Goal: Task Accomplishment & Management: Manage account settings

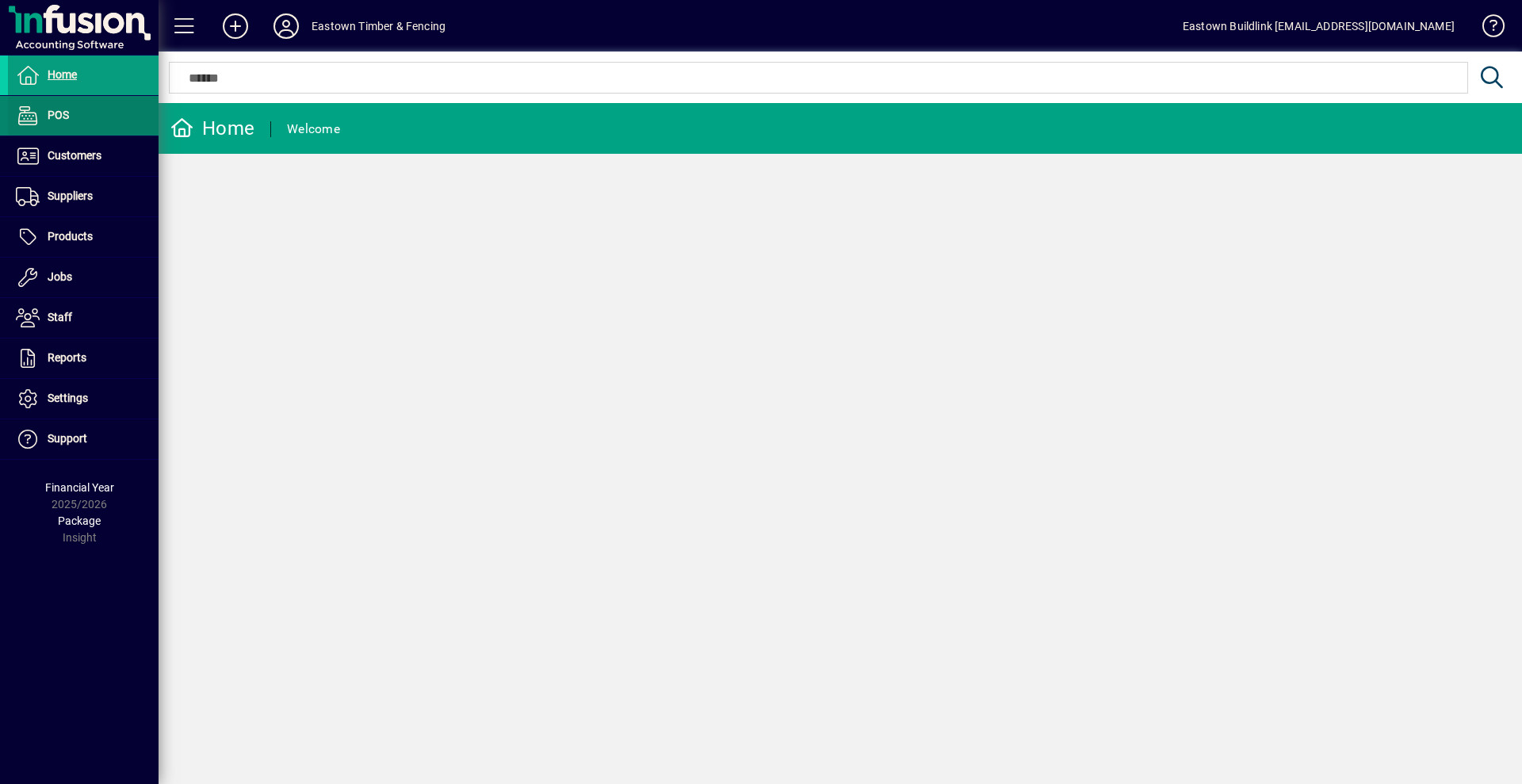
click at [82, 112] on span at bounding box center [83, 116] width 150 height 38
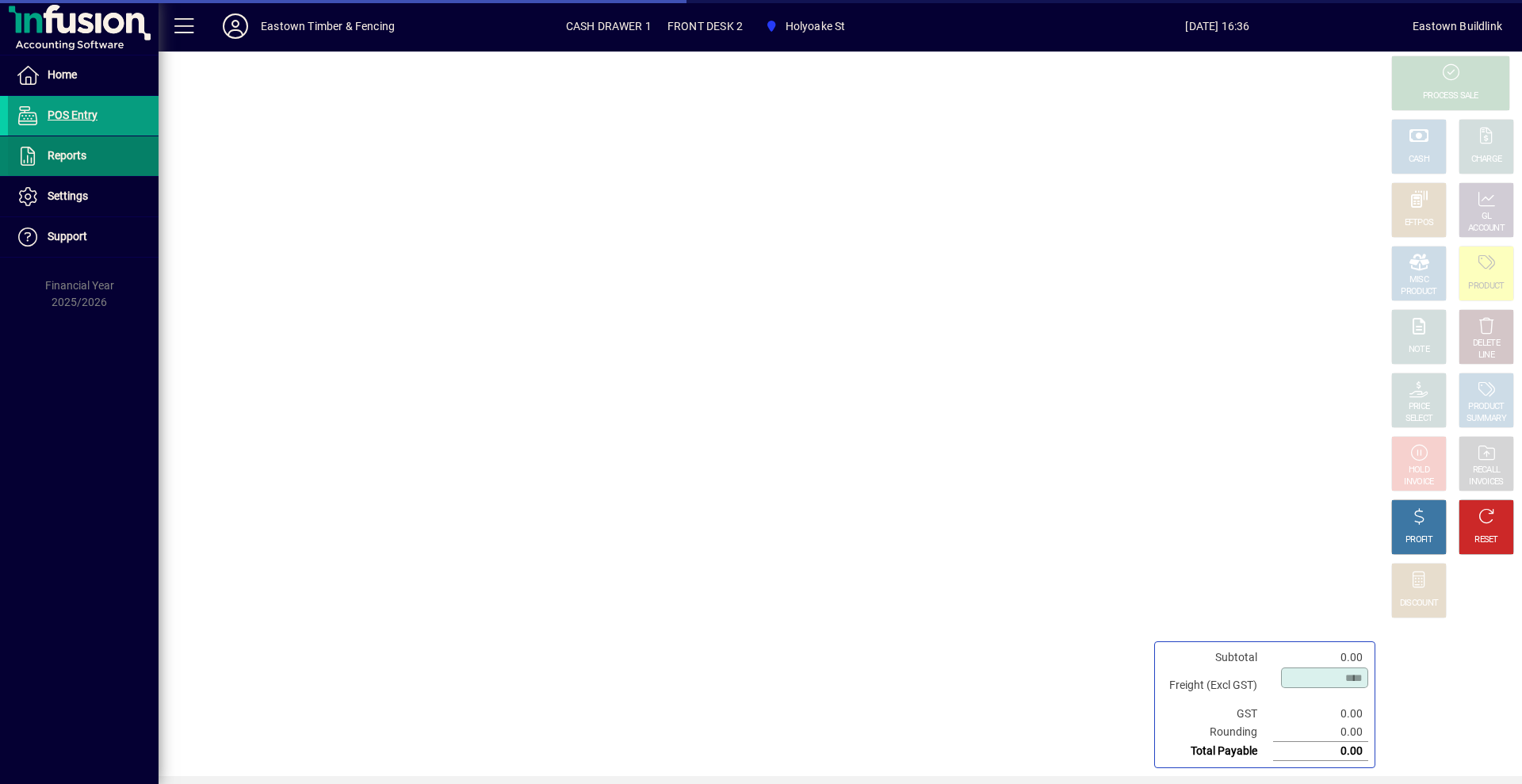
click at [83, 148] on span "Reports" at bounding box center [46, 155] width 78 height 19
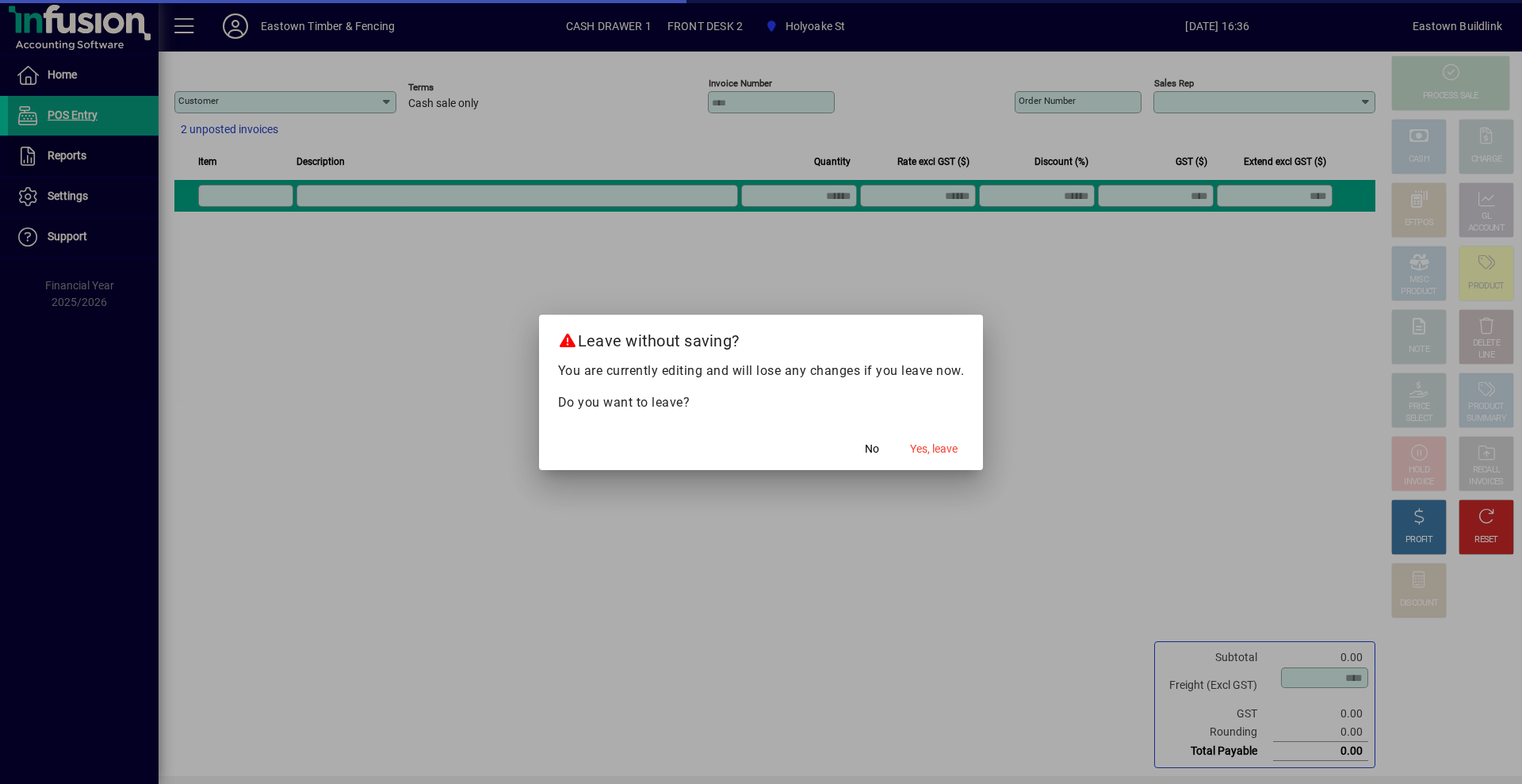
type input "**********"
click at [942, 453] on span "Yes, leave" at bounding box center [934, 449] width 47 height 17
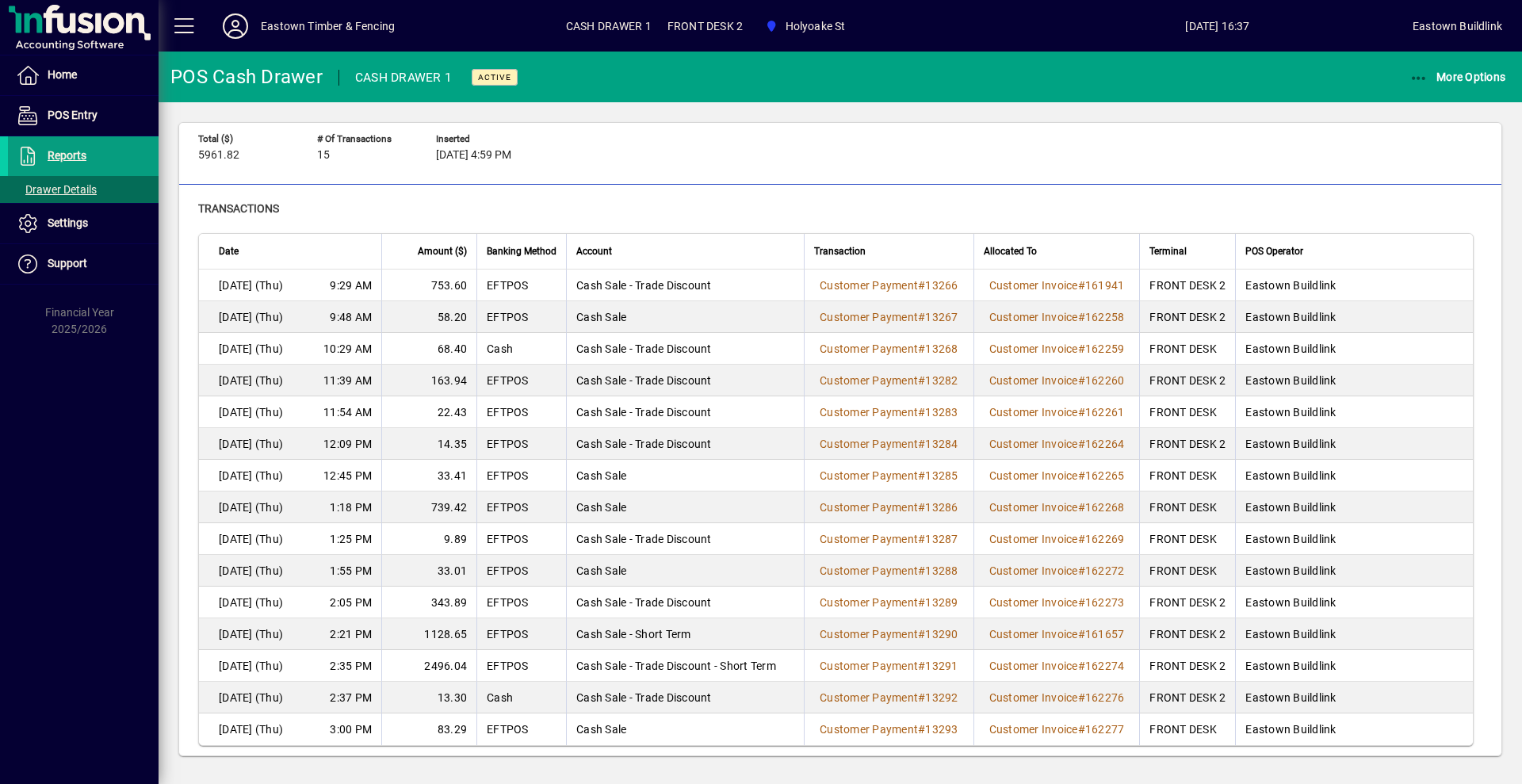
scroll to position [15, 0]
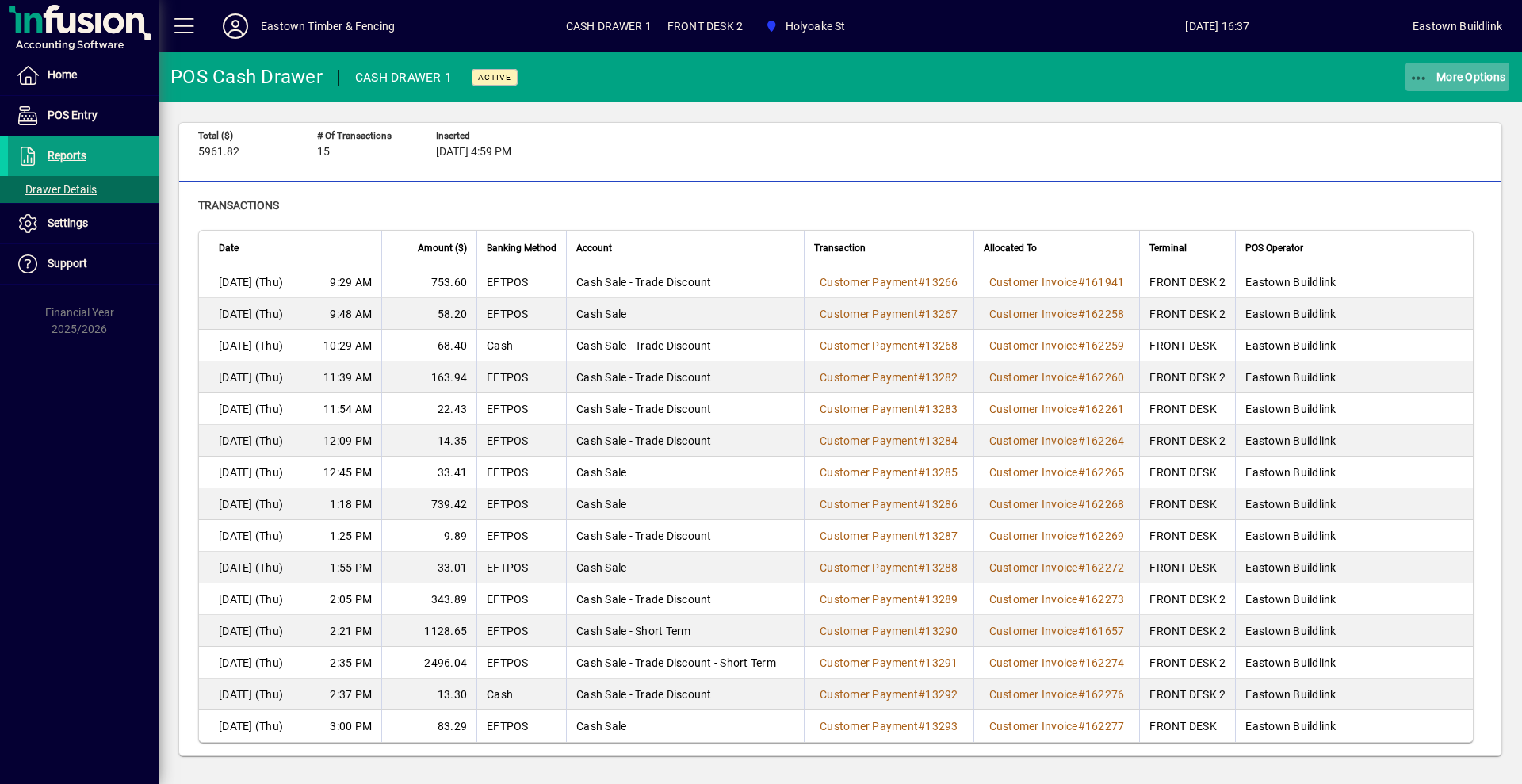
click at [1441, 68] on span "button" at bounding box center [1458, 77] width 105 height 38
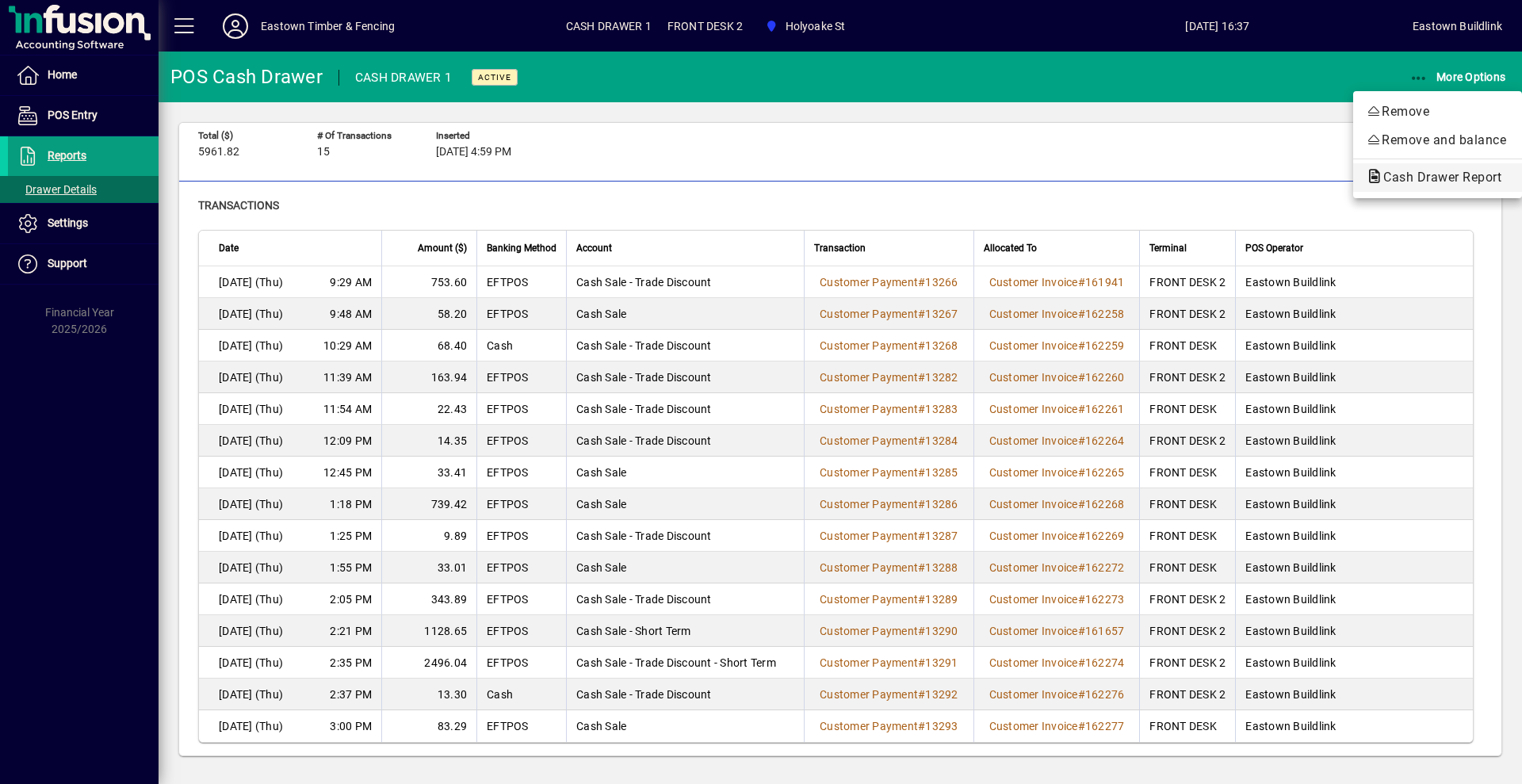
click at [1431, 174] on span "Cash Drawer Report" at bounding box center [1437, 176] width 143 height 15
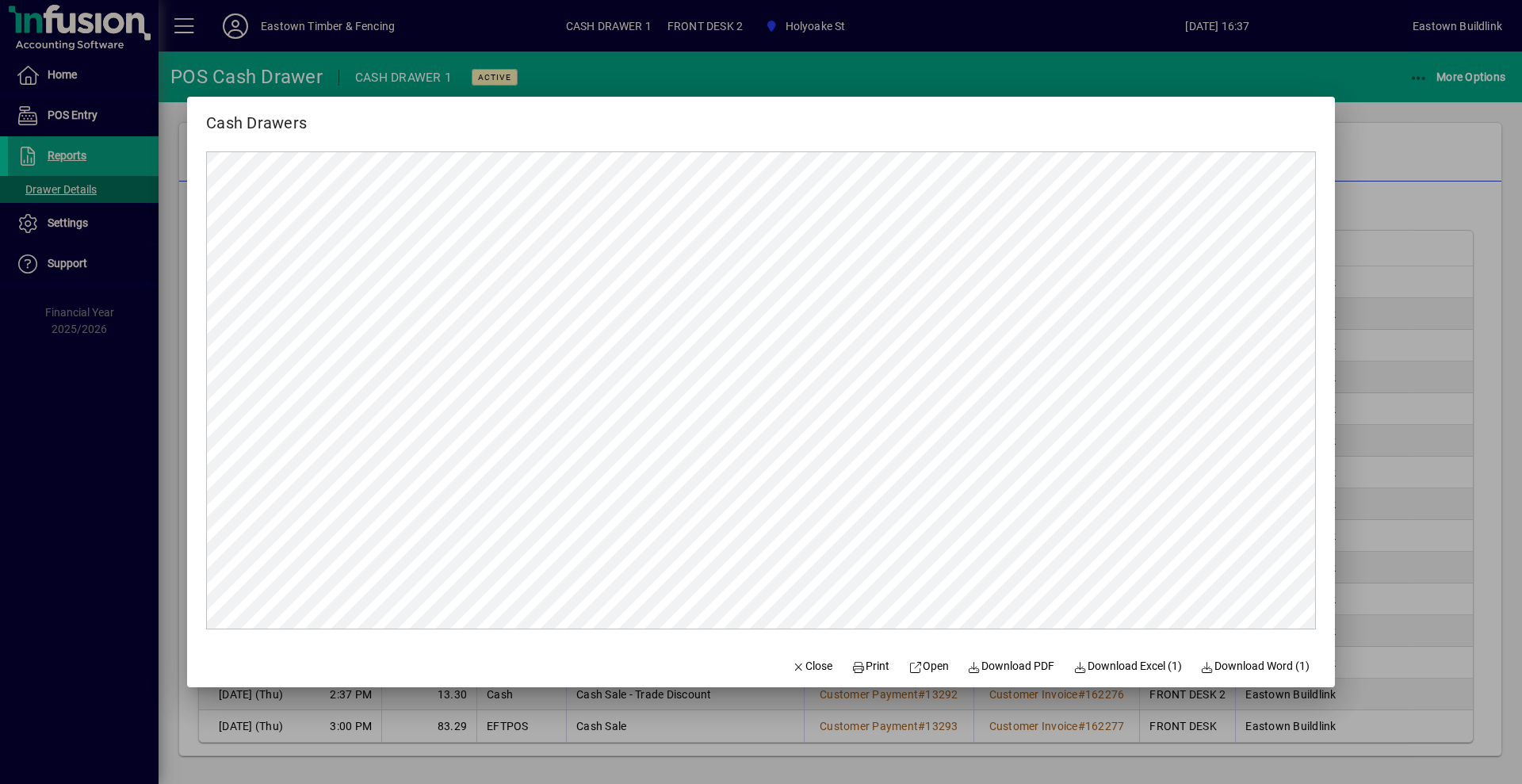
scroll to position [0, 0]
click at [793, 653] on span "button" at bounding box center [812, 666] width 53 height 38
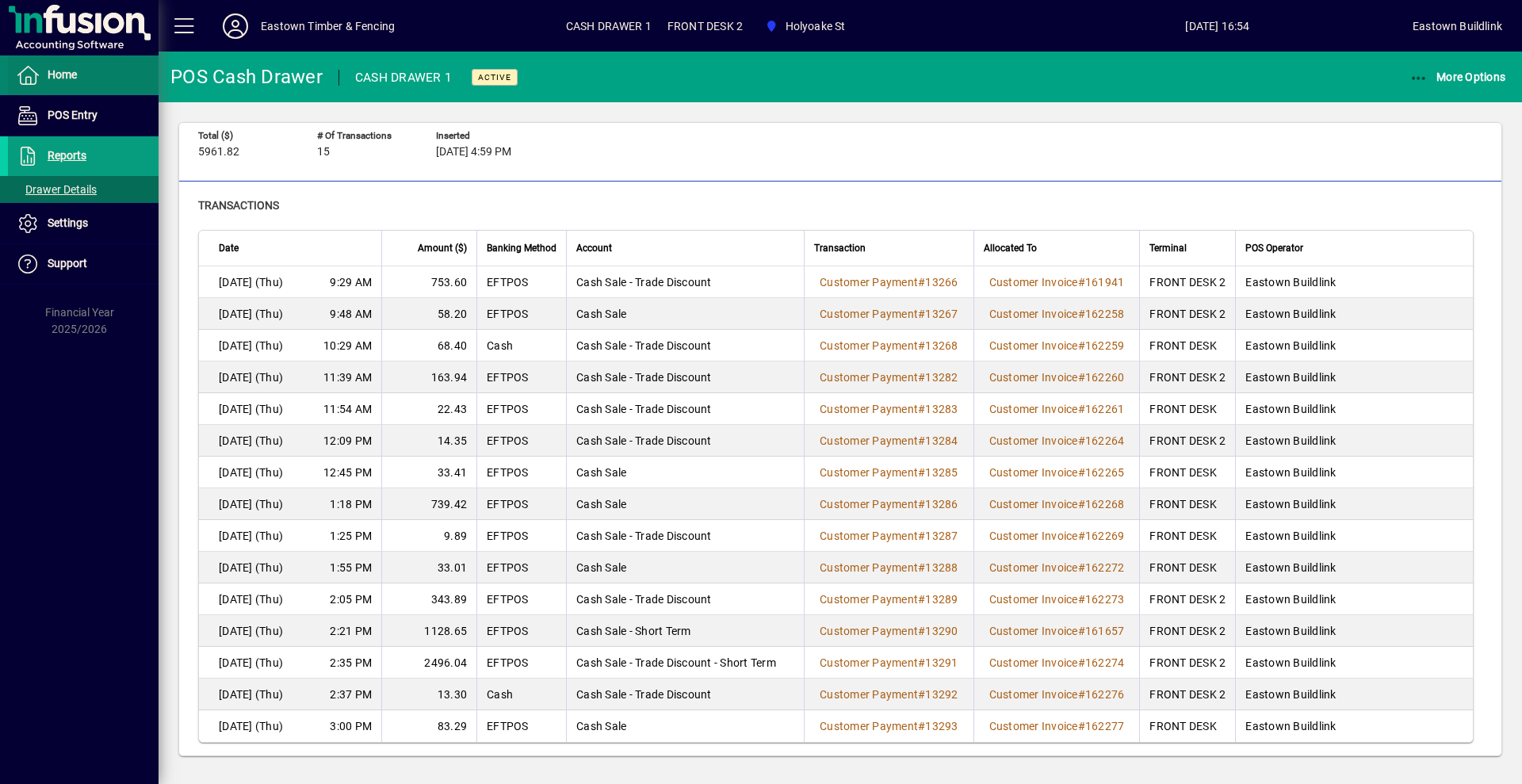
click at [114, 75] on span at bounding box center [83, 75] width 150 height 38
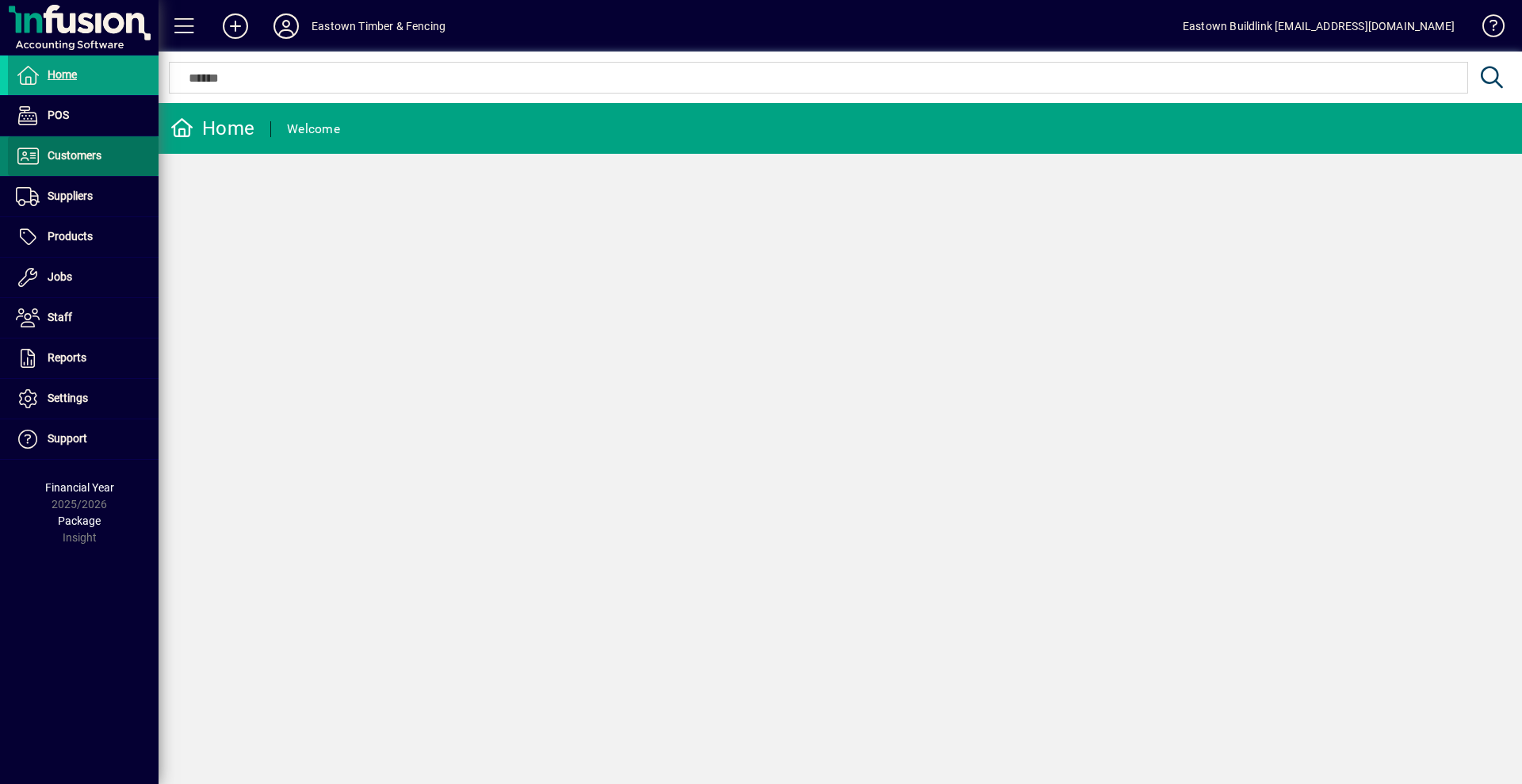
click at [129, 169] on span at bounding box center [83, 156] width 150 height 38
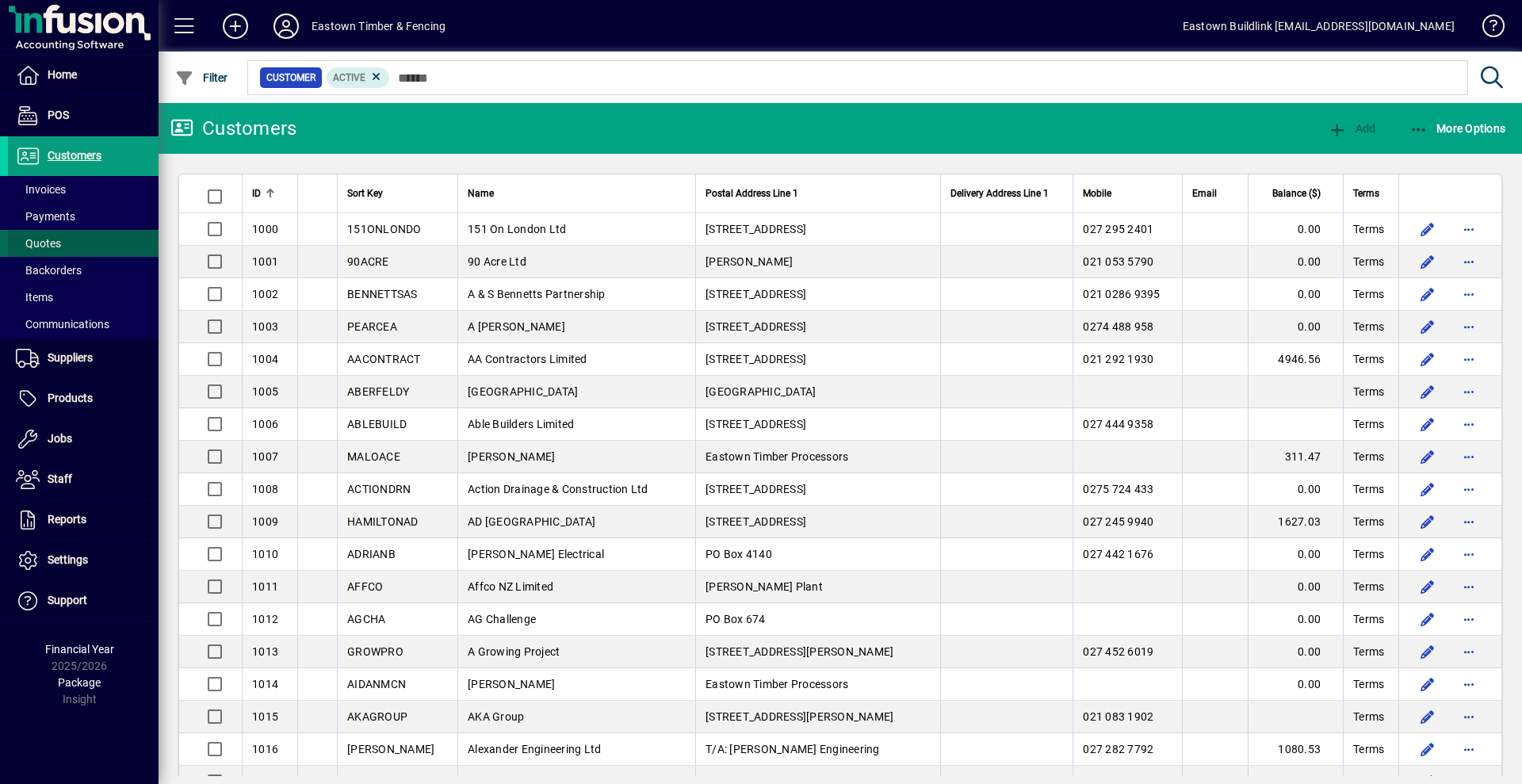
click at [62, 240] on span at bounding box center [83, 243] width 150 height 38
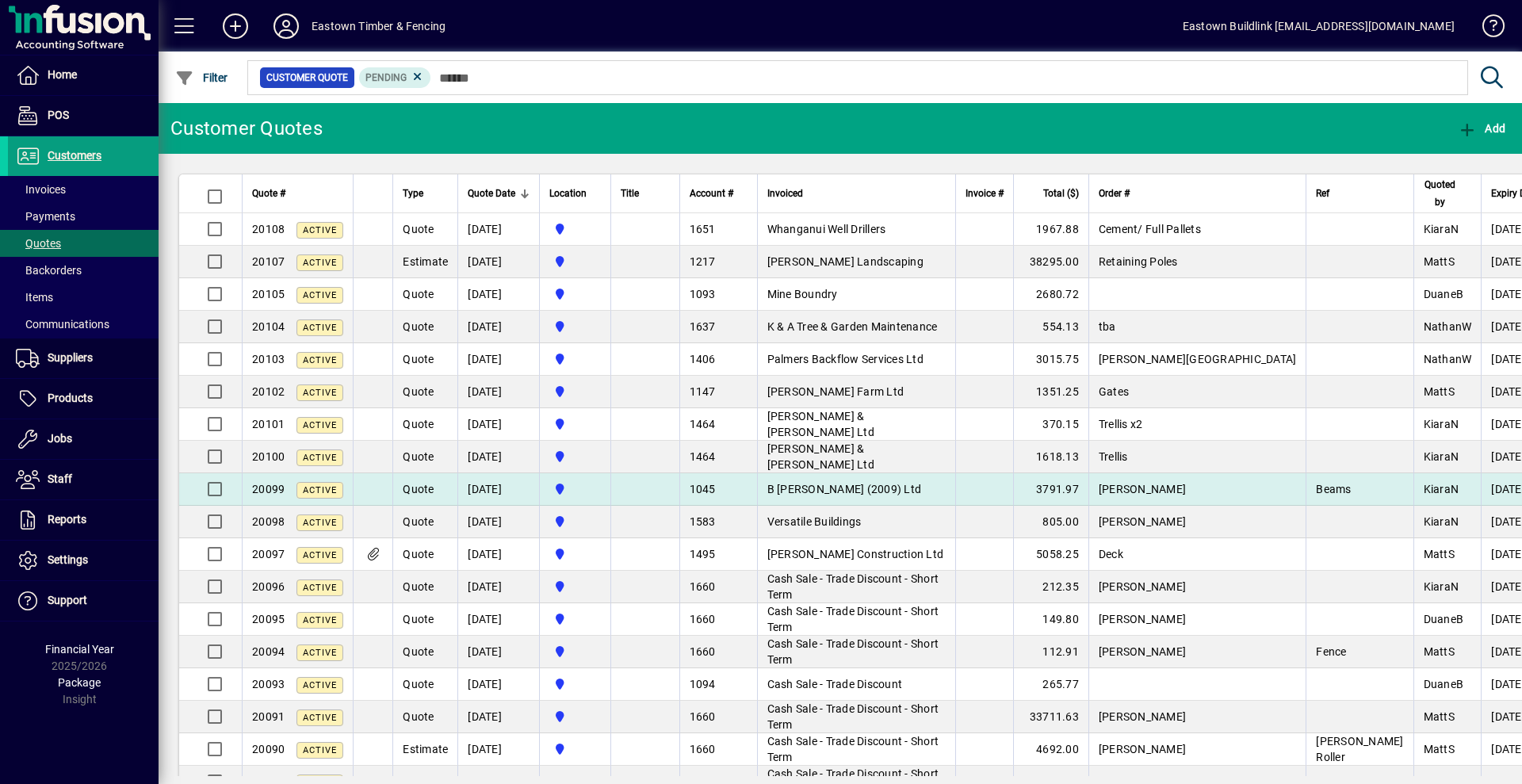
click at [851, 491] on span "B [PERSON_NAME] (2009) Ltd" at bounding box center [845, 488] width 154 height 13
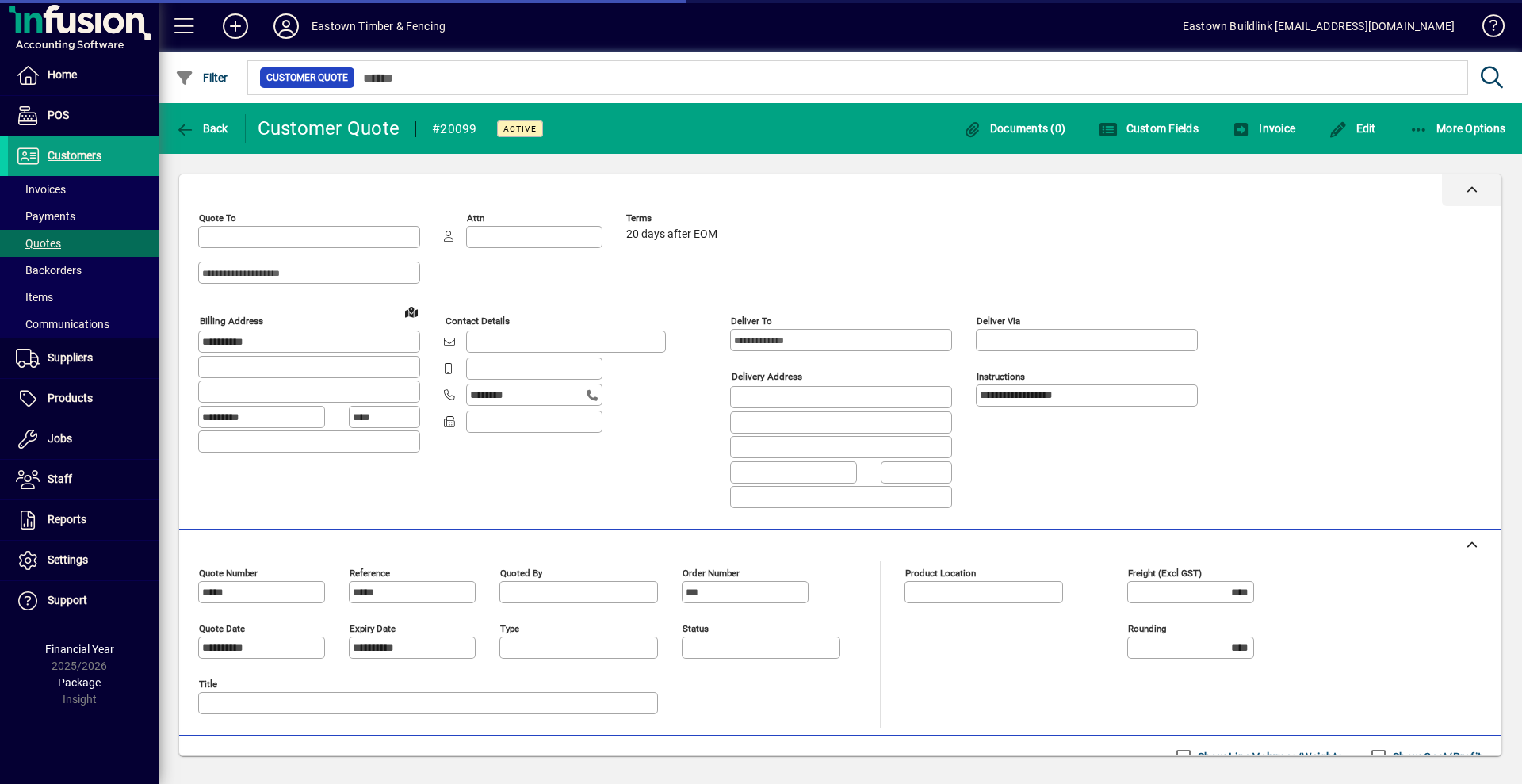
type input "**********"
type input "*********"
type input "******"
type input "**********"
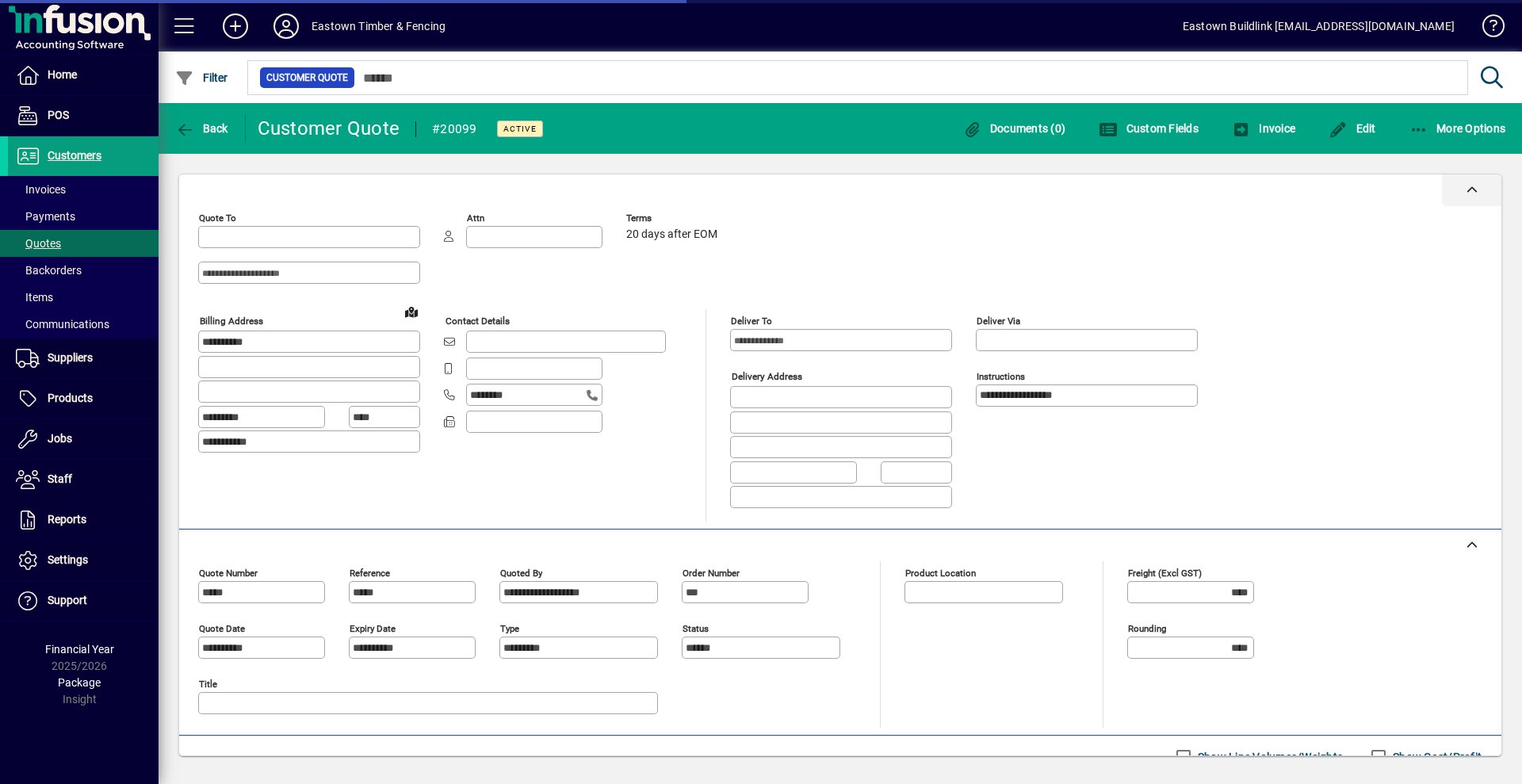
type input "**********"
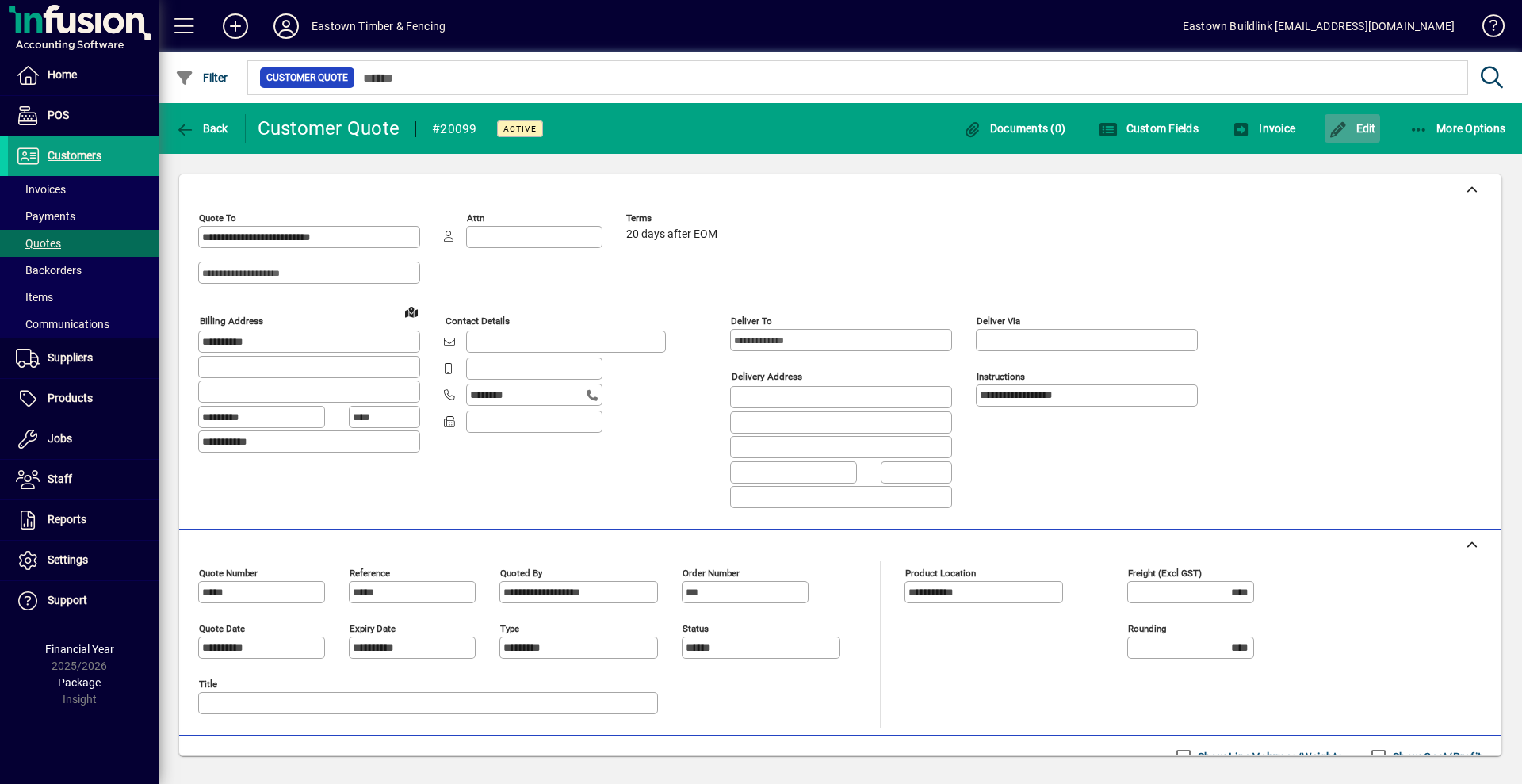
click at [1363, 131] on span "Edit" at bounding box center [1352, 128] width 47 height 13
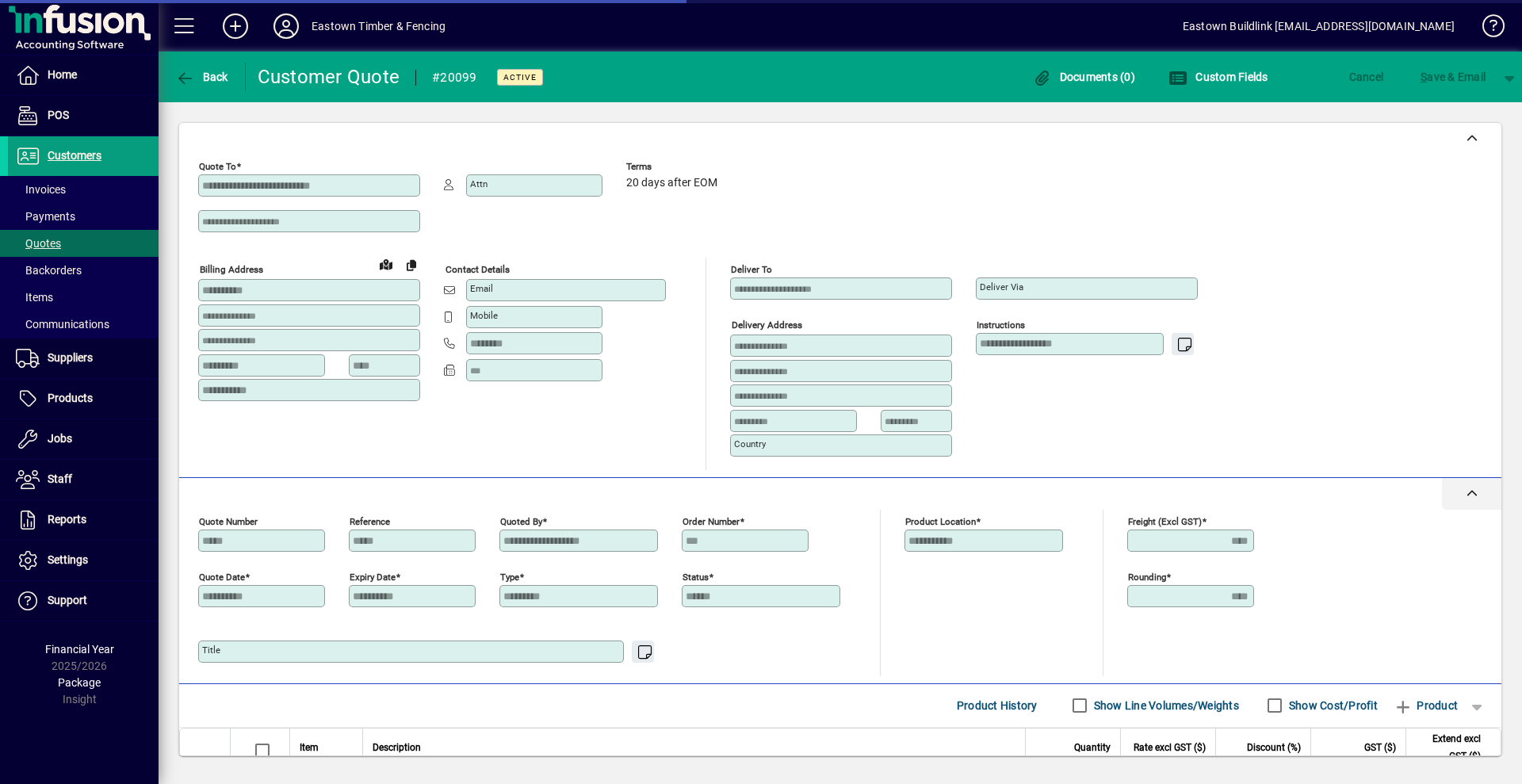
scroll to position [240, 0]
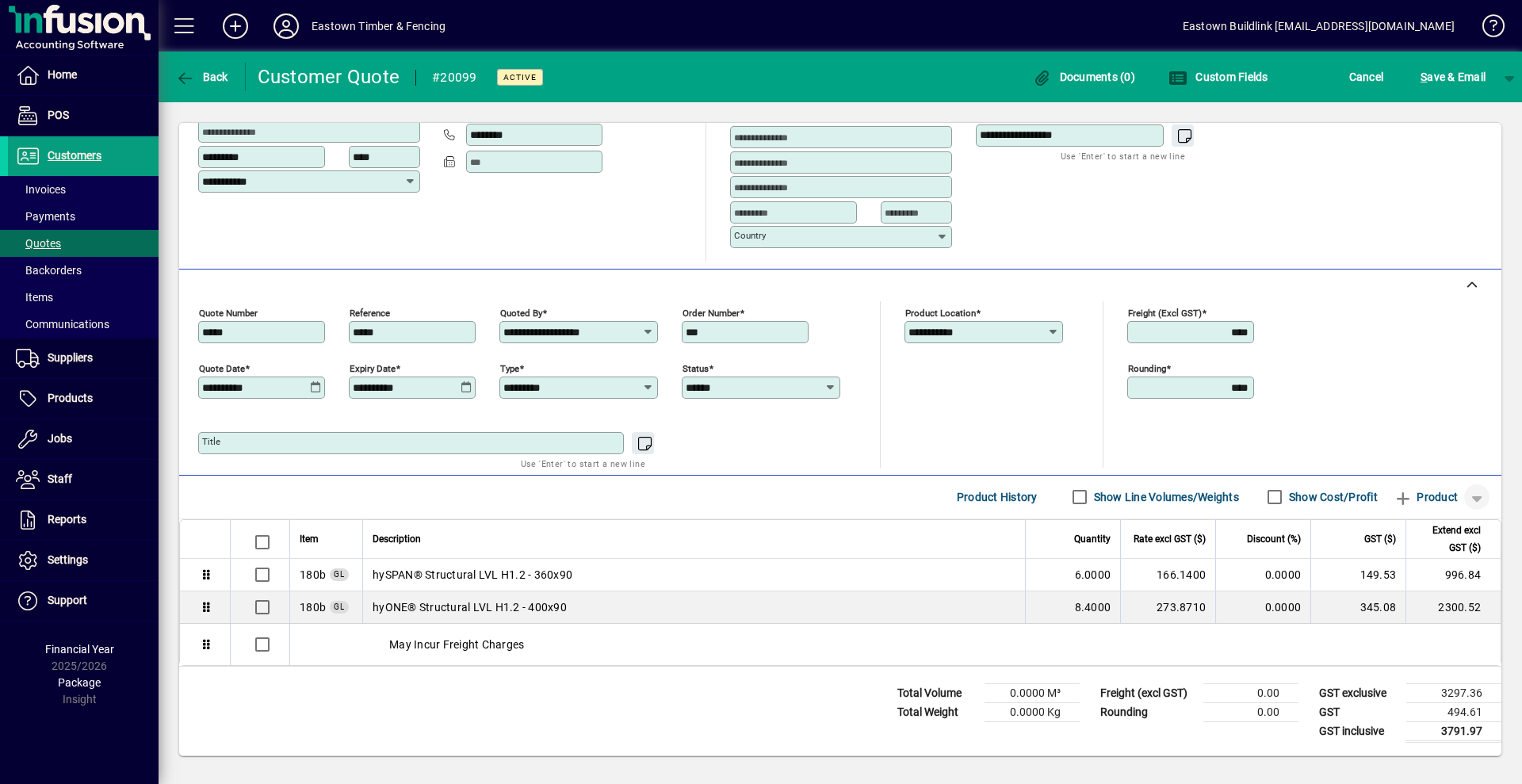
click at [1458, 478] on span "button" at bounding box center [1477, 496] width 38 height 38
click at [1402, 566] on span "button" at bounding box center [1422, 556] width 107 height 38
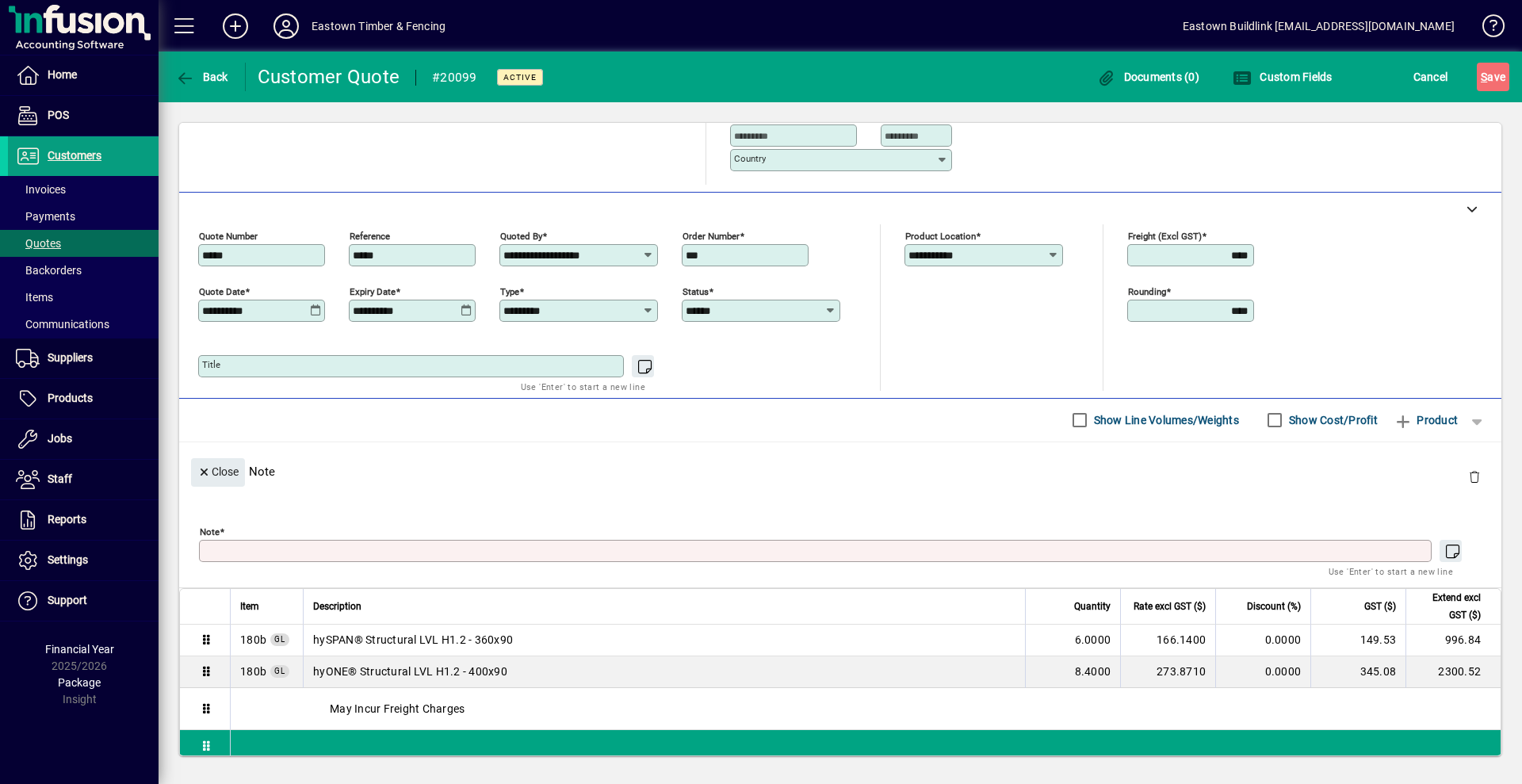
scroll to position [0, 0]
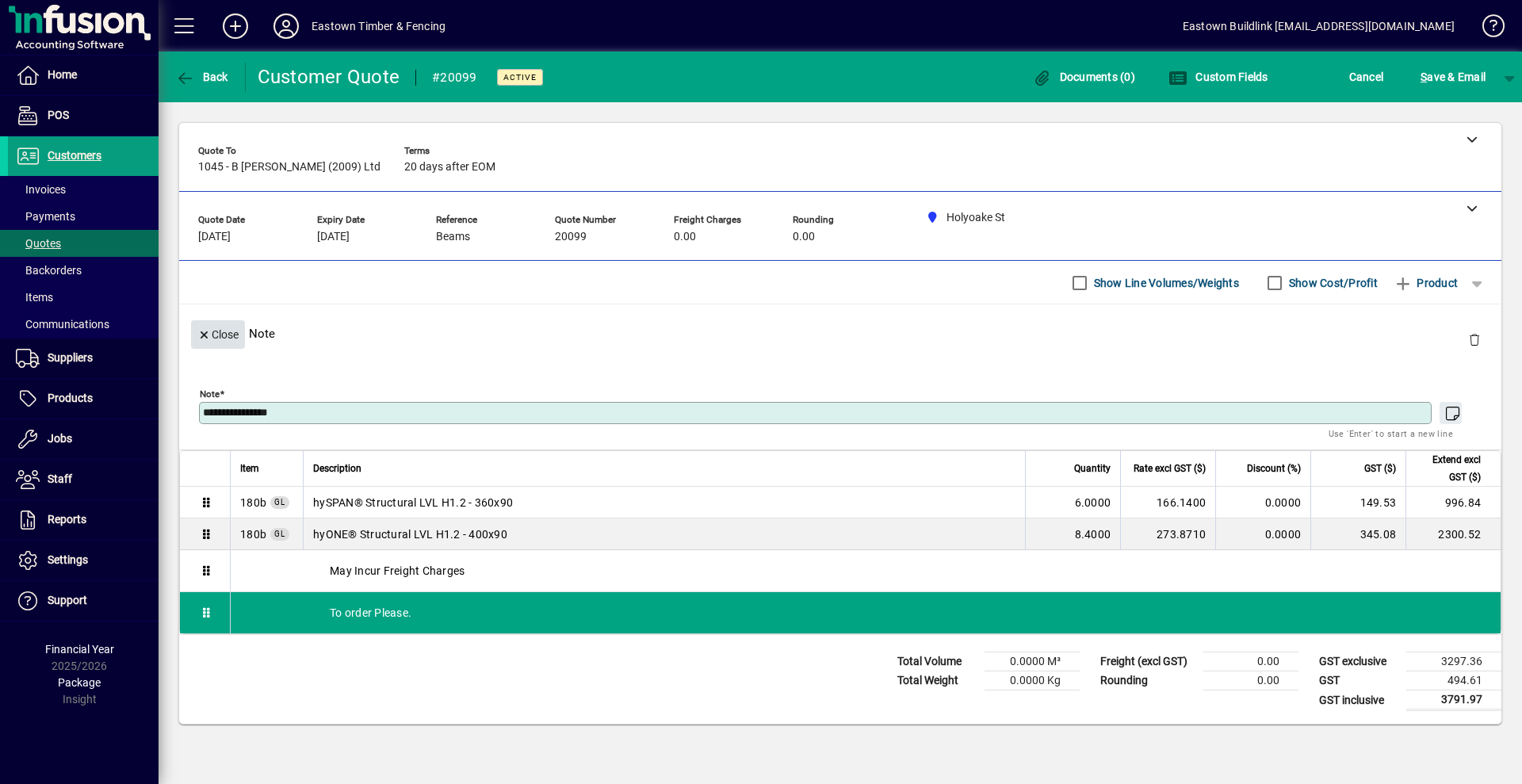
type textarea "**********"
click at [234, 325] on span "Close" at bounding box center [219, 334] width 42 height 26
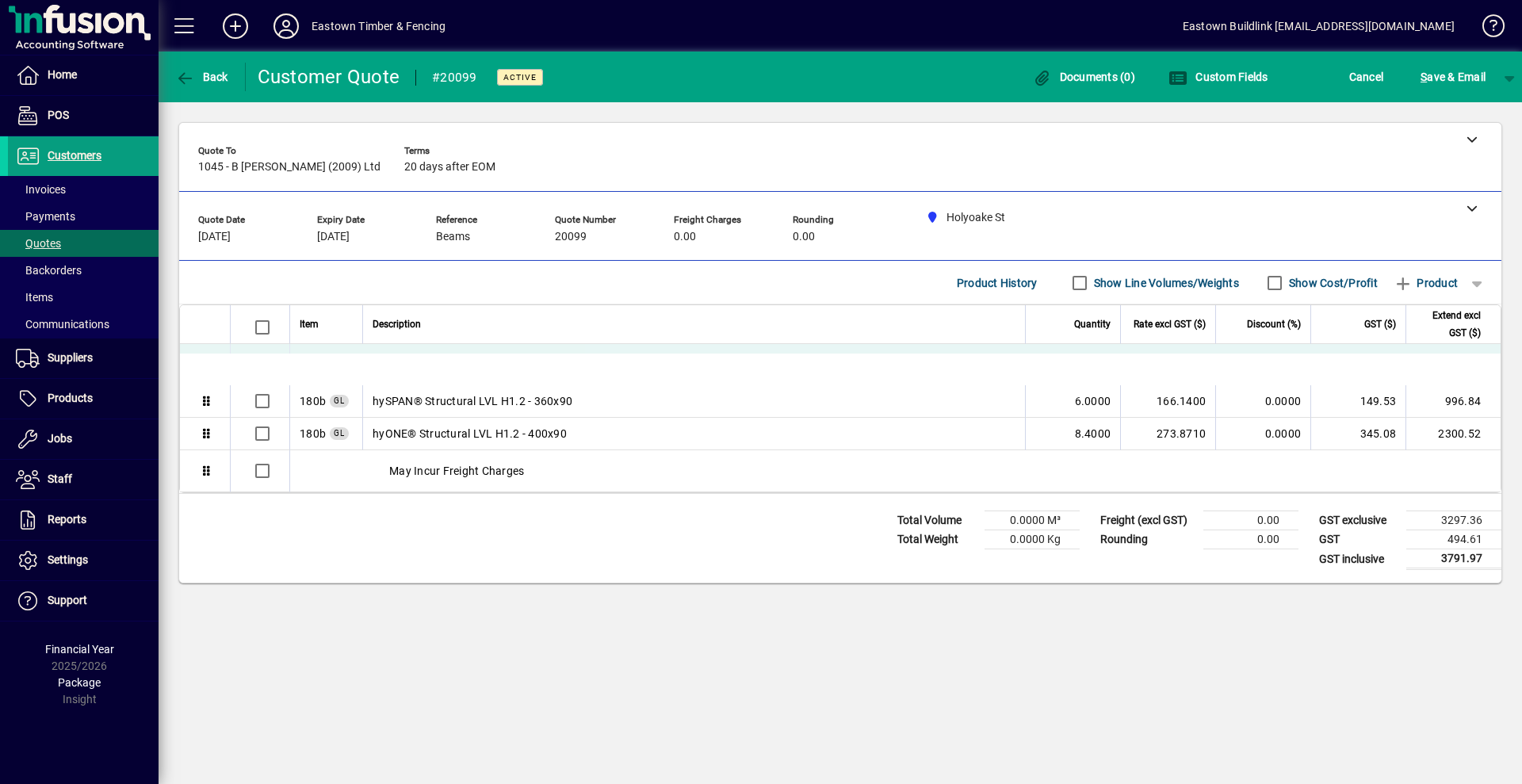
drag, startPoint x: 456, startPoint y: 508, endPoint x: 499, endPoint y: 363, distance: 151.2
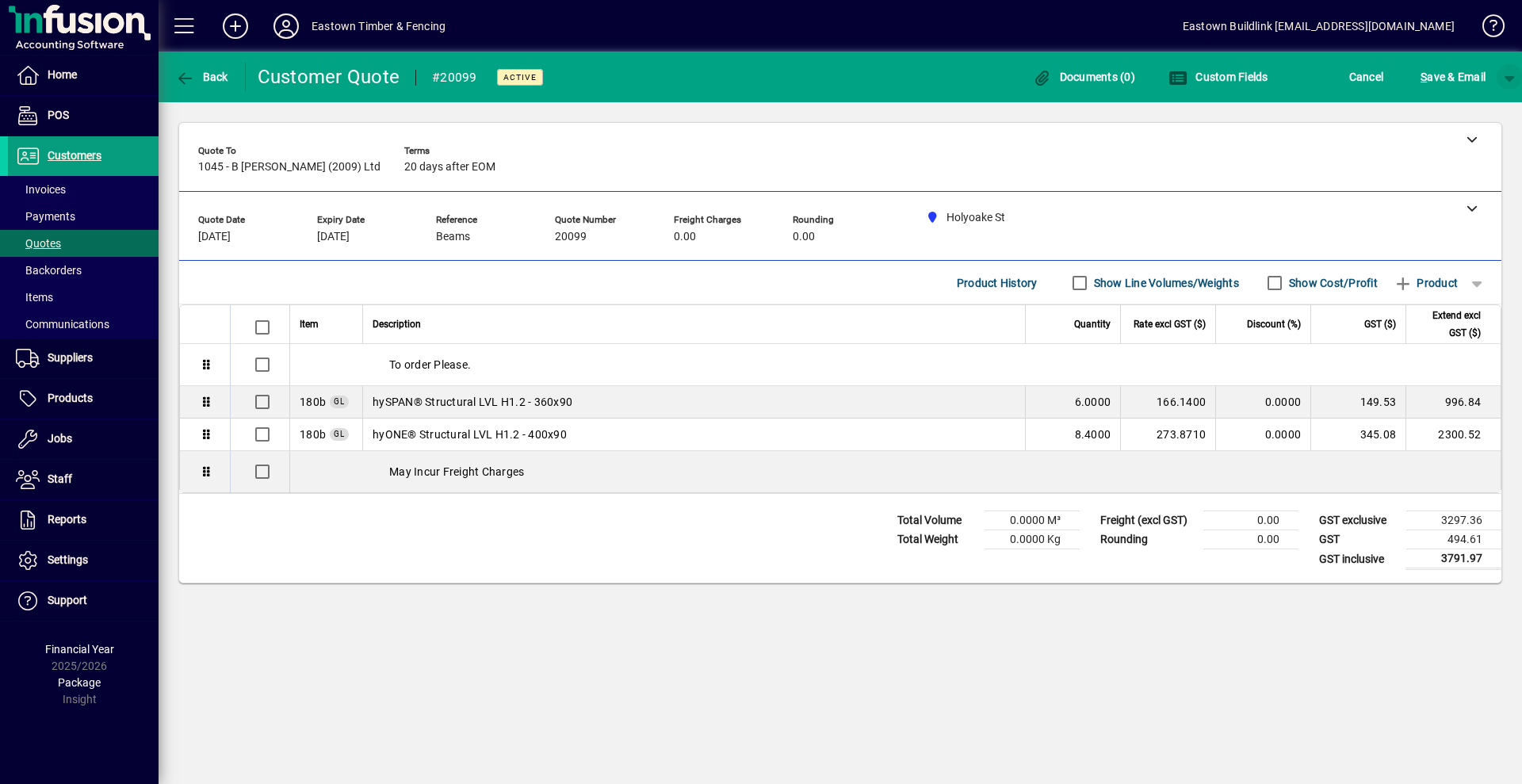
click at [1504, 80] on span "button" at bounding box center [1509, 77] width 38 height 38
click at [1491, 102] on span "button" at bounding box center [1468, 110] width 82 height 38
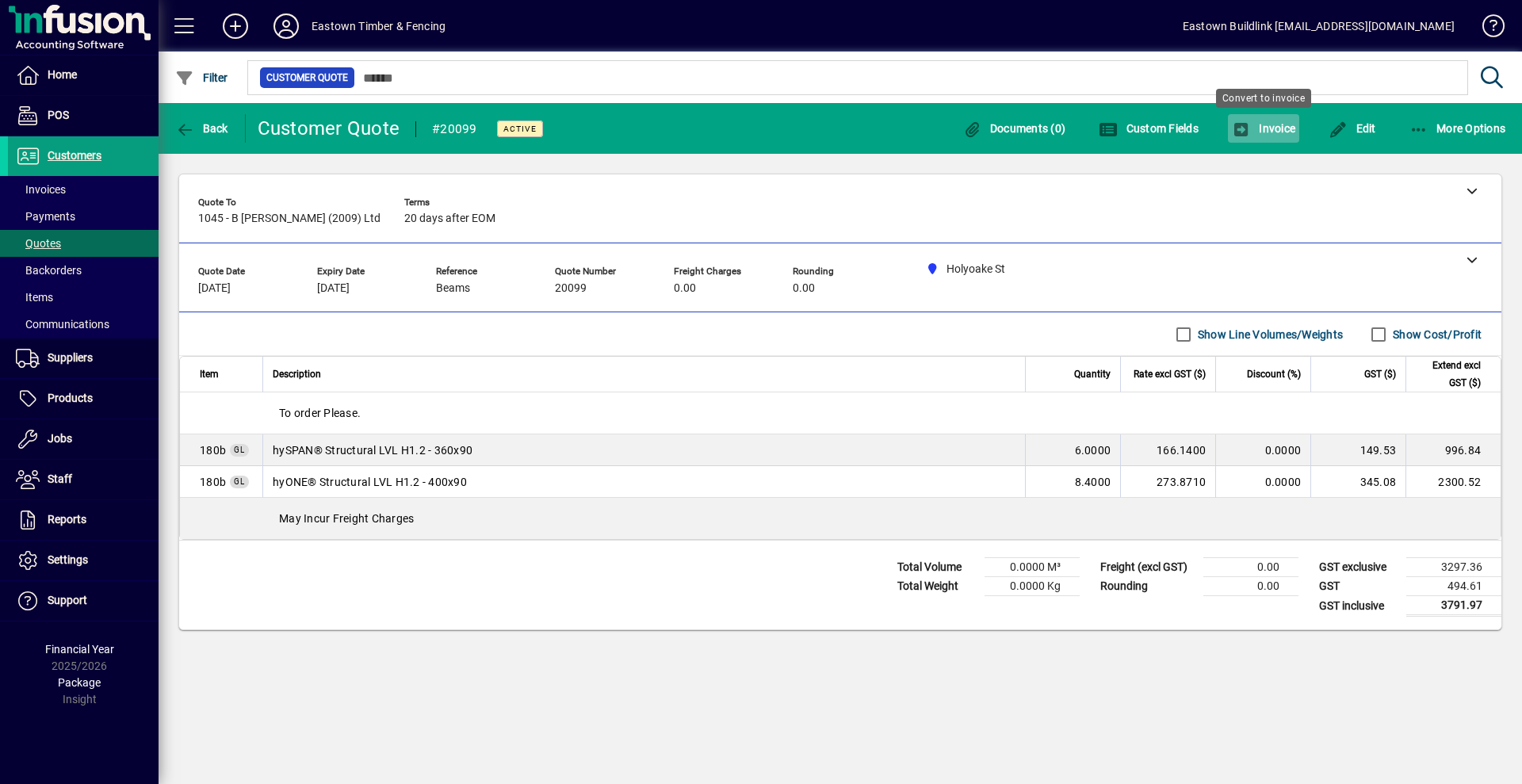
click at [1290, 136] on span "button" at bounding box center [1263, 129] width 71 height 38
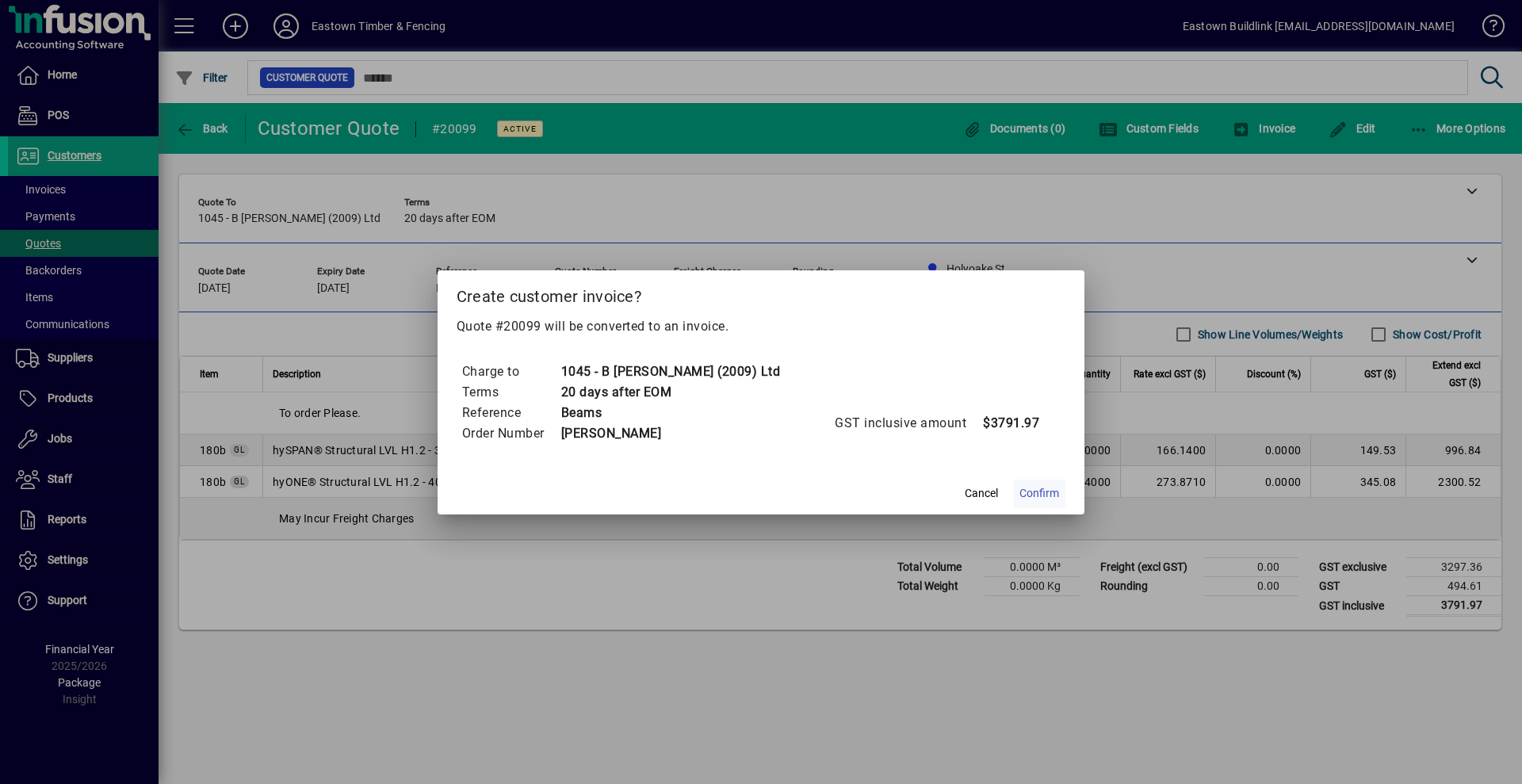
click at [1020, 494] on span "Confirm" at bounding box center [1039, 492] width 40 height 17
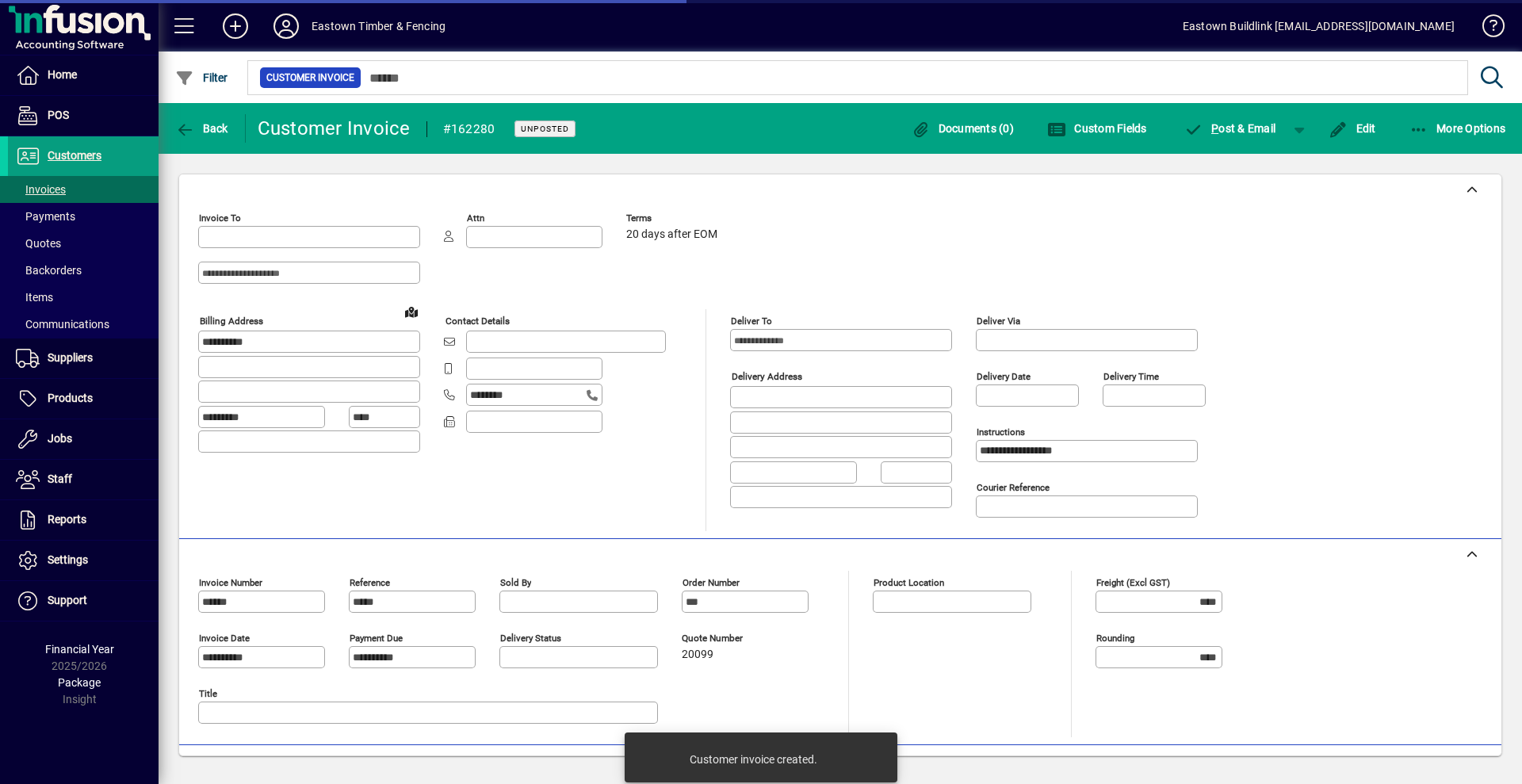
type input "**********"
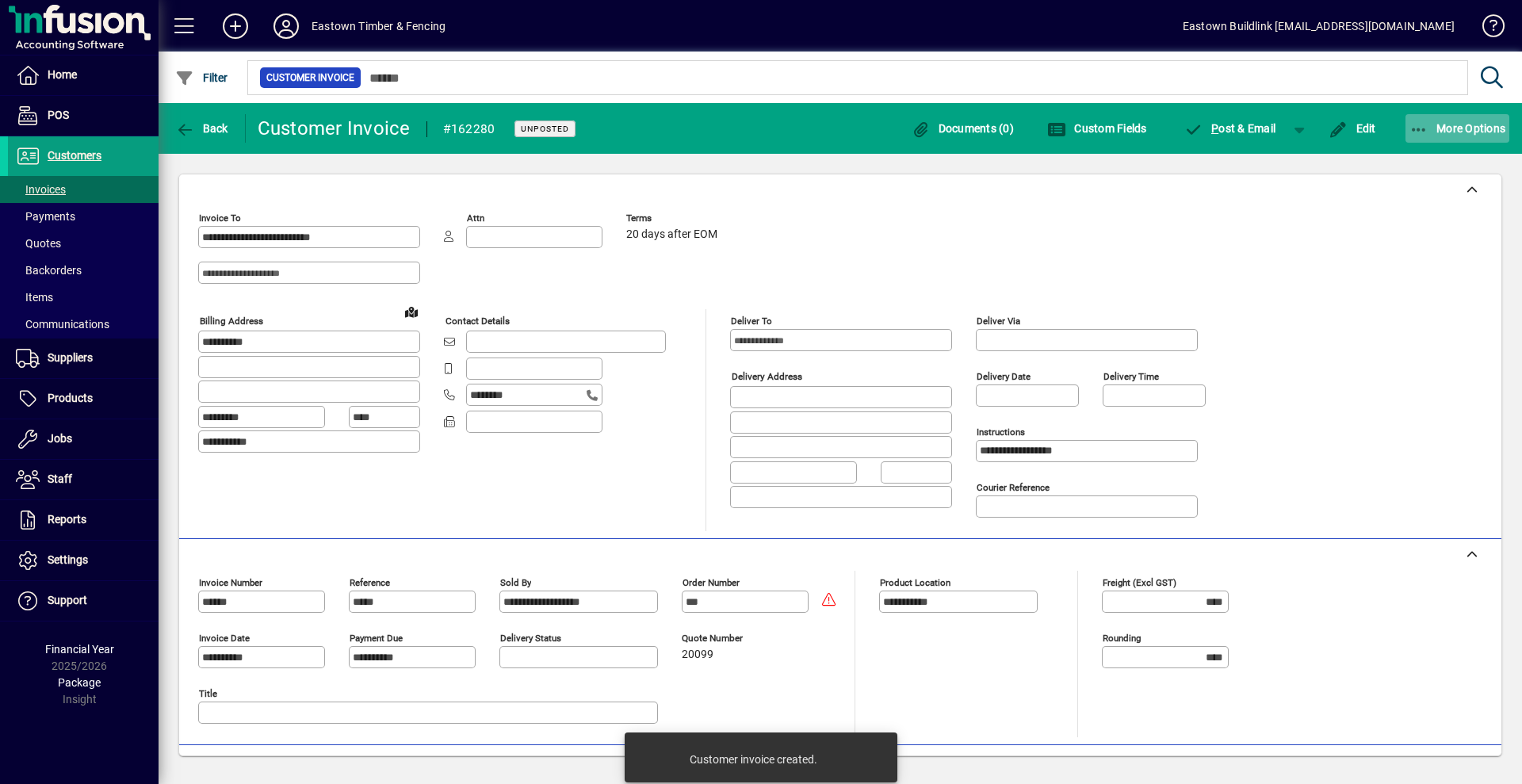
click at [1464, 133] on span "More Options" at bounding box center [1458, 128] width 97 height 13
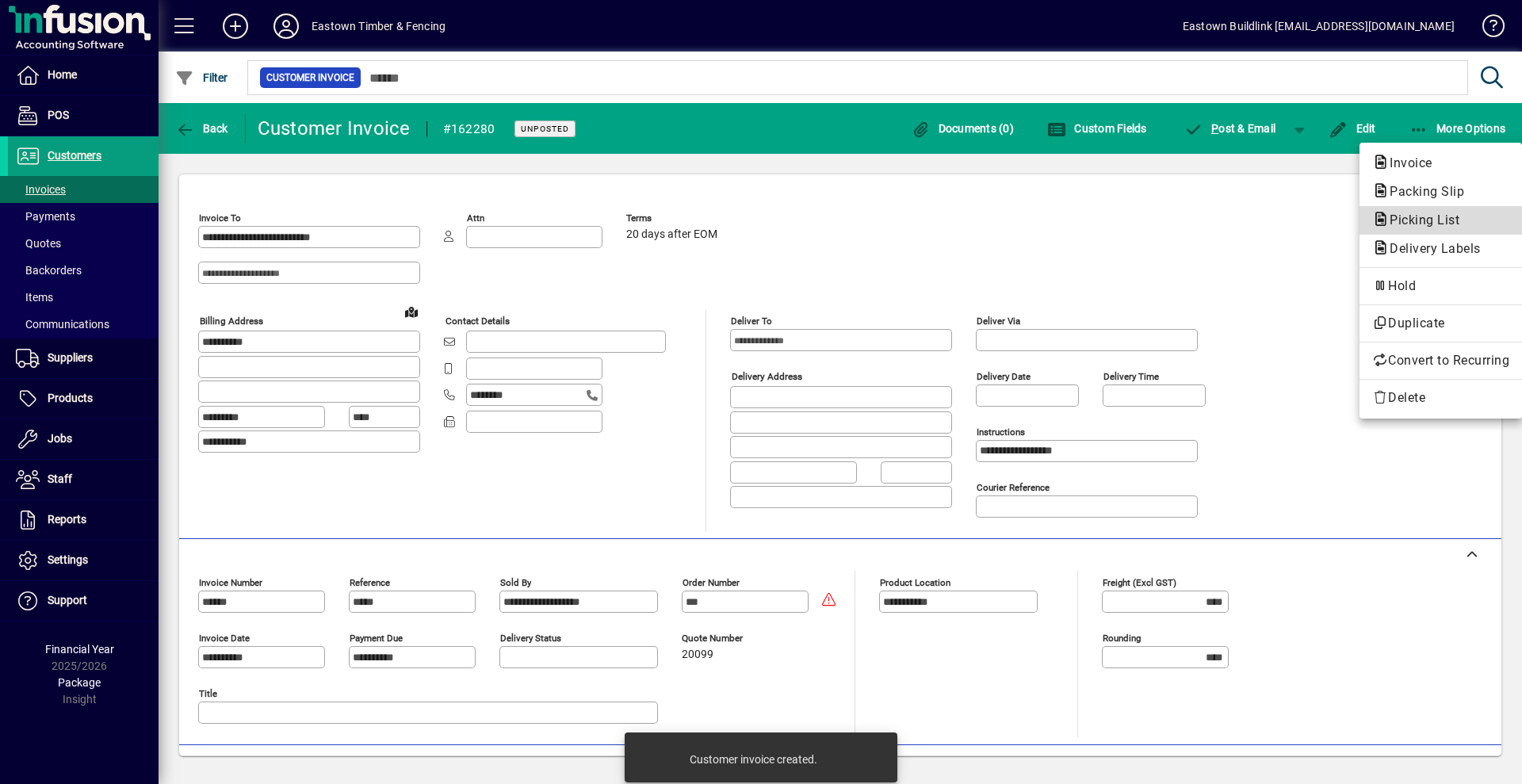
click at [1407, 210] on button "Picking List" at bounding box center [1440, 219] width 162 height 29
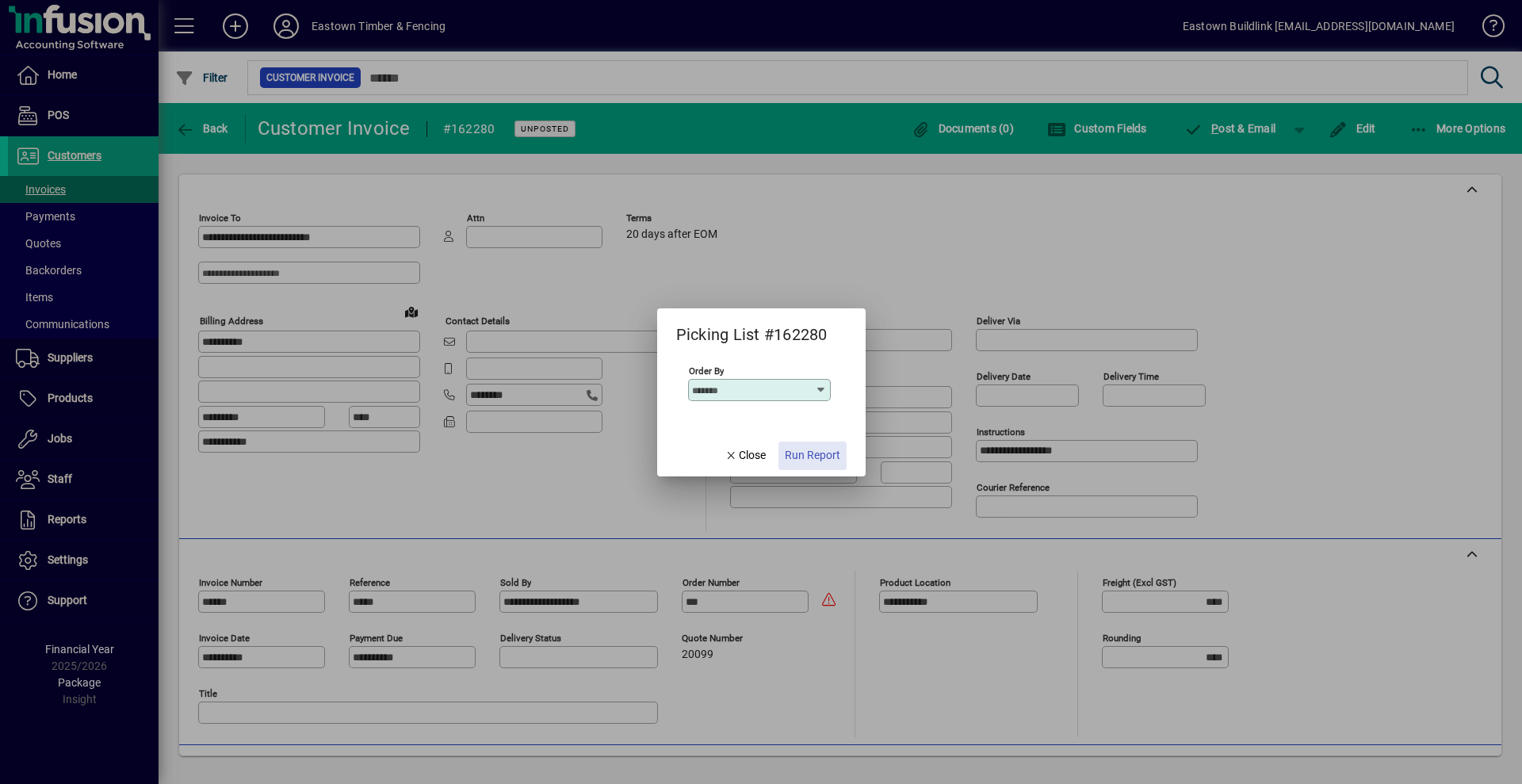
click at [811, 463] on span "Run Report" at bounding box center [812, 455] width 55 height 17
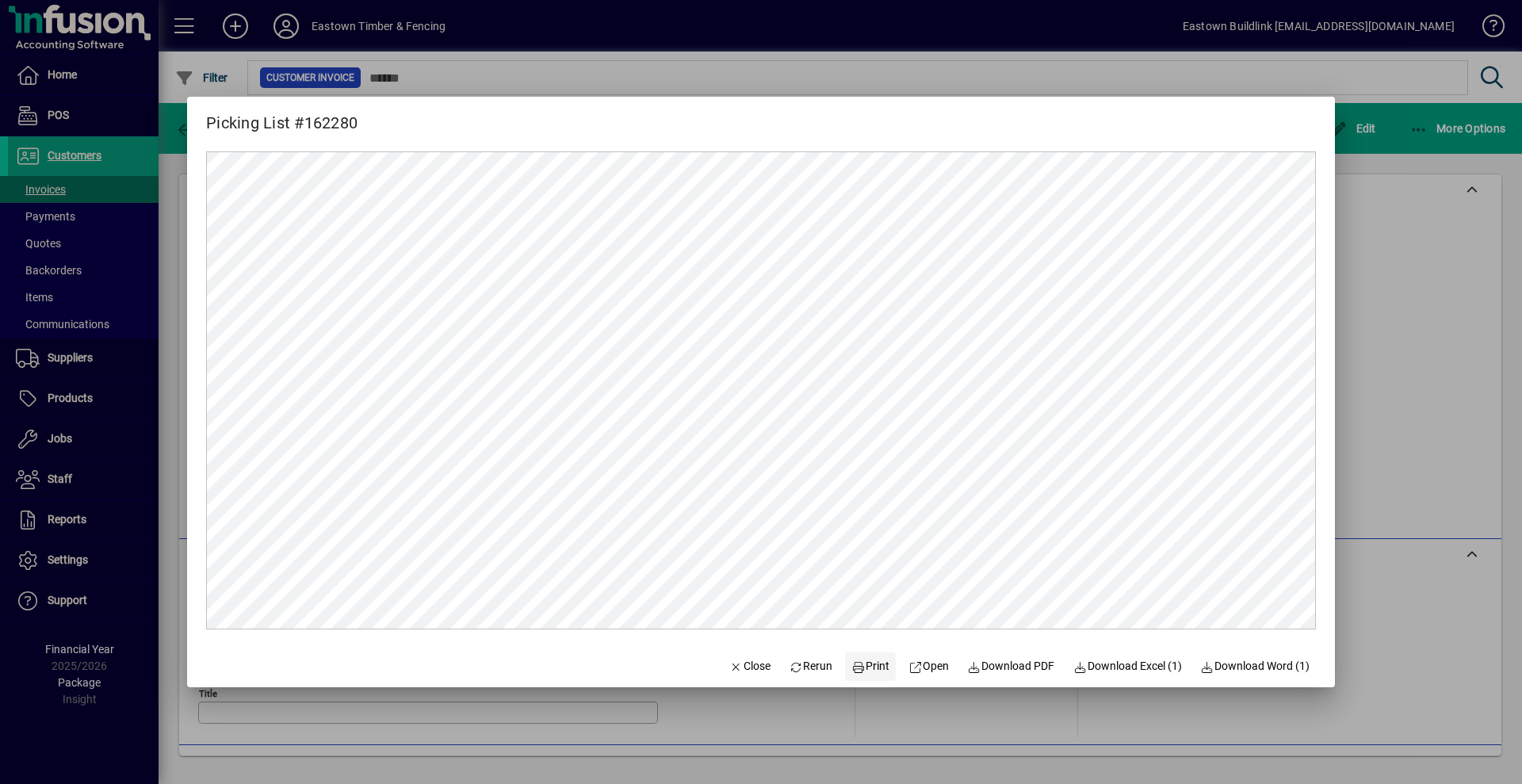
click at [851, 665] on icon at bounding box center [858, 666] width 14 height 11
click at [729, 665] on span "Close" at bounding box center [750, 665] width 42 height 17
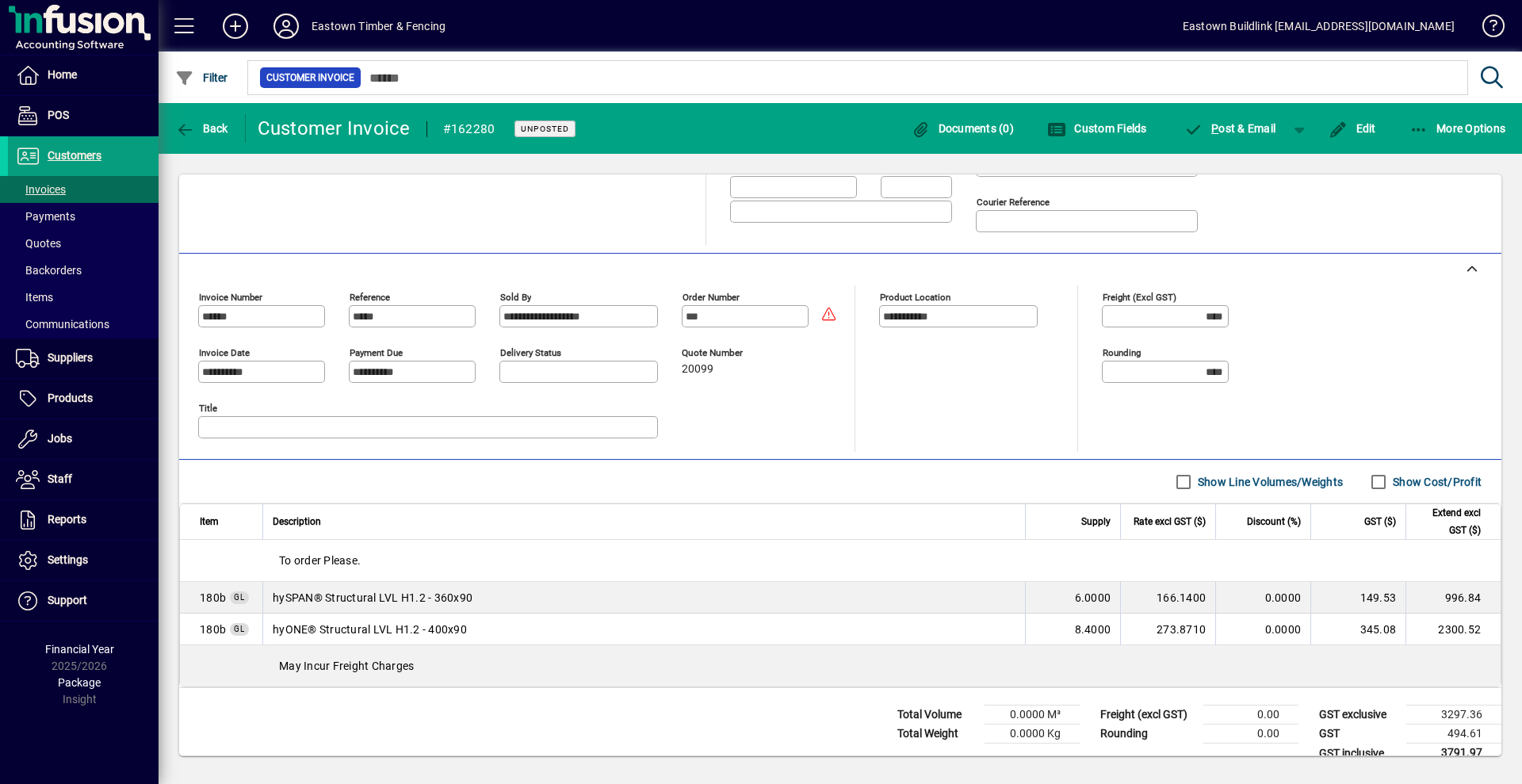
scroll to position [338, 0]
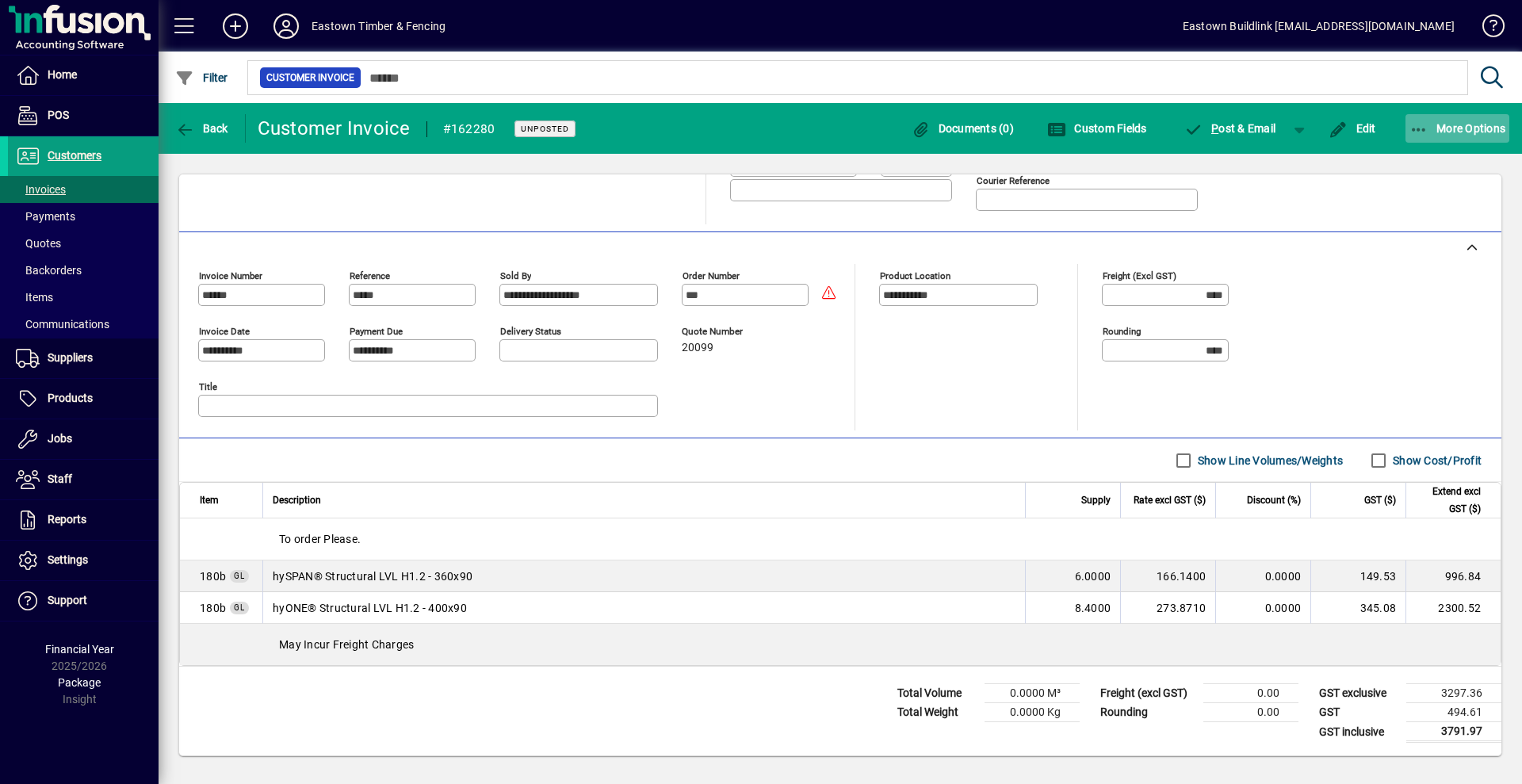
click at [1442, 128] on span "More Options" at bounding box center [1458, 128] width 97 height 13
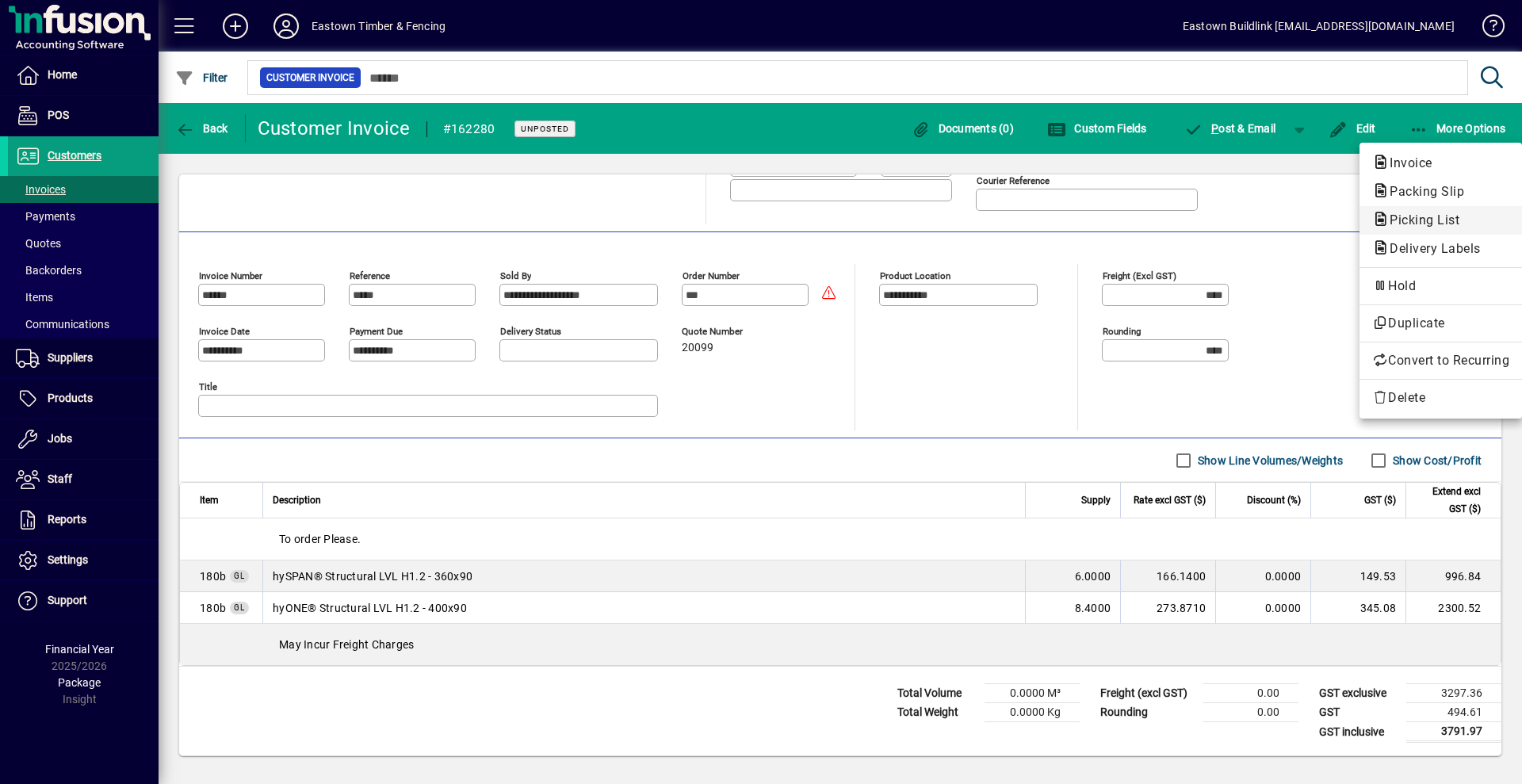
click at [1418, 219] on span "Picking List" at bounding box center [1419, 219] width 95 height 15
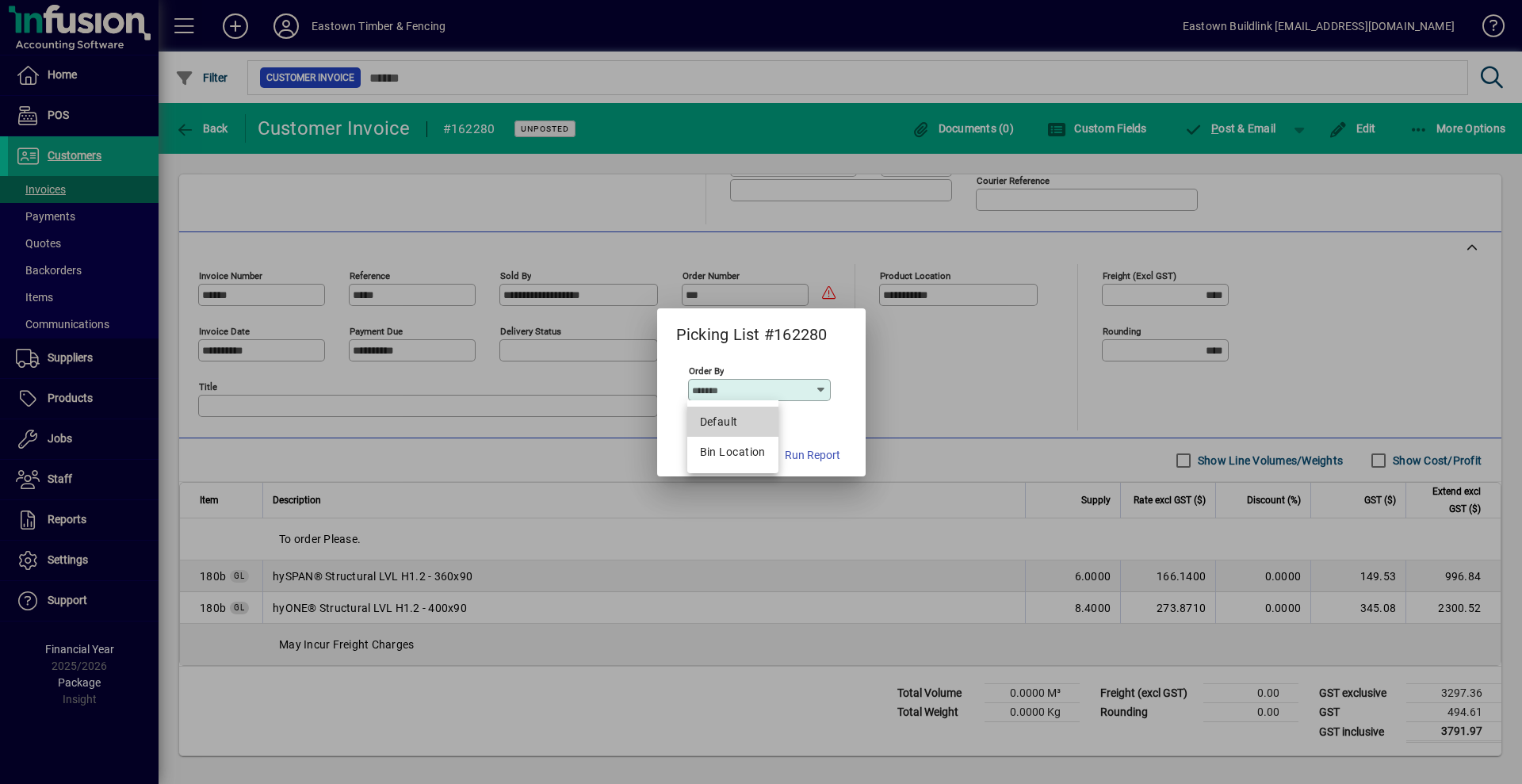
click at [745, 410] on mat-option "Default" at bounding box center [733, 421] width 91 height 30
click at [806, 450] on span "Run Report" at bounding box center [812, 455] width 55 height 17
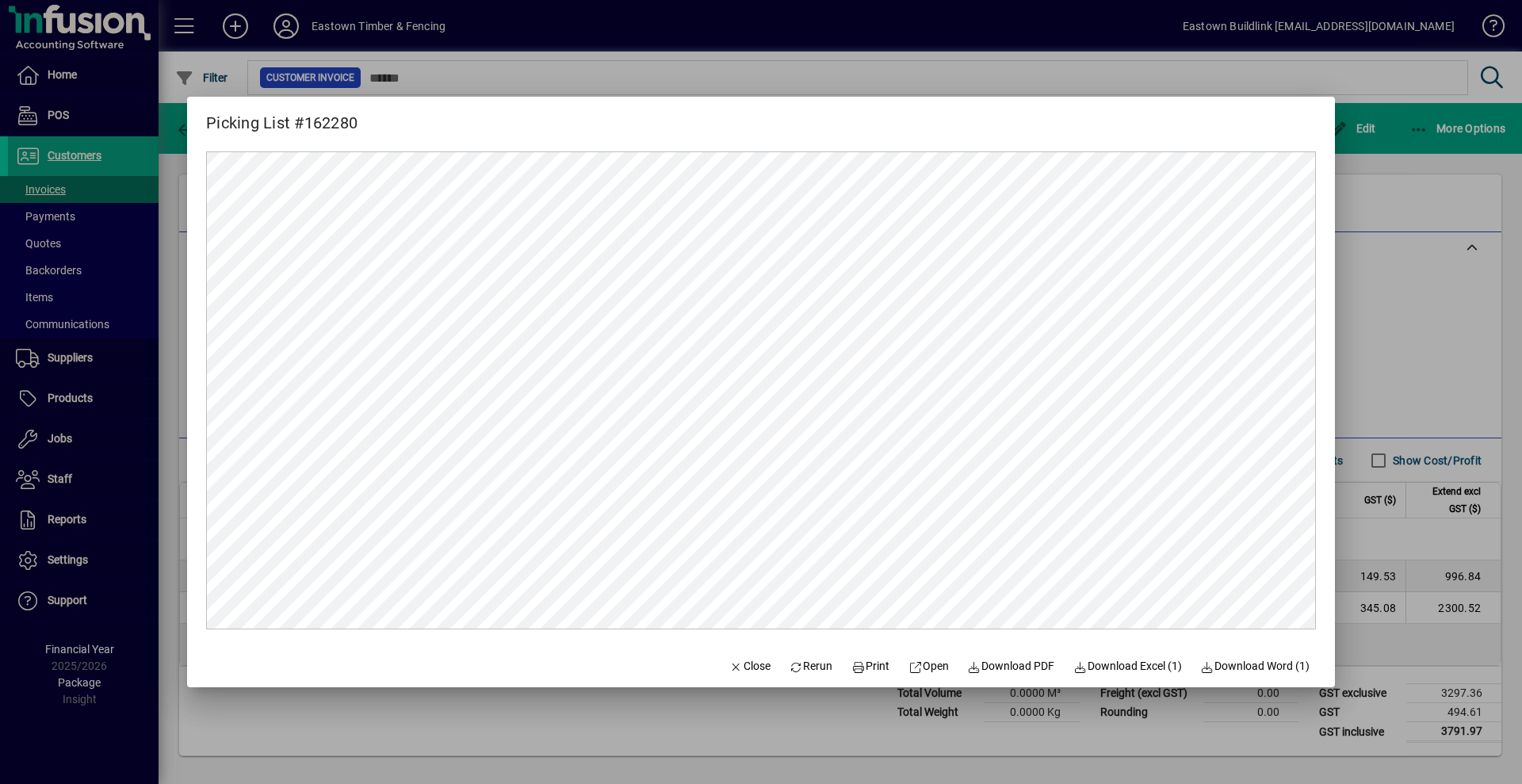
scroll to position [0, 0]
click at [851, 664] on icon at bounding box center [858, 666] width 14 height 11
click at [729, 660] on span "Close" at bounding box center [750, 665] width 42 height 17
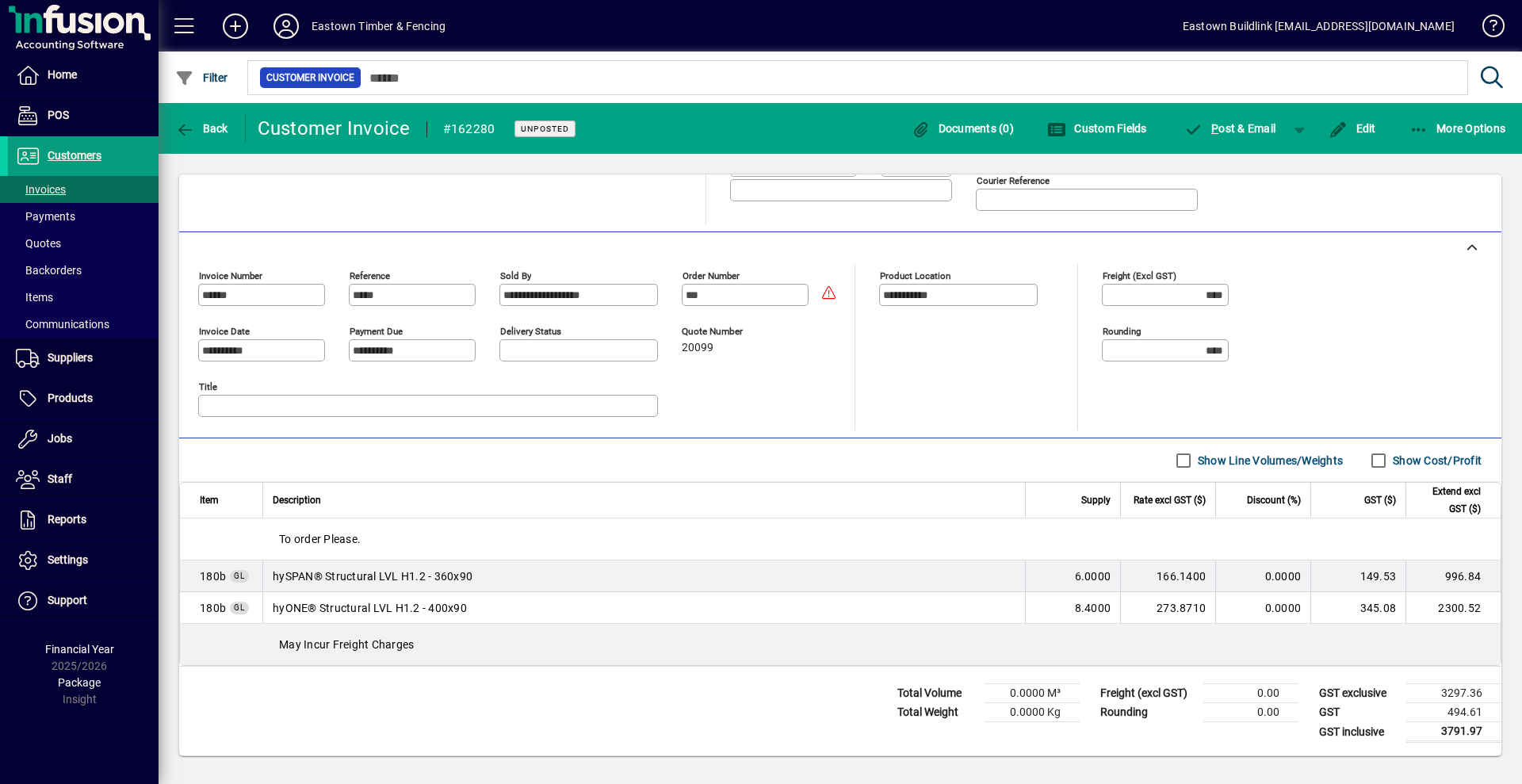
click at [1389, 453] on label "Show Cost/Profit" at bounding box center [1435, 461] width 92 height 16
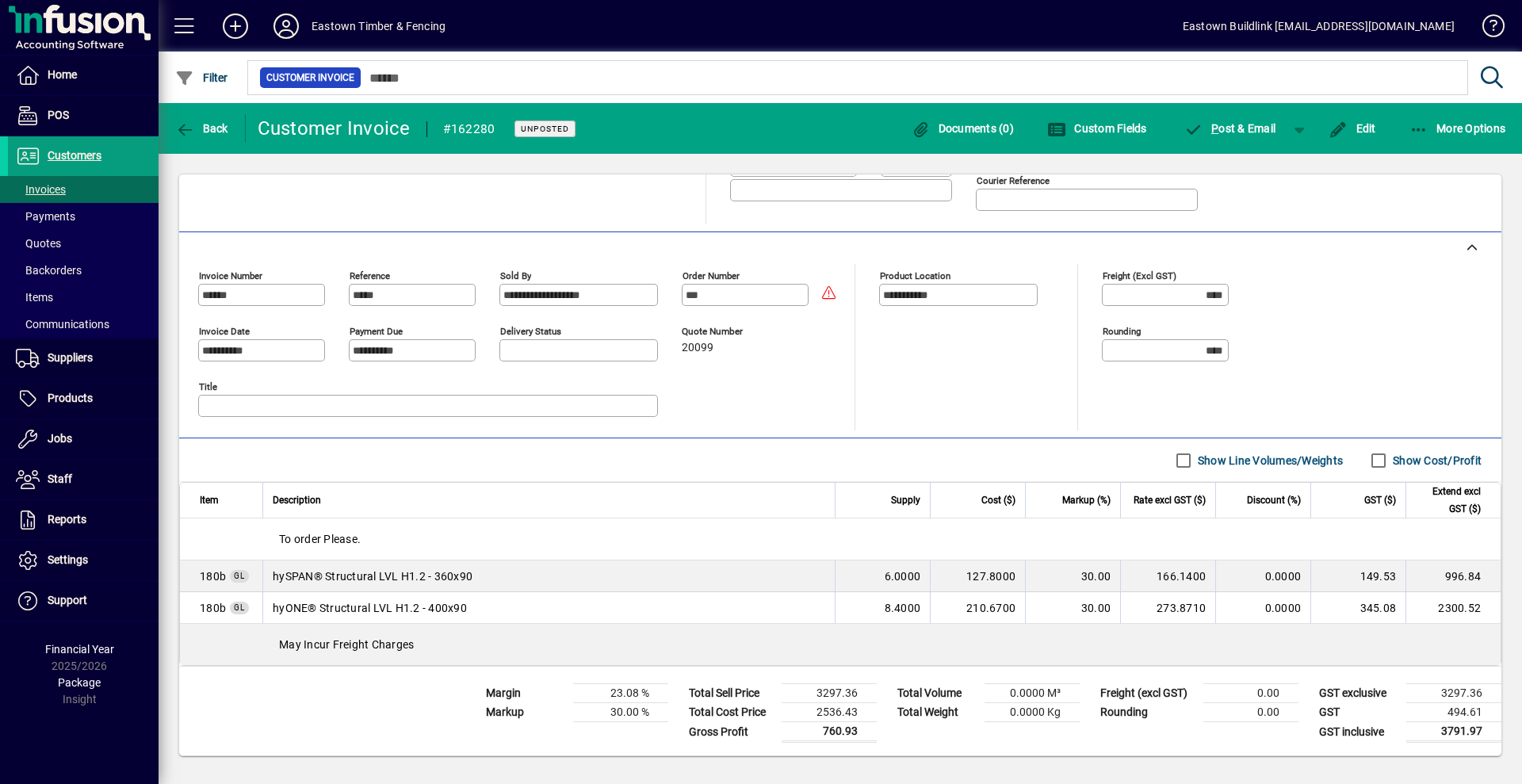
click at [1389, 453] on label "Show Cost/Profit" at bounding box center [1435, 461] width 92 height 16
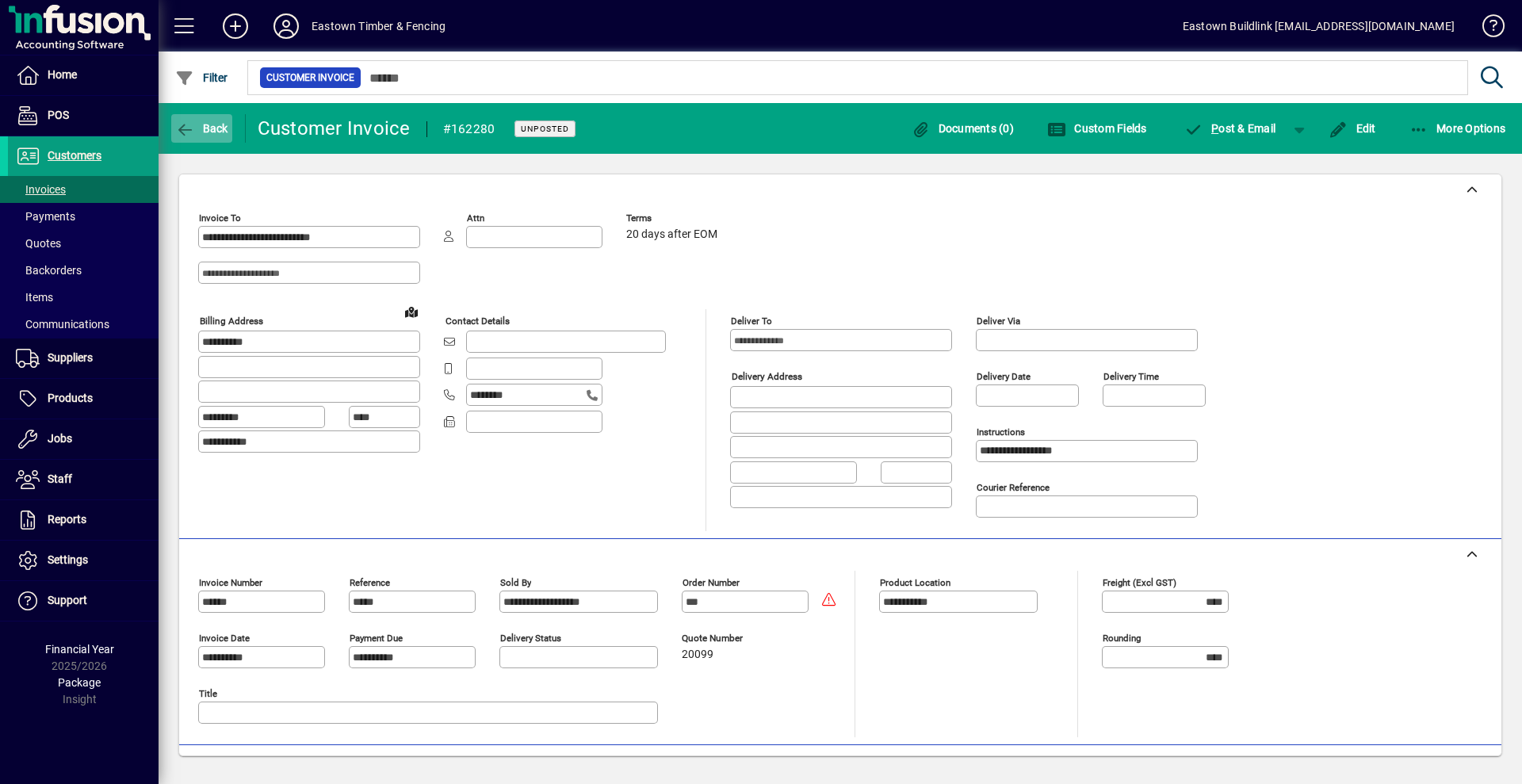
click at [222, 129] on span "Back" at bounding box center [202, 128] width 53 height 13
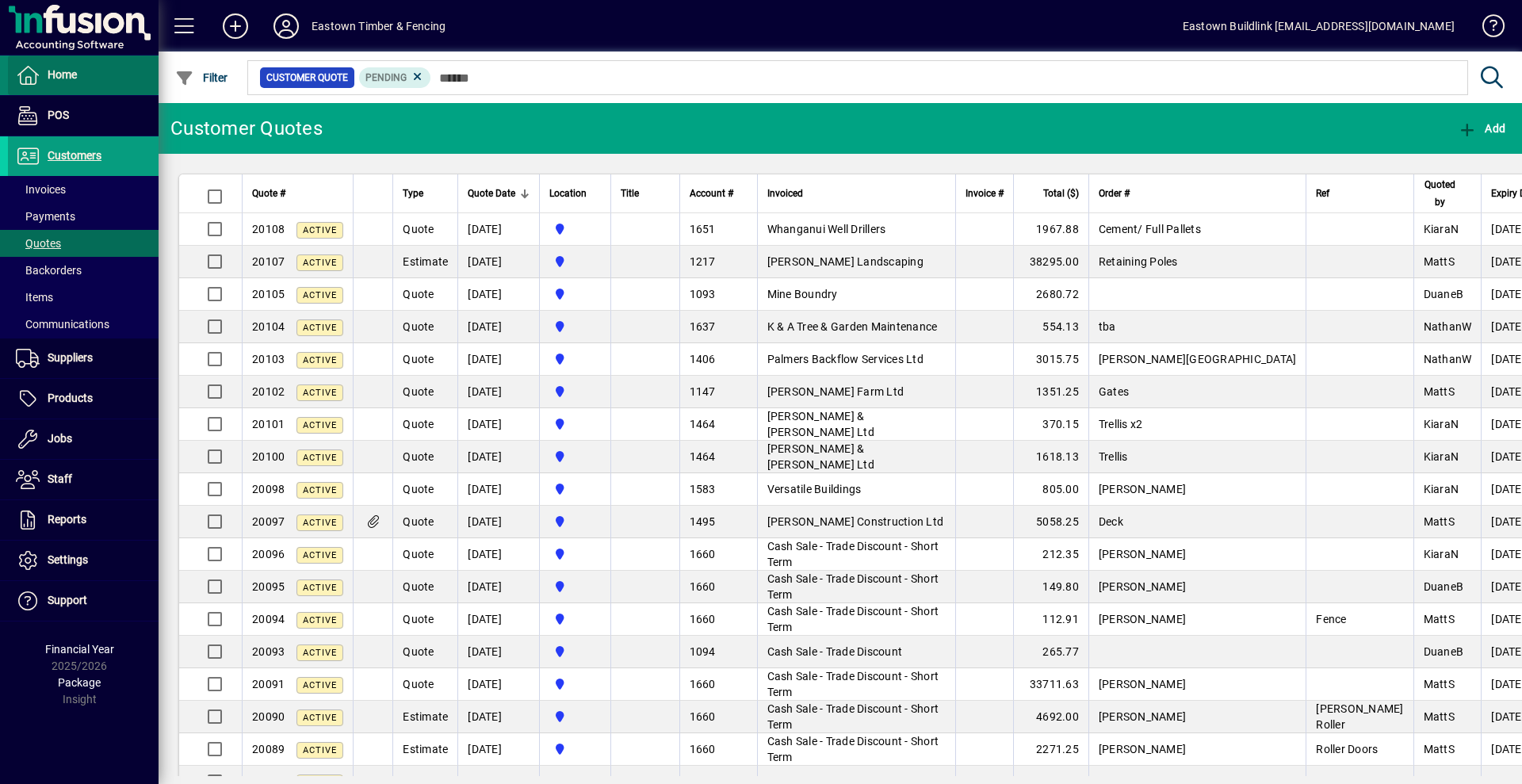
click at [26, 69] on icon at bounding box center [28, 75] width 24 height 19
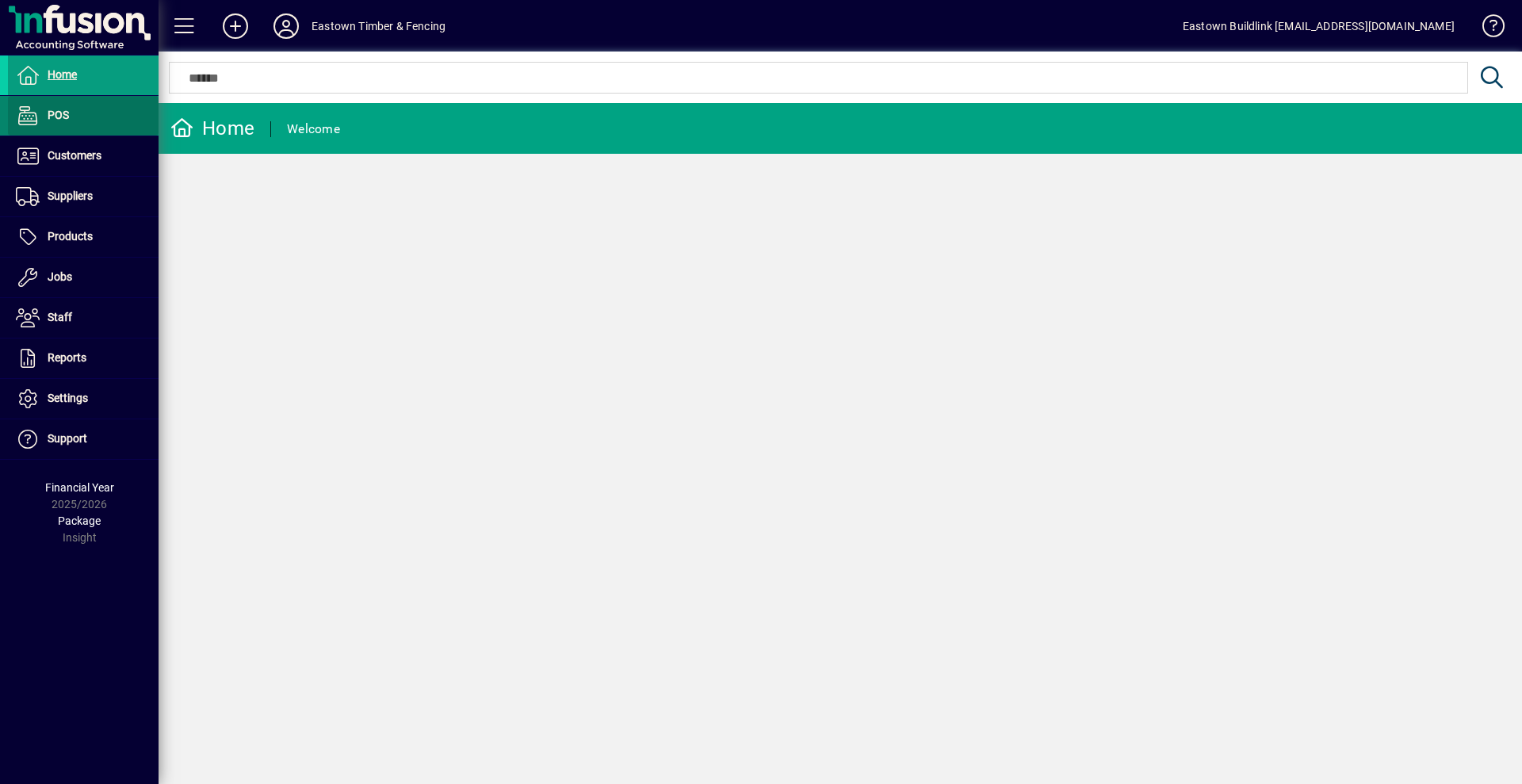
click at [78, 118] on span at bounding box center [83, 116] width 150 height 38
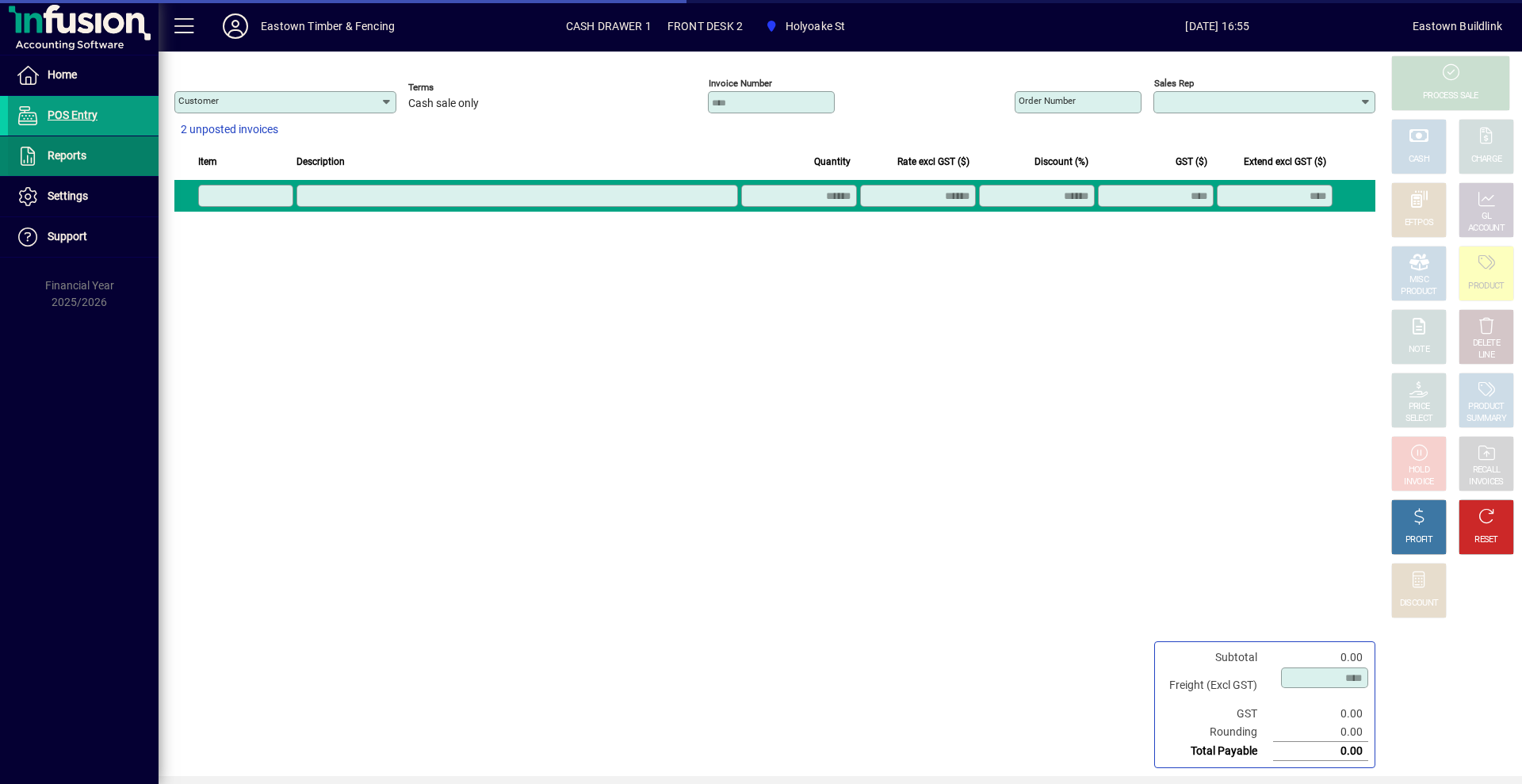
type input "**********"
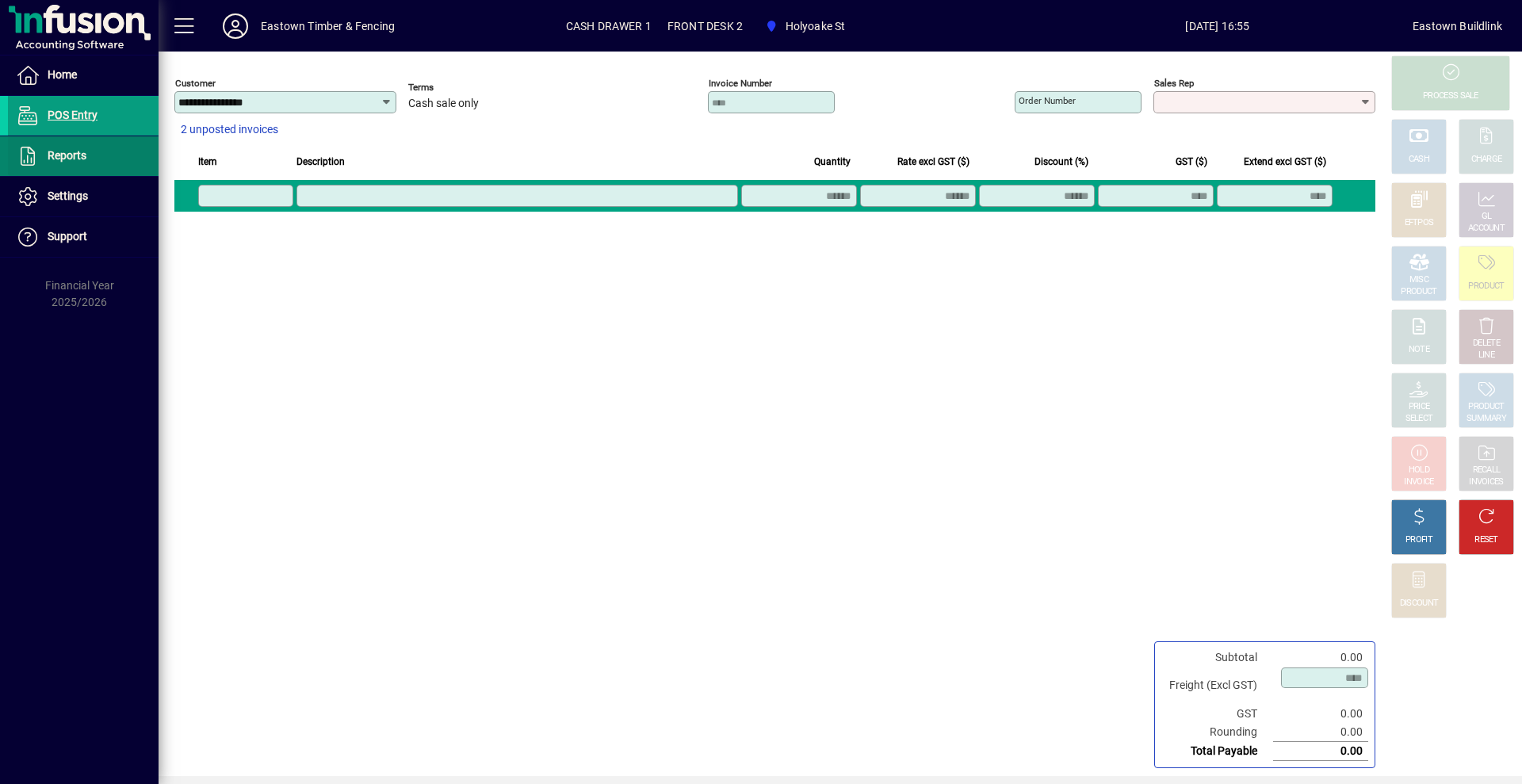
click at [79, 153] on span "Reports" at bounding box center [66, 155] width 39 height 13
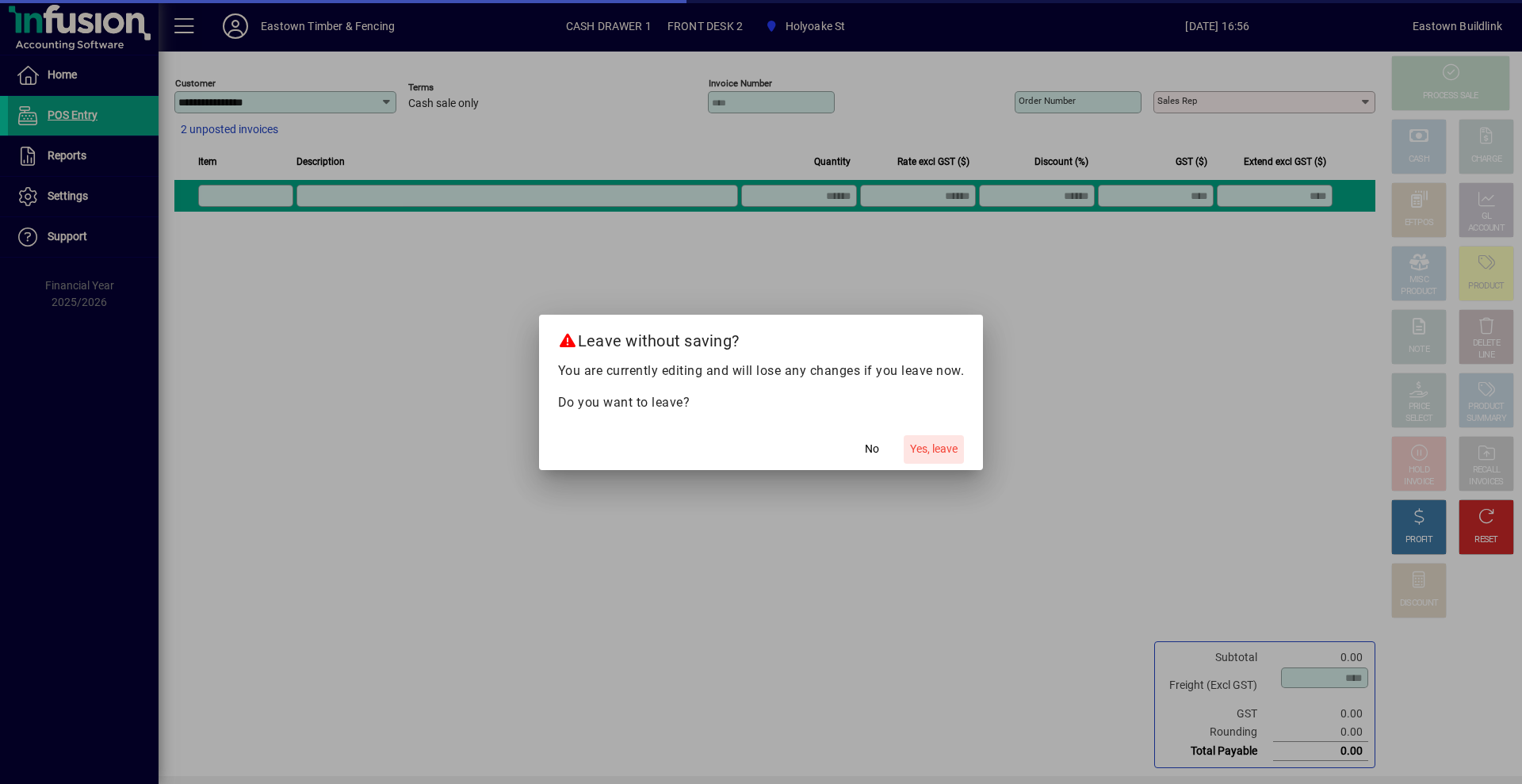
click at [920, 438] on span "button" at bounding box center [934, 449] width 60 height 38
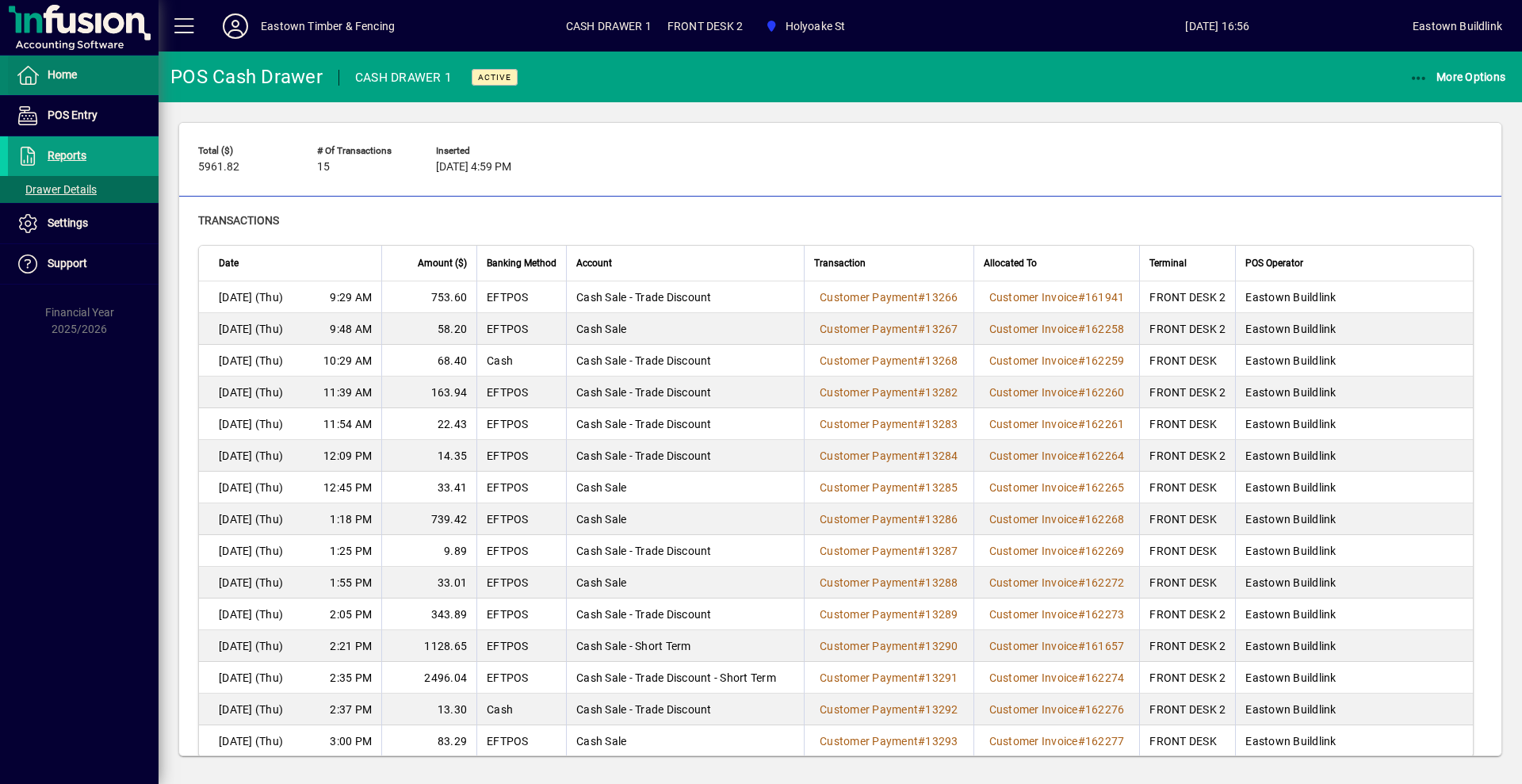
click at [94, 77] on span at bounding box center [83, 75] width 150 height 38
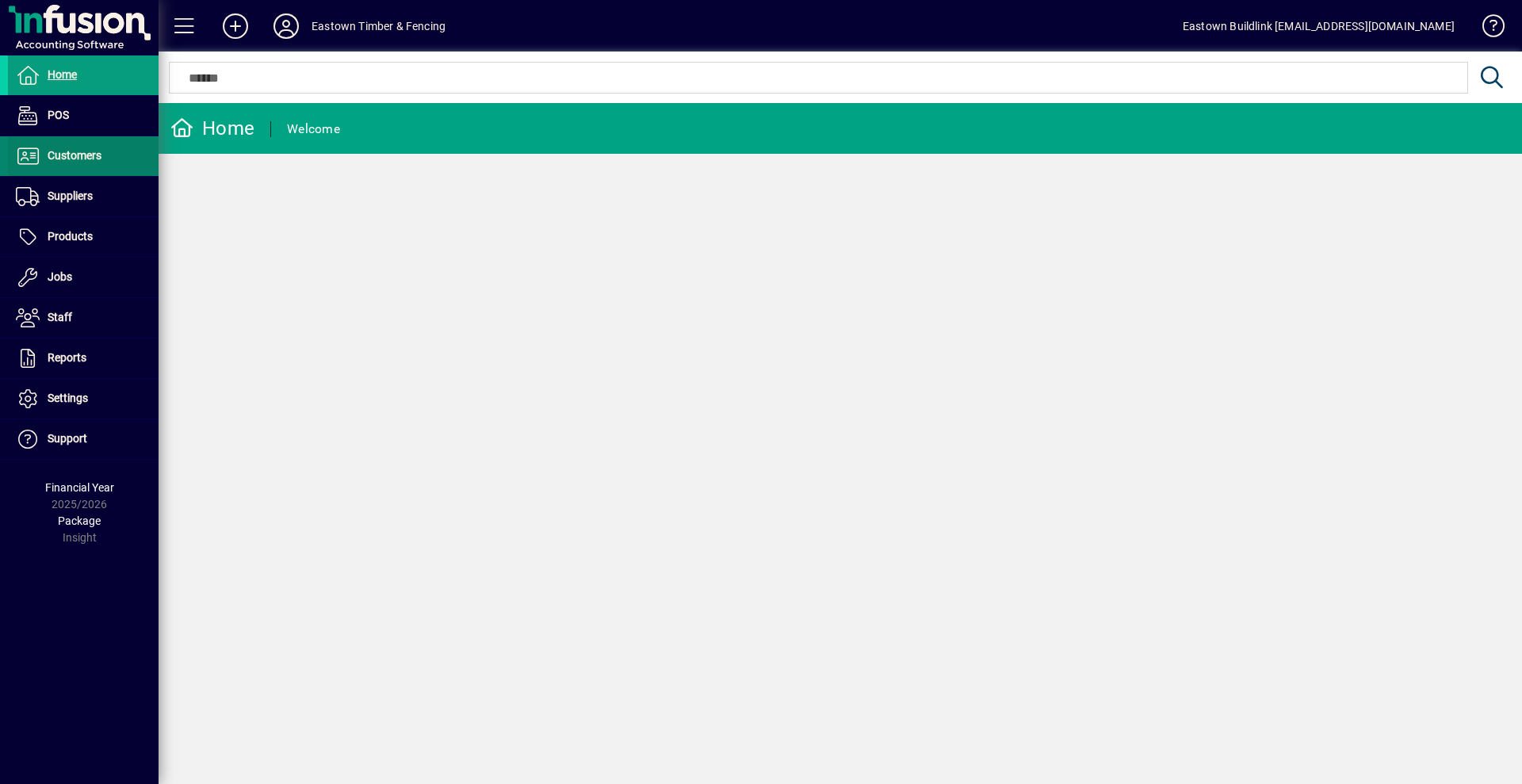
click at [92, 160] on span "Customers" at bounding box center [74, 155] width 53 height 13
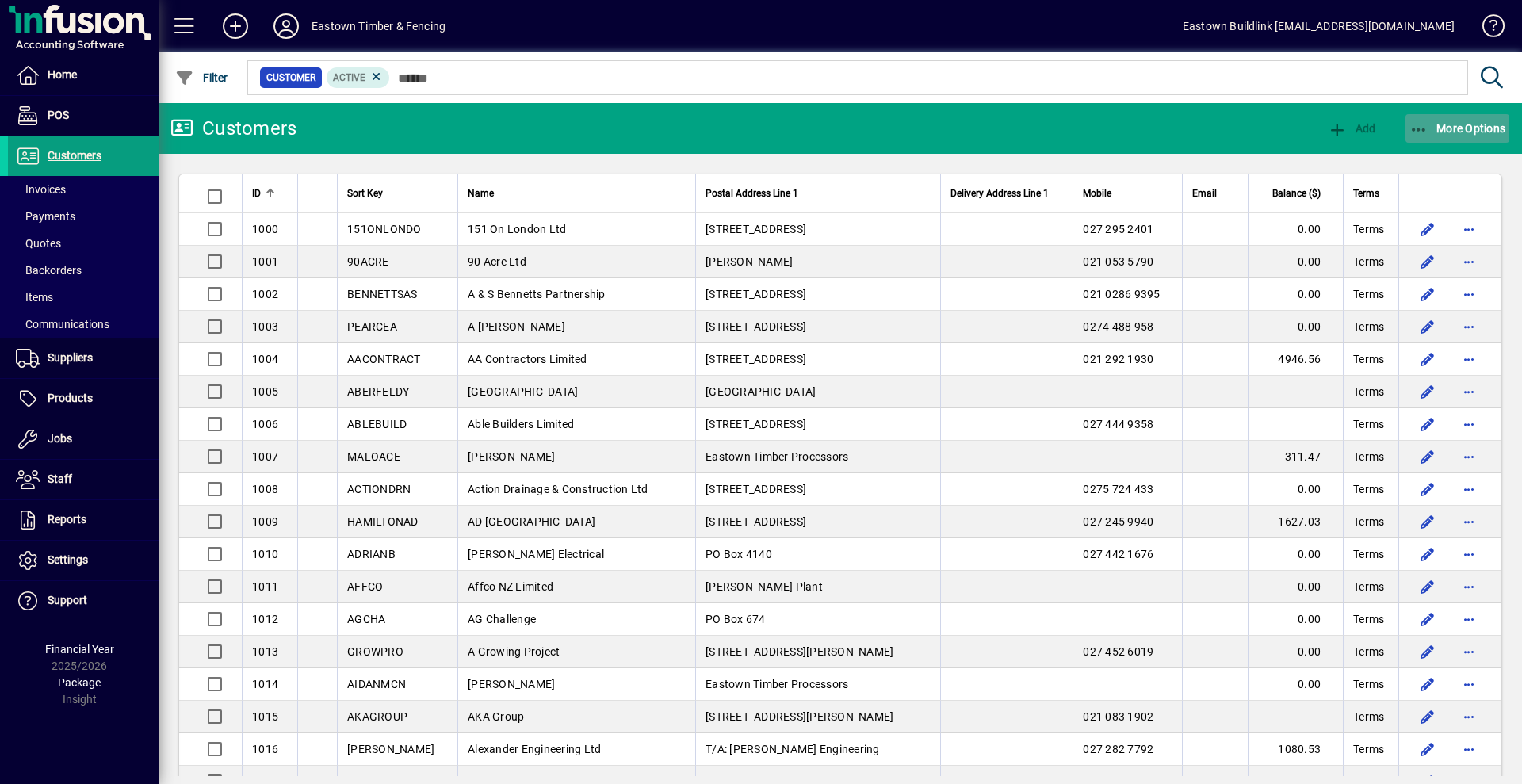
click at [1418, 137] on span "button" at bounding box center [1458, 129] width 105 height 38
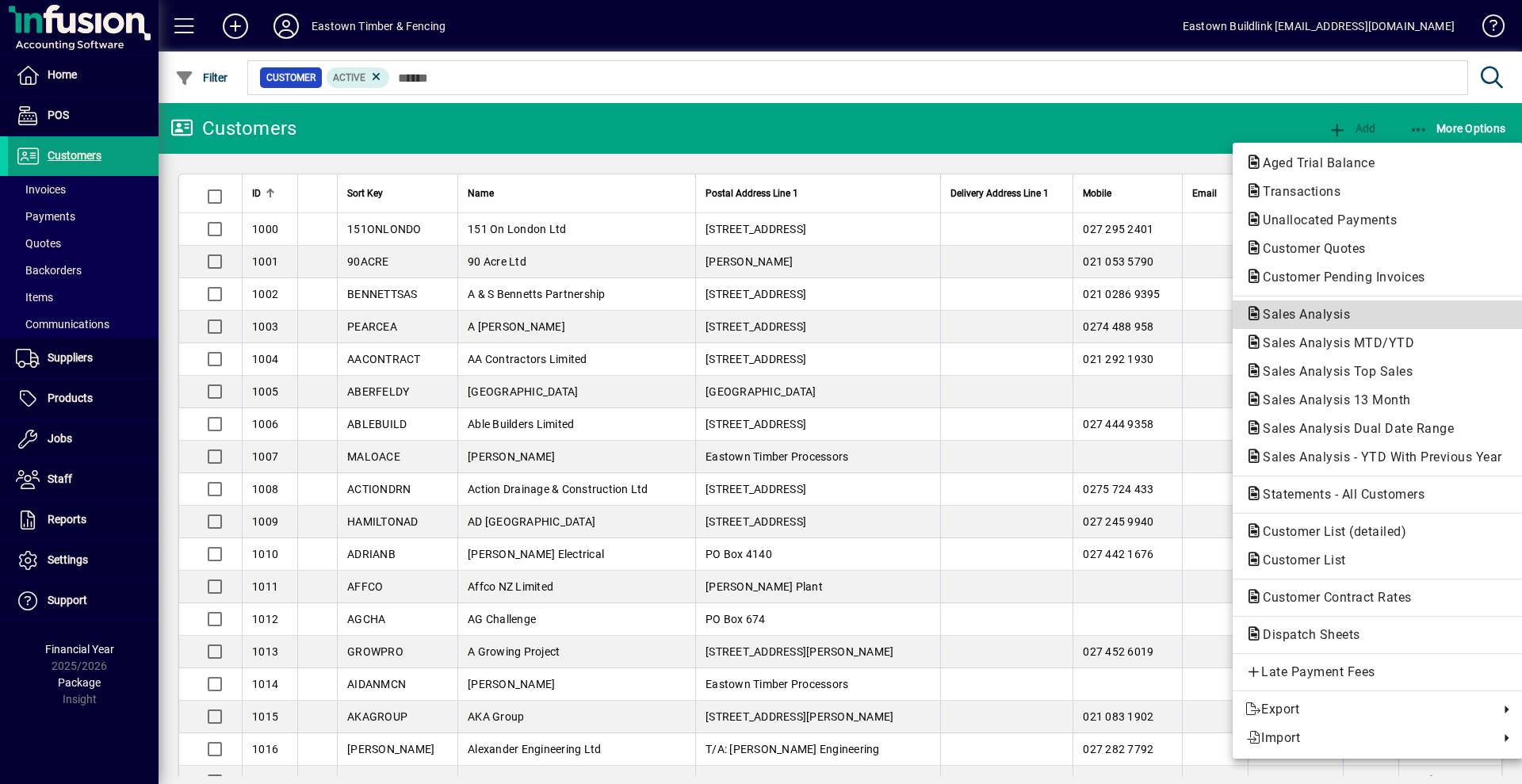
click at [1342, 315] on span "Sales Analysis" at bounding box center [1301, 313] width 113 height 15
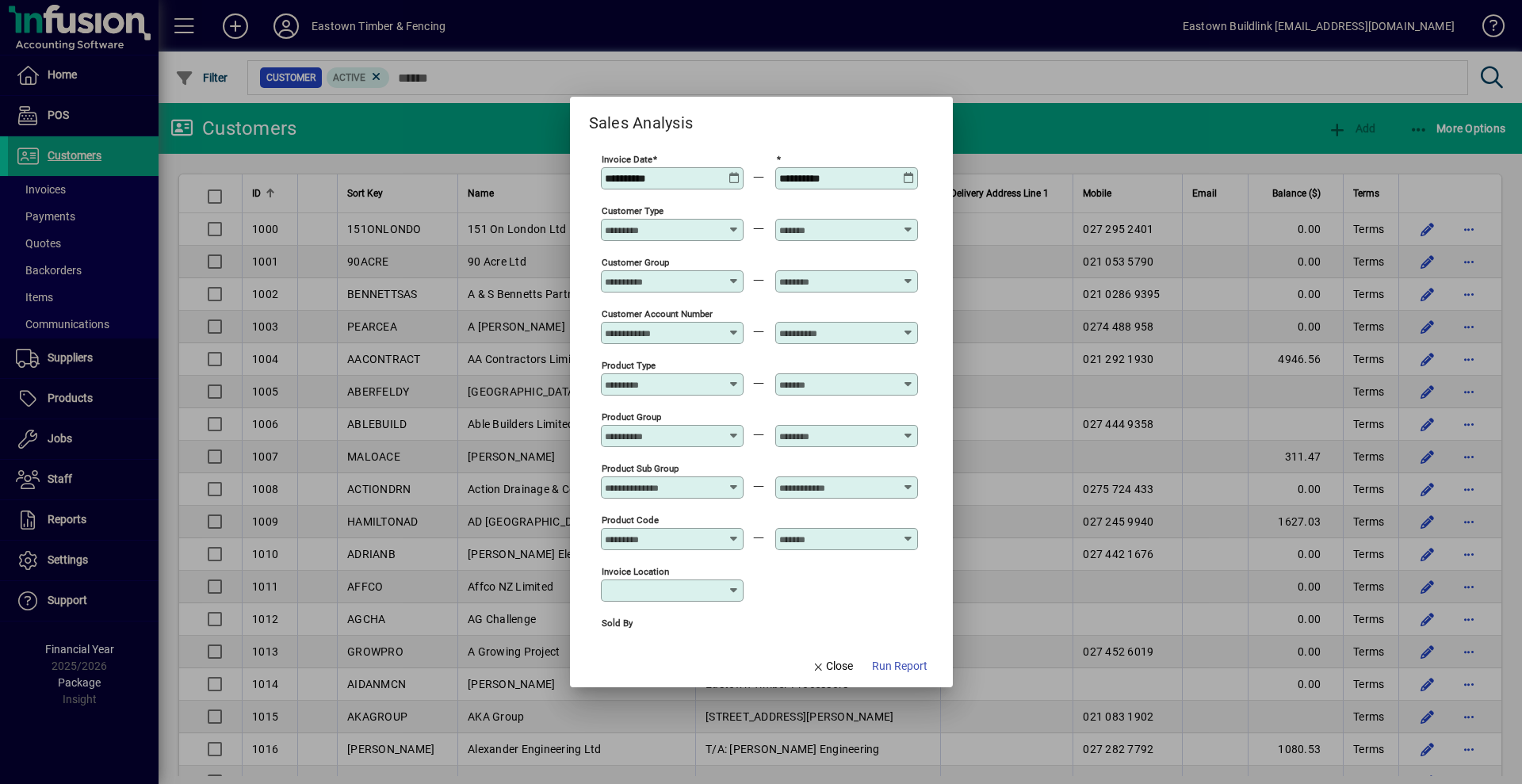
type input "***"
type input "**********"
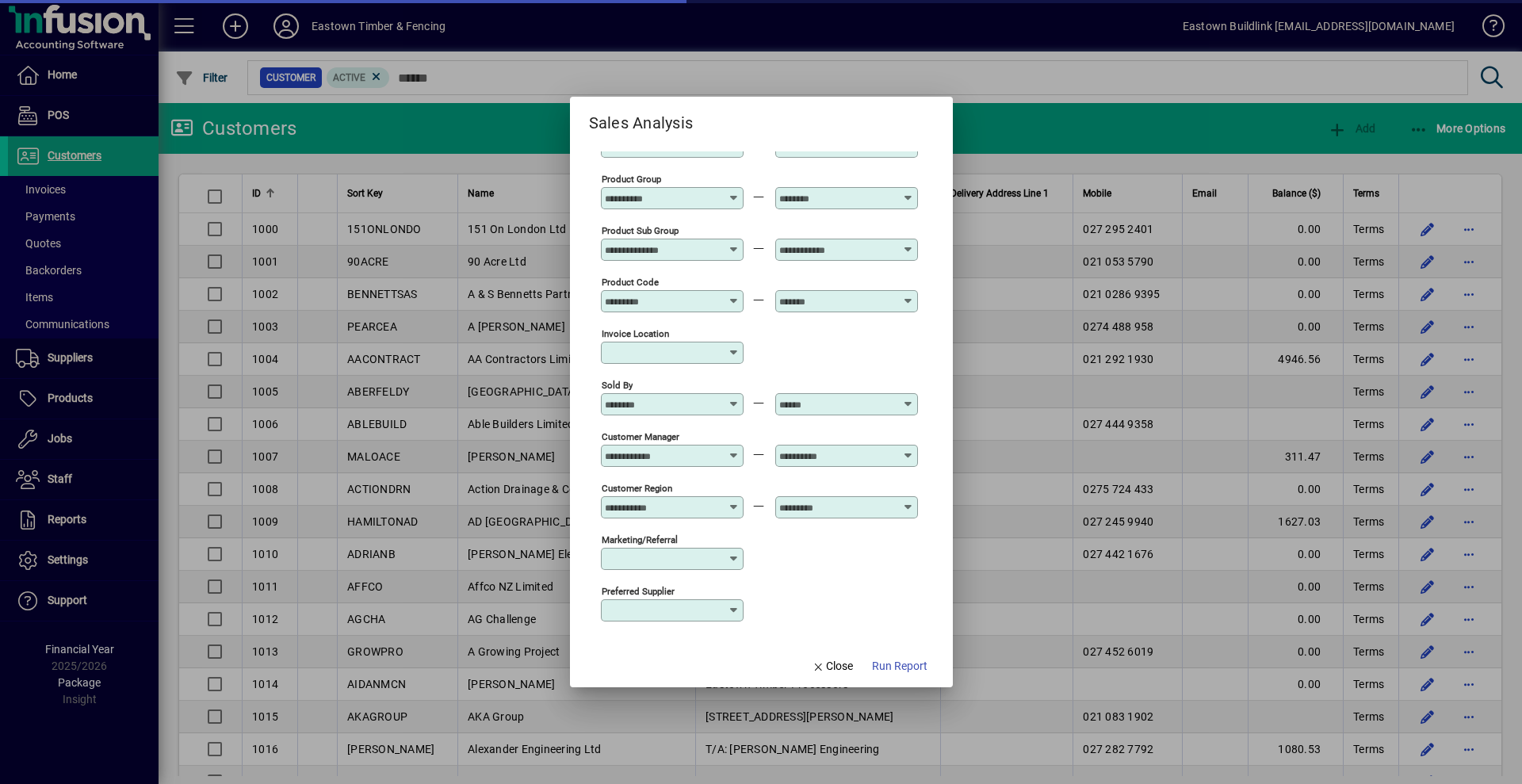
click at [703, 411] on div "Sold By" at bounding box center [671, 403] width 142 height 22
click at [696, 409] on input "Sold By" at bounding box center [662, 403] width 116 height 13
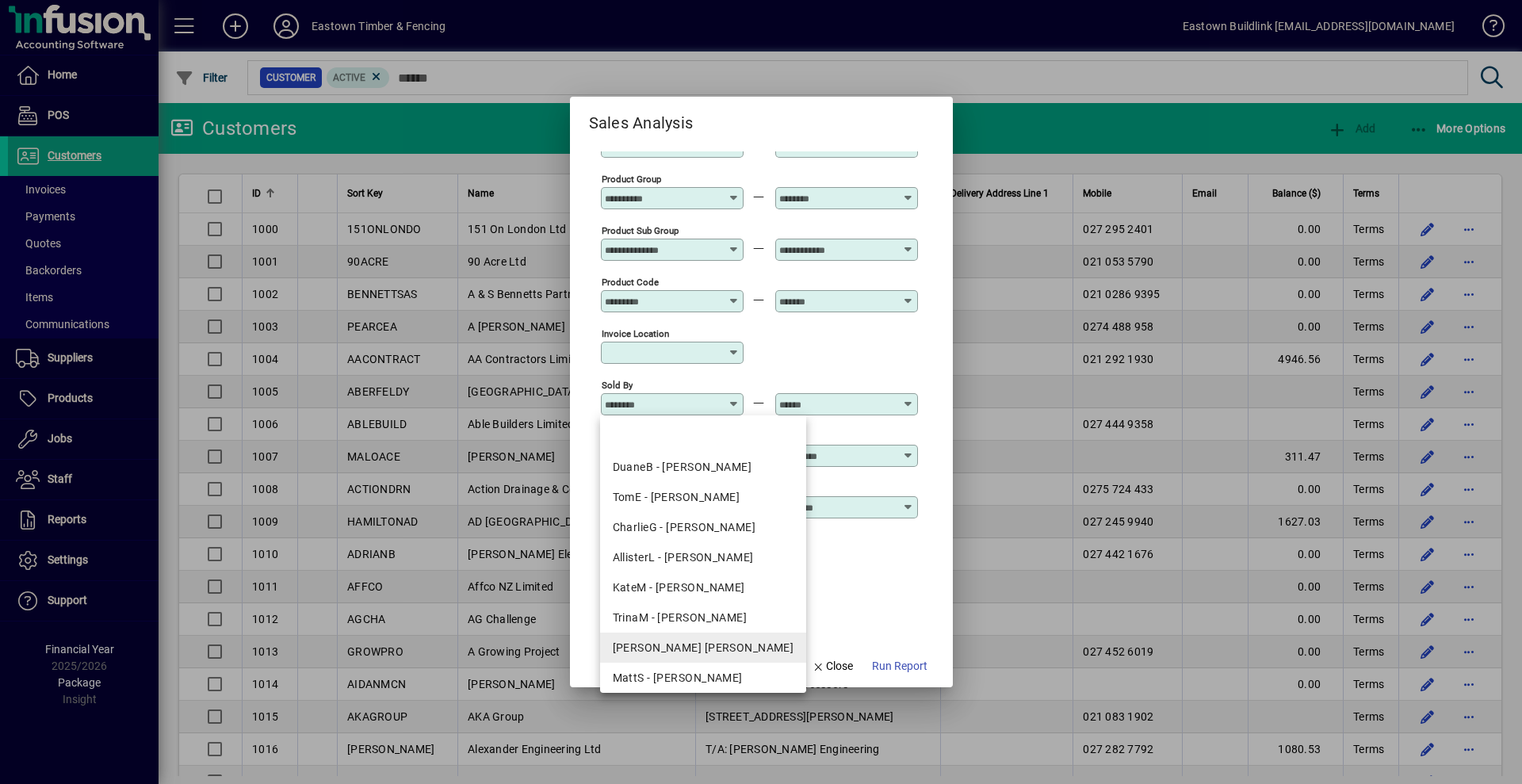
click at [720, 649] on div "[PERSON_NAME] [PERSON_NAME]" at bounding box center [703, 648] width 182 height 17
type input "**********"
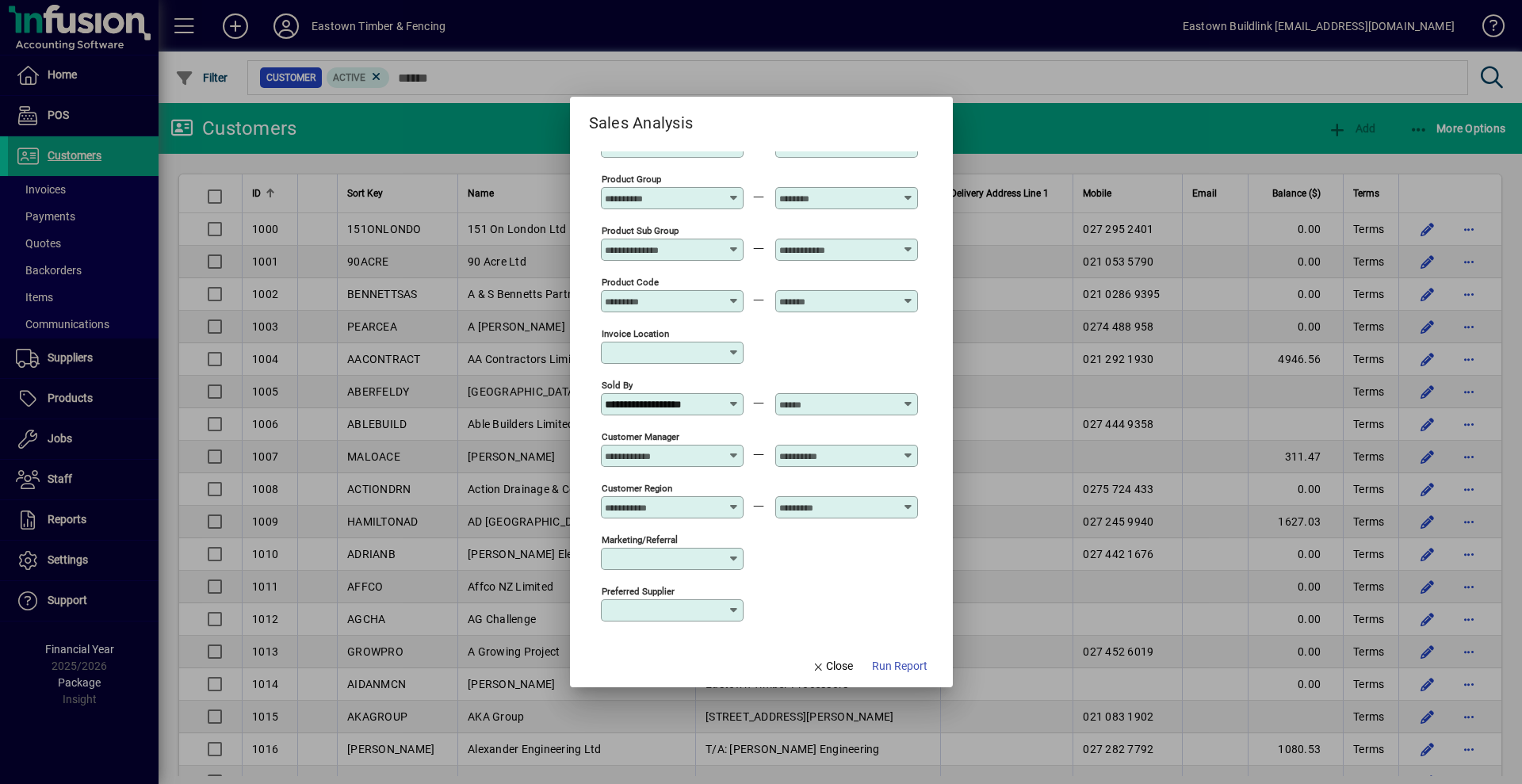
click at [829, 402] on input "text" at bounding box center [837, 403] width 116 height 13
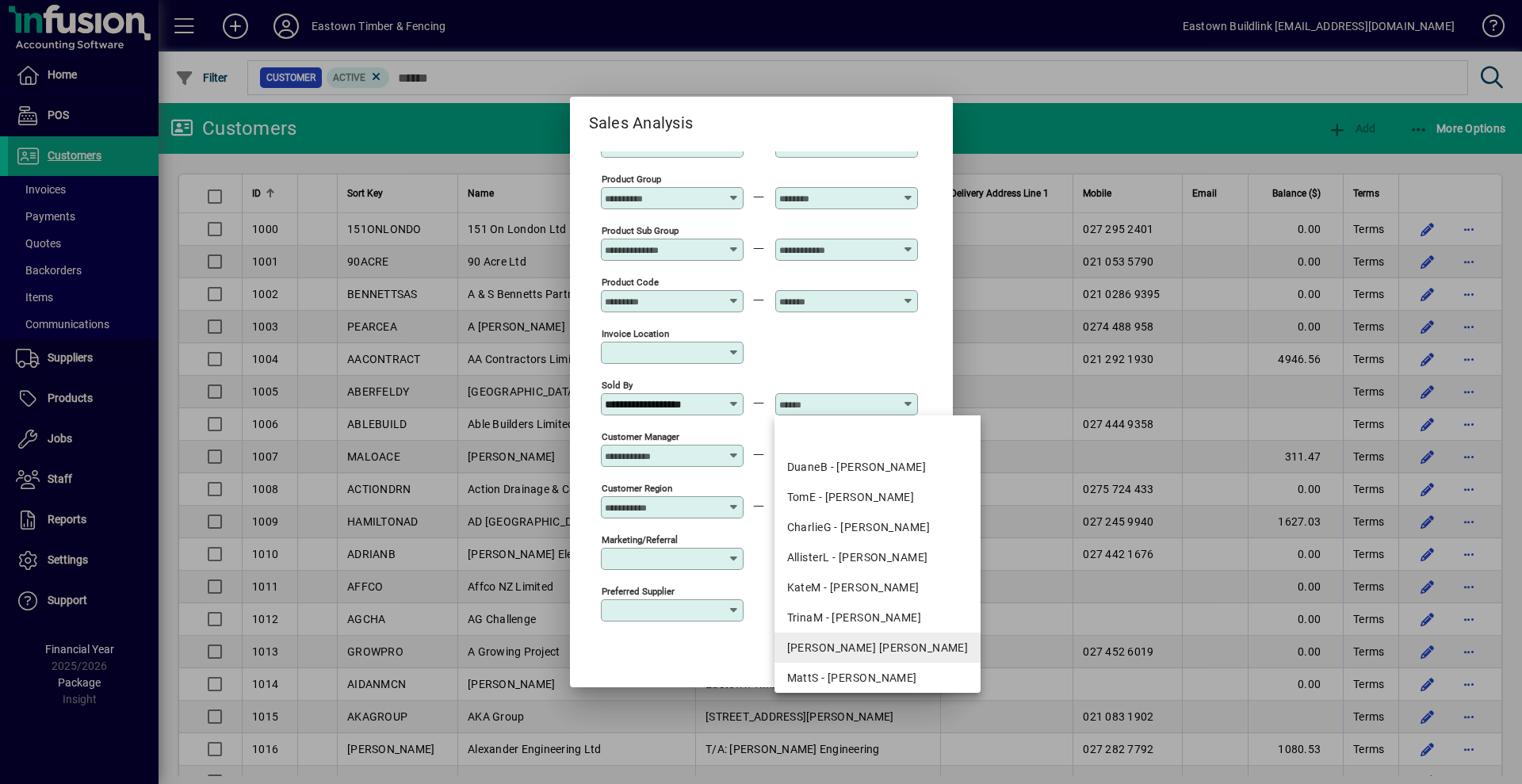
click at [855, 649] on div "[PERSON_NAME] [PERSON_NAME]" at bounding box center [878, 648] width 182 height 17
type input "**********"
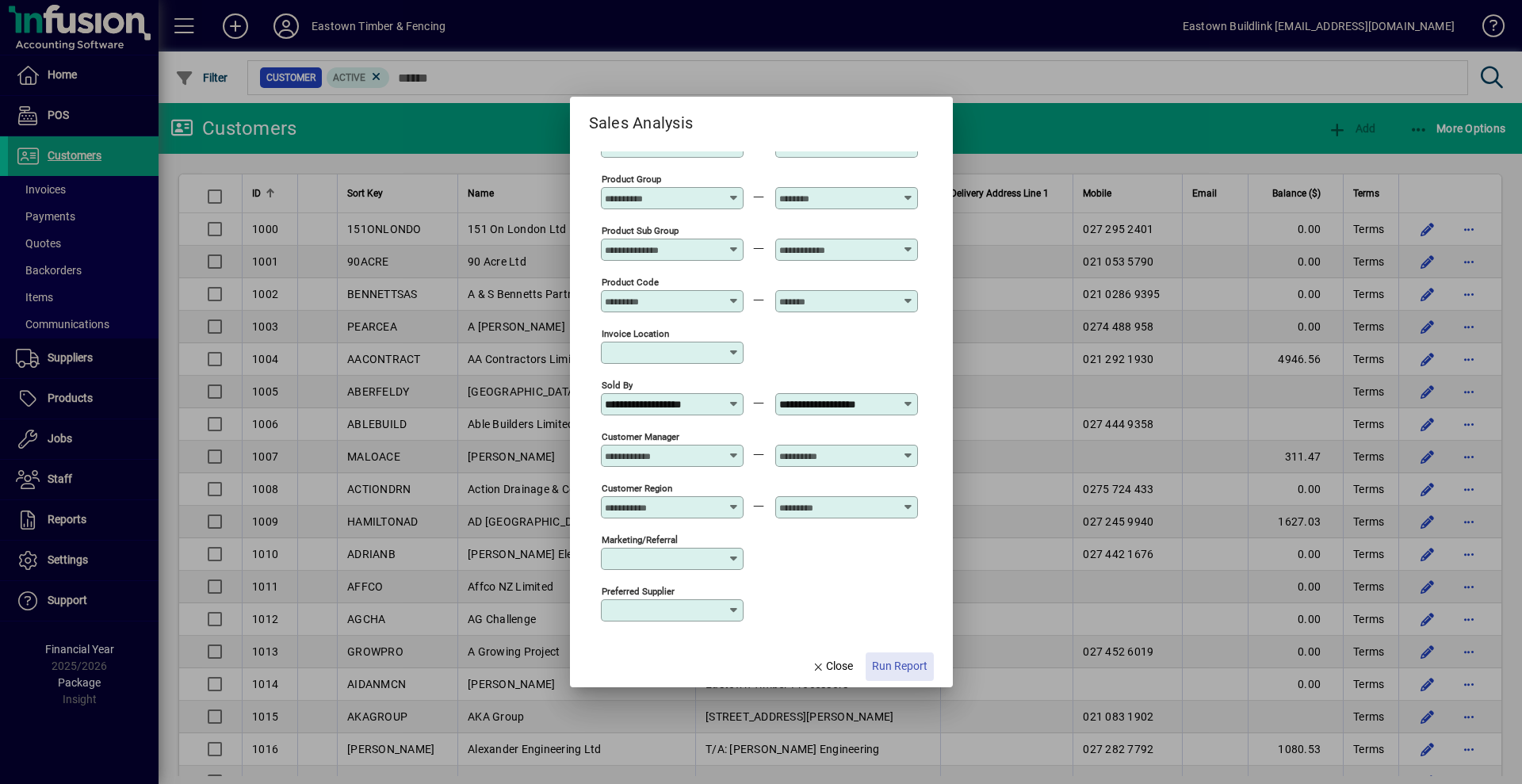
click at [890, 668] on span "Run Report" at bounding box center [900, 665] width 55 height 17
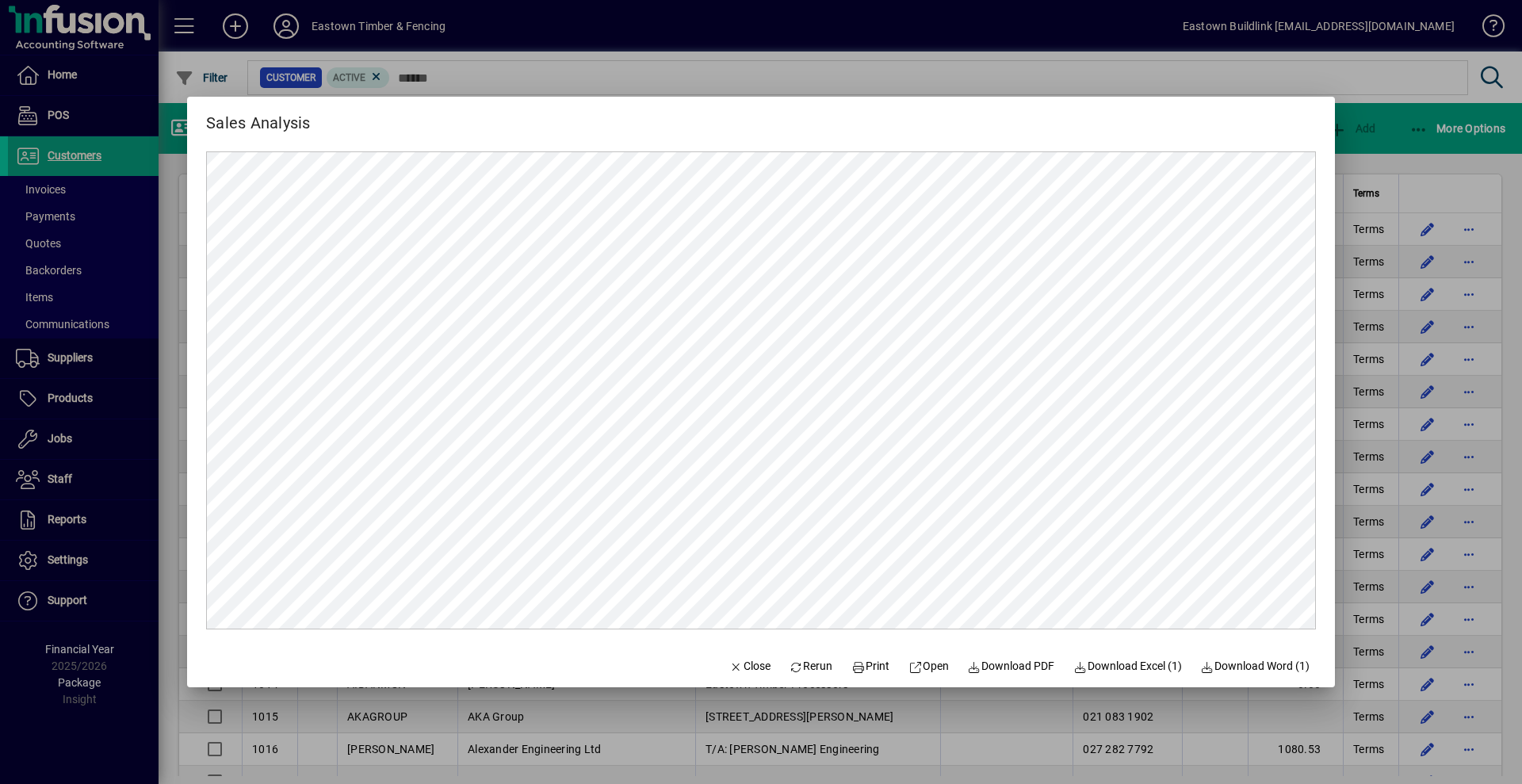
scroll to position [0, 0]
click at [735, 664] on span "Close" at bounding box center [750, 665] width 42 height 17
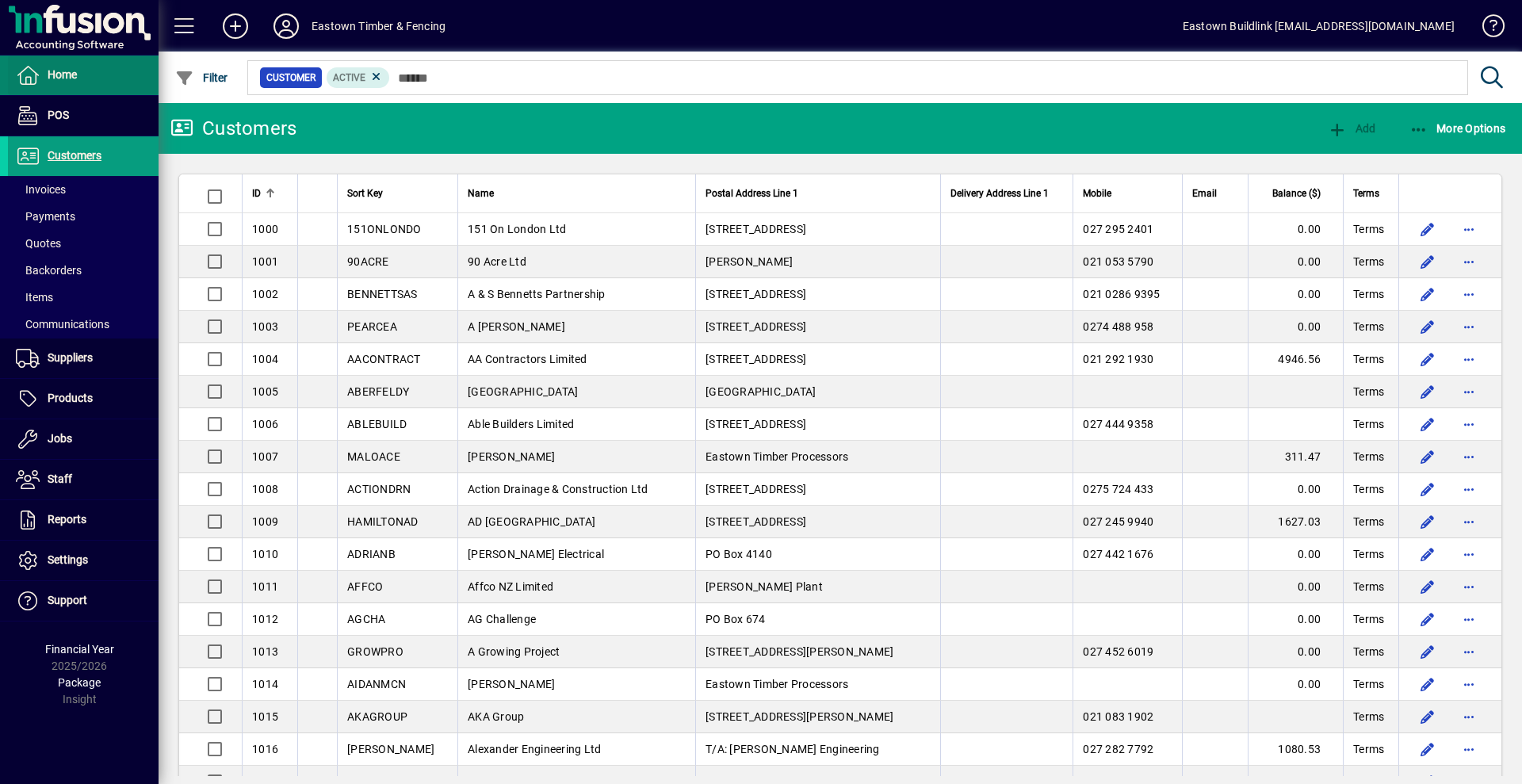
click at [90, 82] on span at bounding box center [83, 75] width 150 height 38
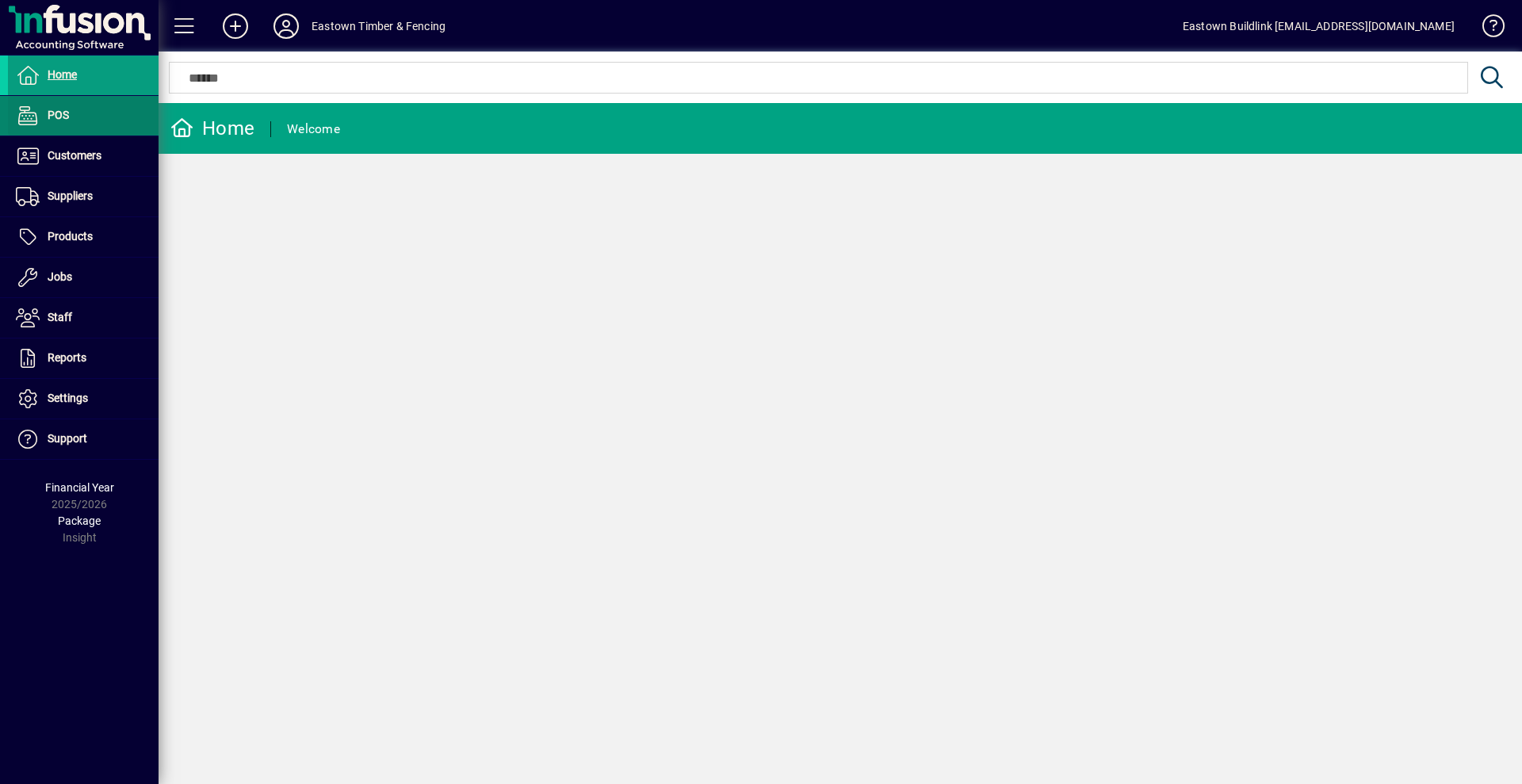
click at [86, 114] on span at bounding box center [83, 116] width 150 height 38
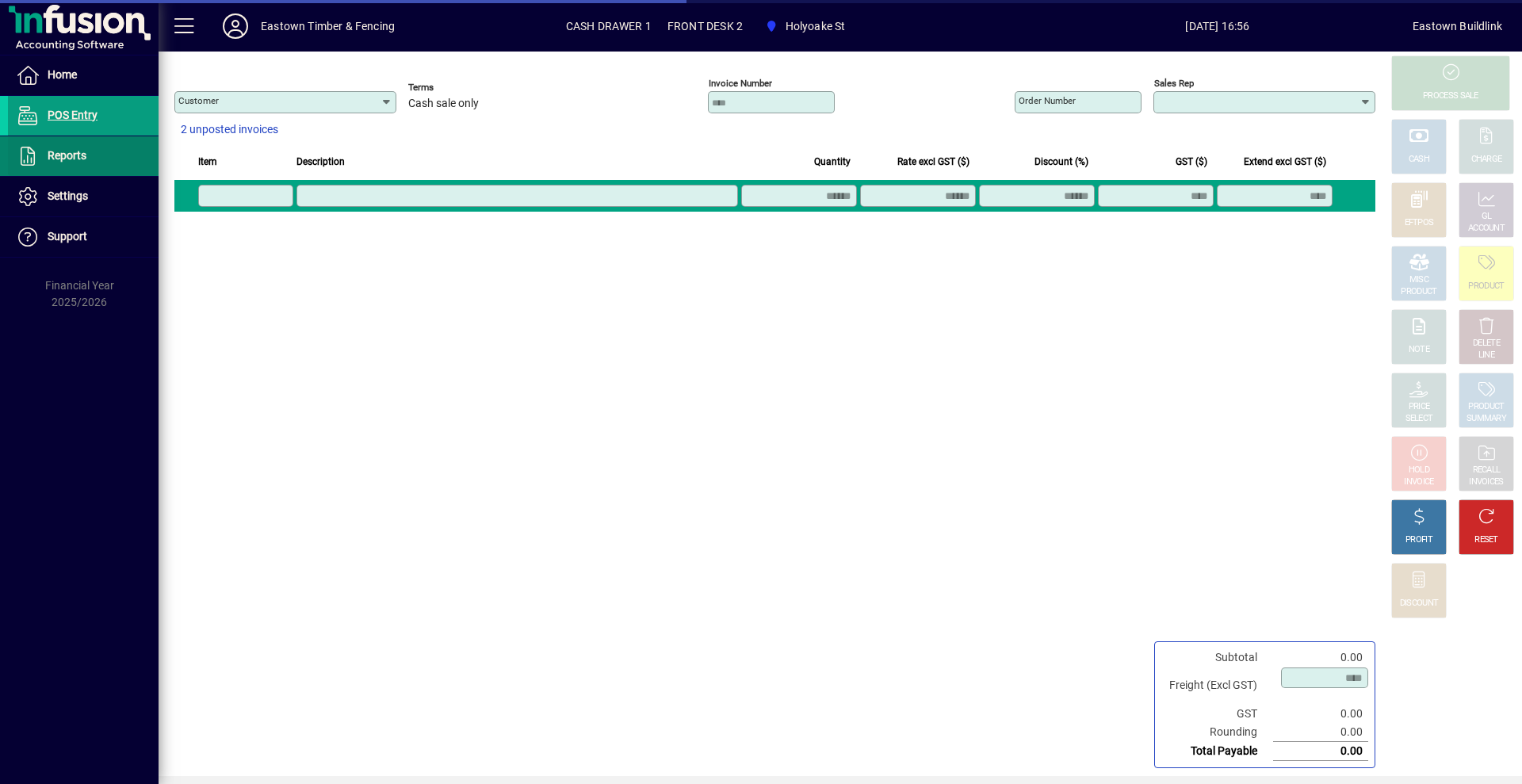
type input "**********"
click at [98, 153] on span at bounding box center [83, 156] width 150 height 38
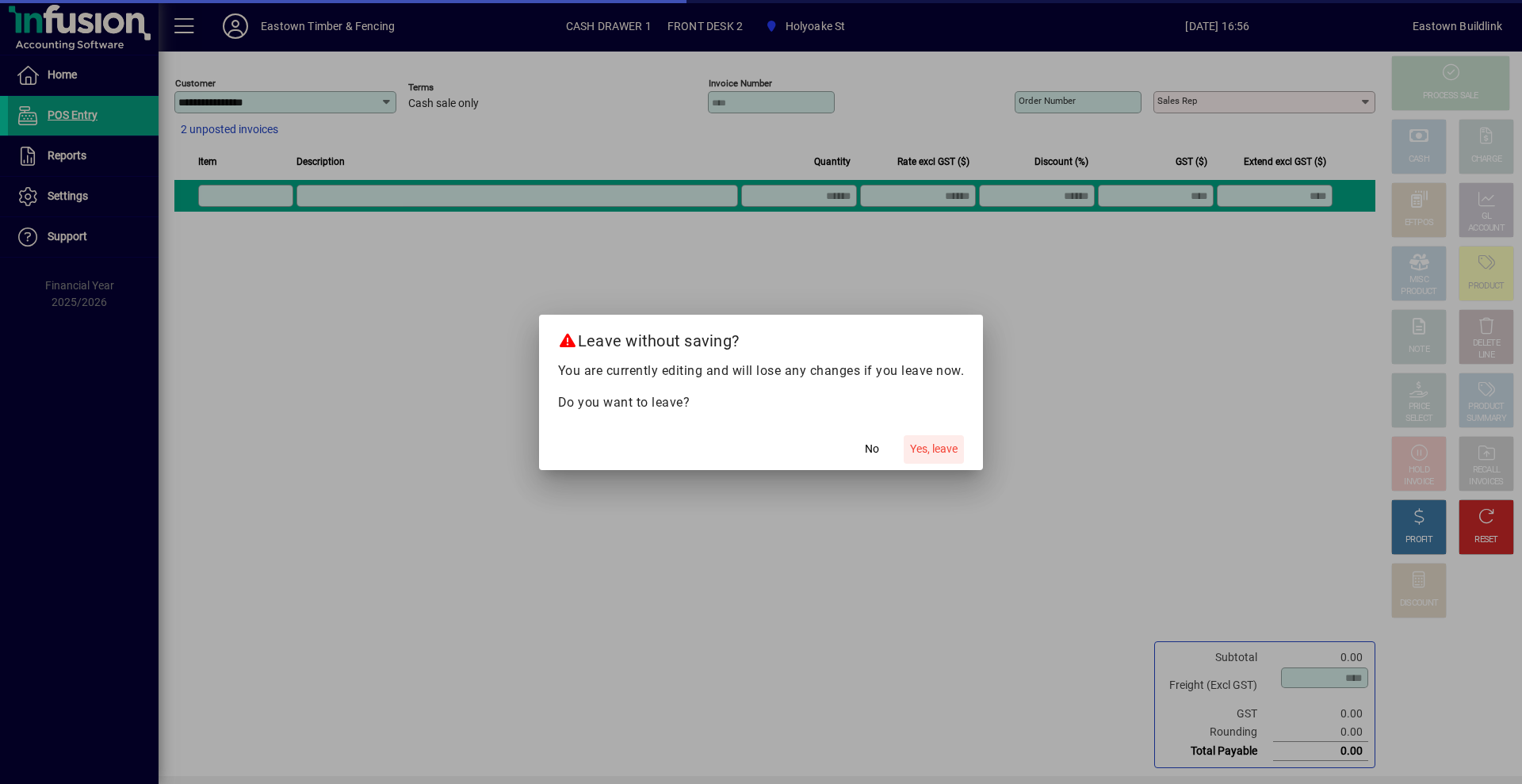
drag, startPoint x: 937, startPoint y: 442, endPoint x: 1194, endPoint y: 269, distance: 309.8
click at [937, 441] on span "Yes, leave" at bounding box center [934, 449] width 47 height 17
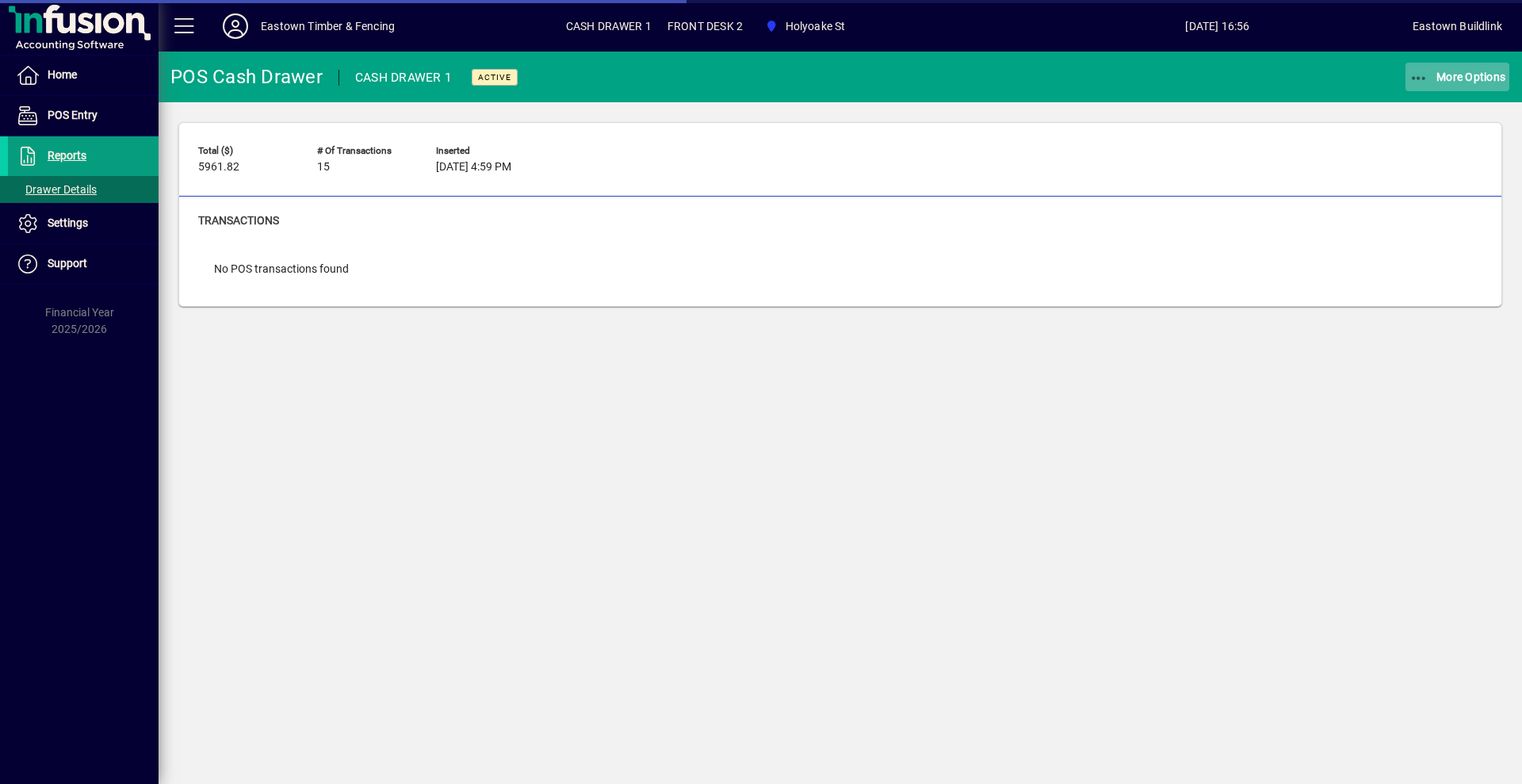
click at [1443, 73] on button "More Options" at bounding box center [1458, 76] width 105 height 29
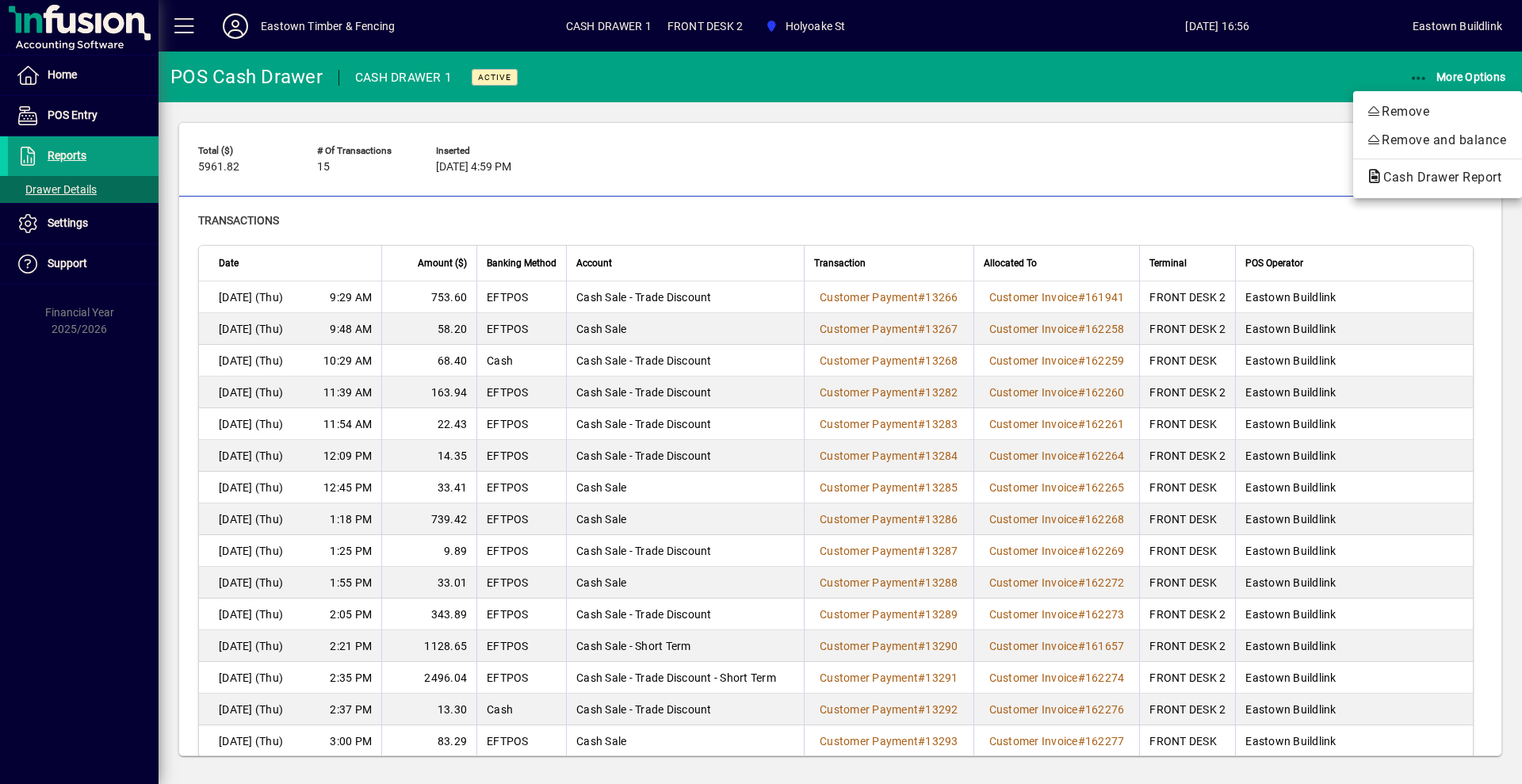
click at [1368, 178] on icon "button" at bounding box center [1375, 176] width 18 height 14
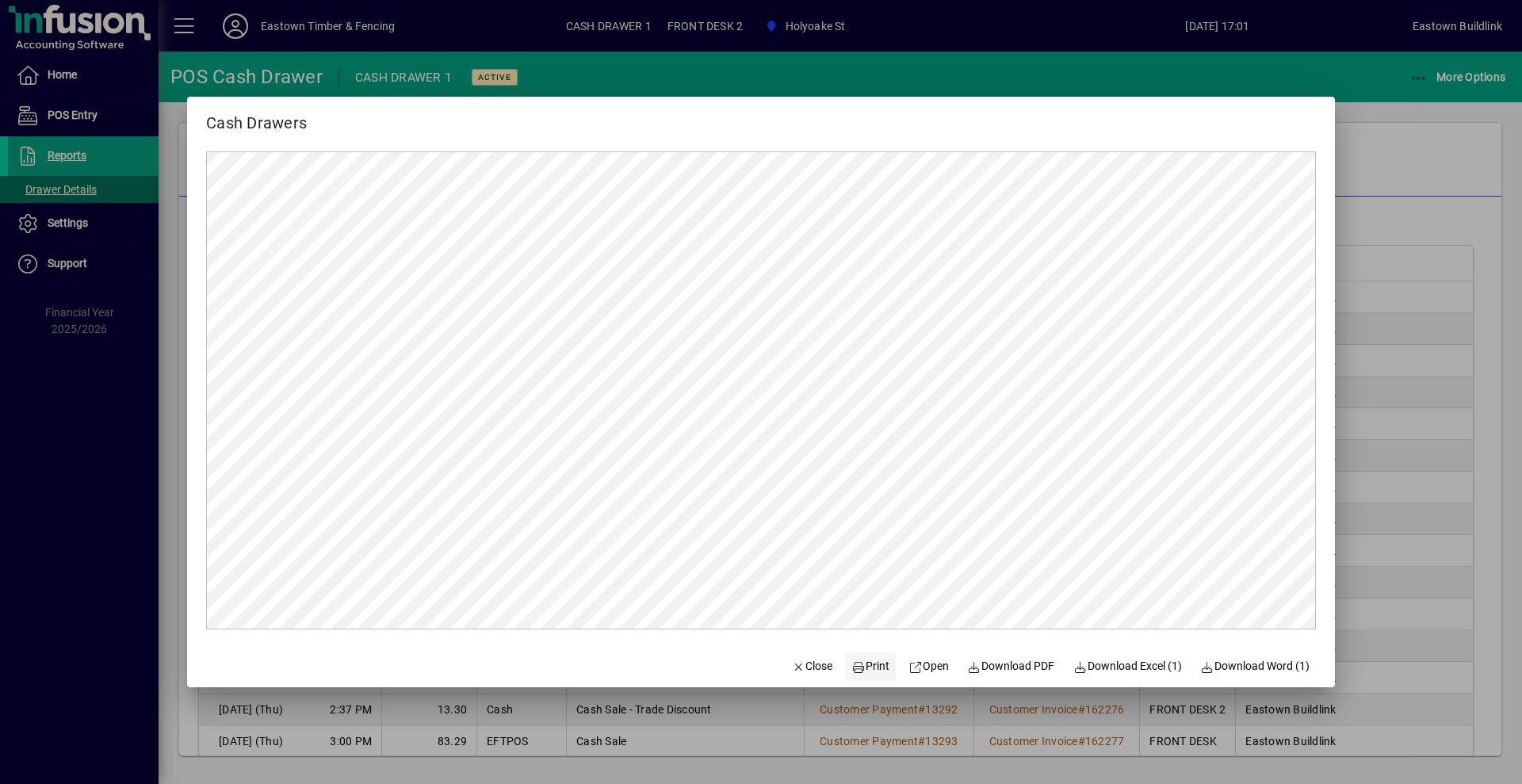
click at [878, 664] on span "Print" at bounding box center [870, 665] width 38 height 17
click at [799, 666] on span "Close" at bounding box center [813, 665] width 42 height 17
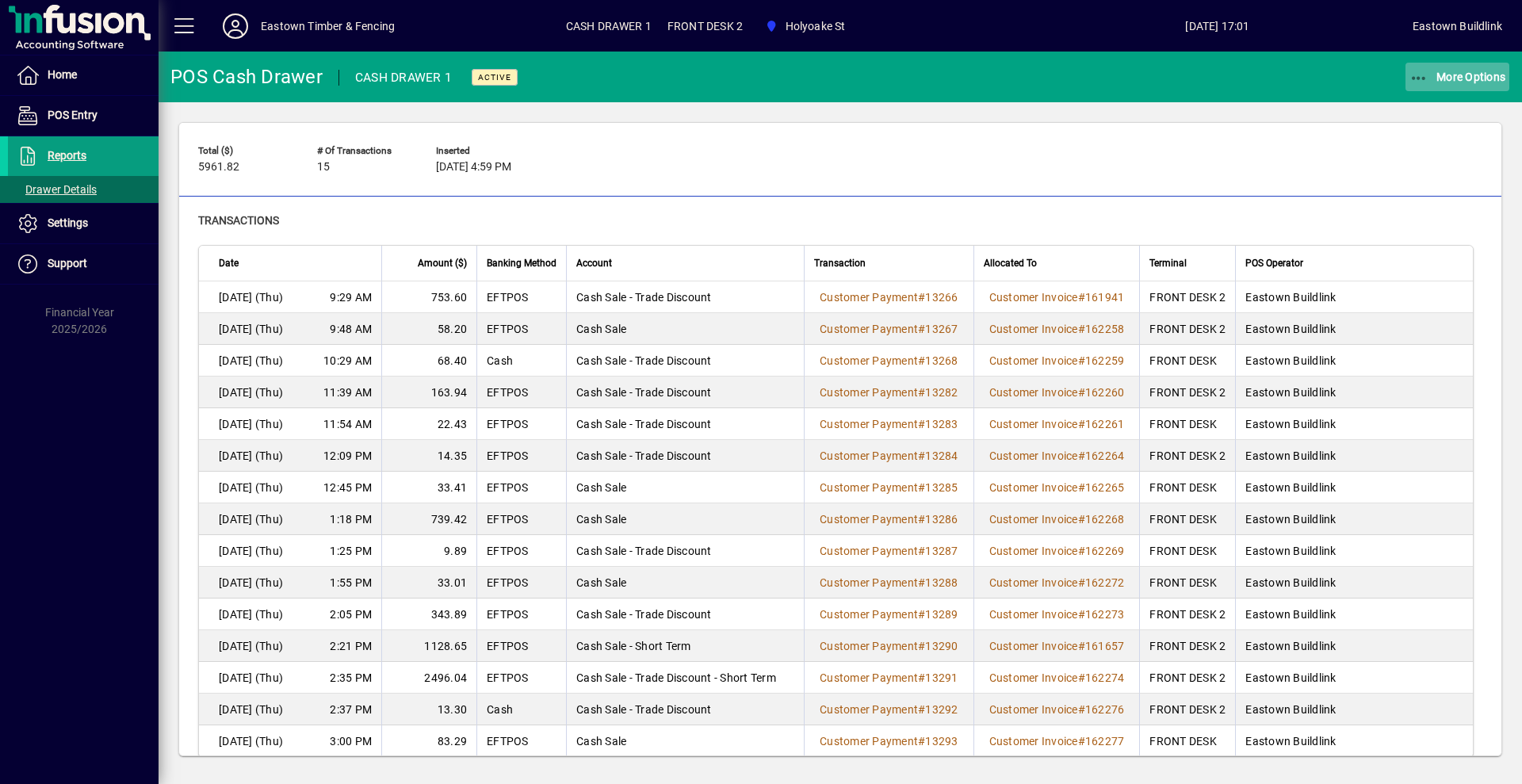
click at [1479, 76] on span "More Options" at bounding box center [1458, 76] width 97 height 13
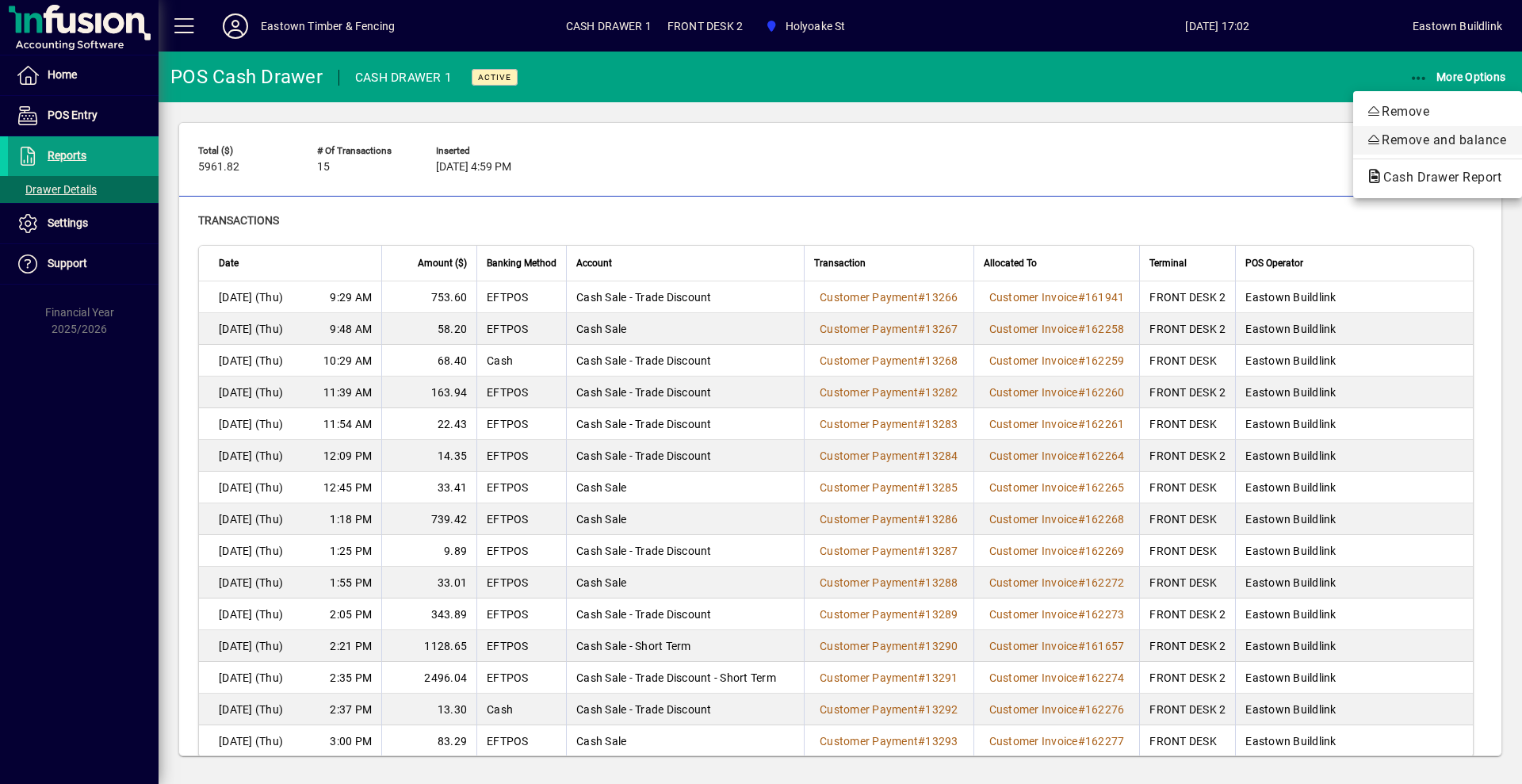
click at [1450, 146] on span "Remove and balance" at bounding box center [1437, 139] width 143 height 19
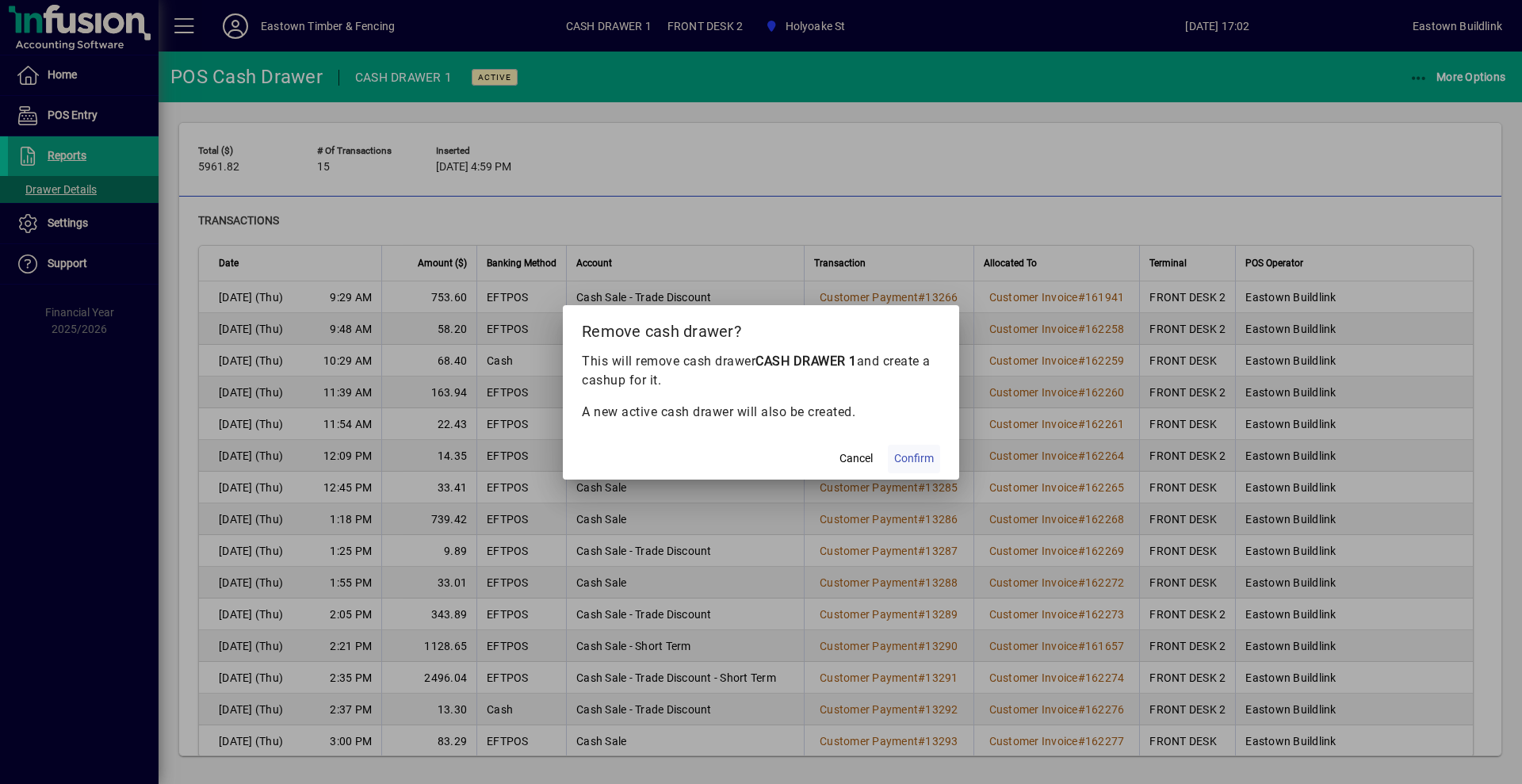
click at [924, 457] on span "Confirm" at bounding box center [914, 458] width 40 height 17
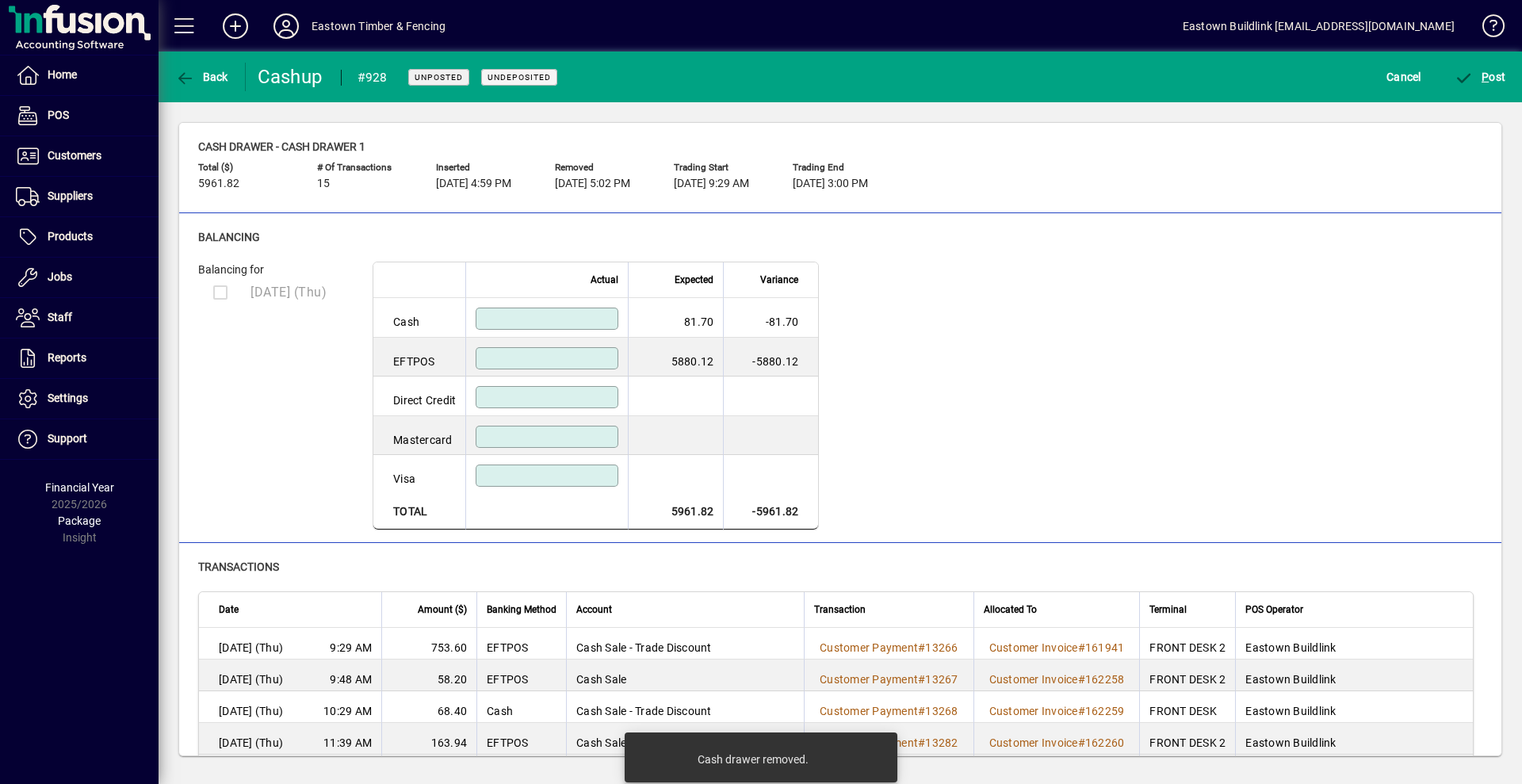
click at [617, 318] on input at bounding box center [548, 318] width 137 height 13
type input "*****"
click at [617, 358] on input at bounding box center [548, 358] width 137 height 13
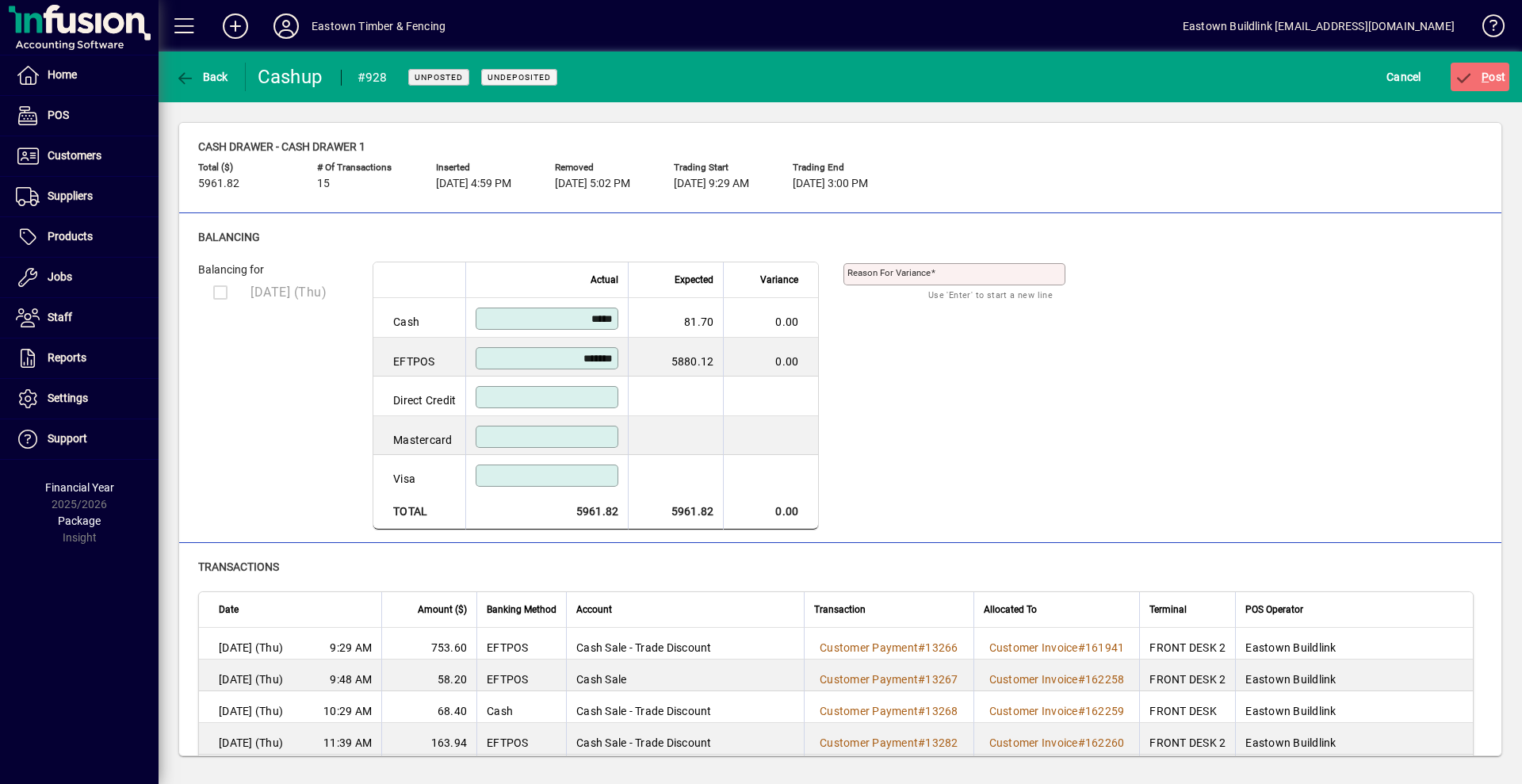
type input "*******"
click at [1167, 333] on div "Balancing for [DATE] (Thu) Actual Expected Variance Cash ***** 81.70 0.00 EFTPO…" at bounding box center [840, 395] width 1284 height 269
click at [1486, 69] on span "submit" at bounding box center [1480, 77] width 59 height 38
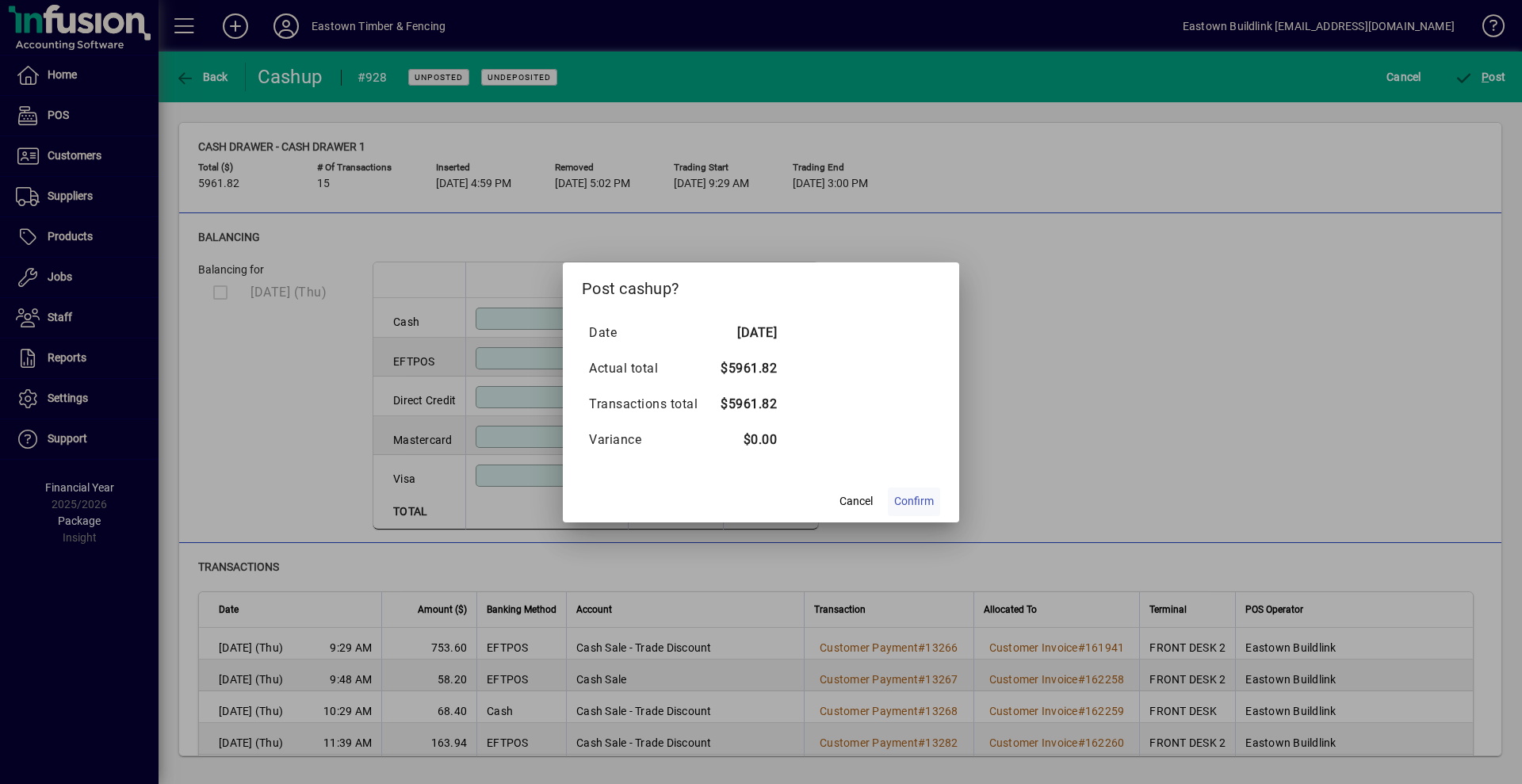
click at [916, 487] on span at bounding box center [914, 501] width 52 height 38
